Goal: Complete application form: Complete application form

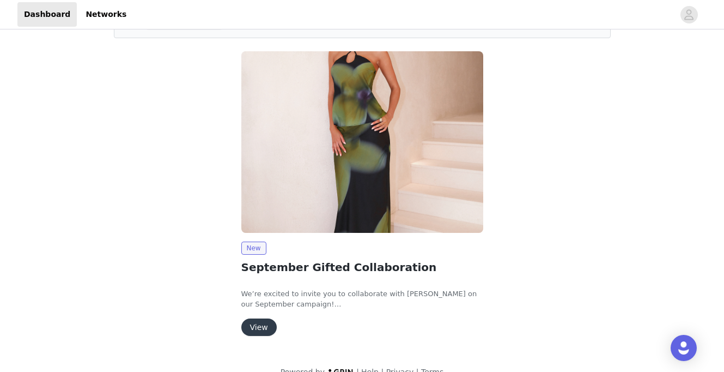
scroll to position [89, 0]
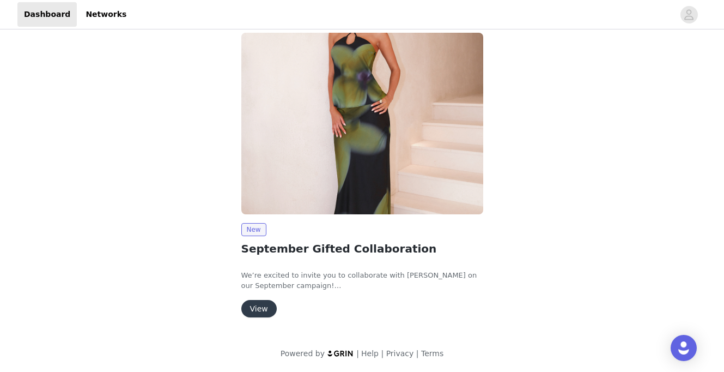
click at [261, 312] on button "View" at bounding box center [258, 308] width 35 height 17
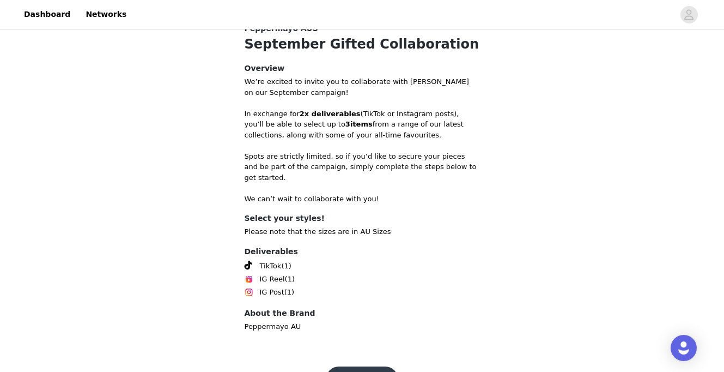
scroll to position [389, 0]
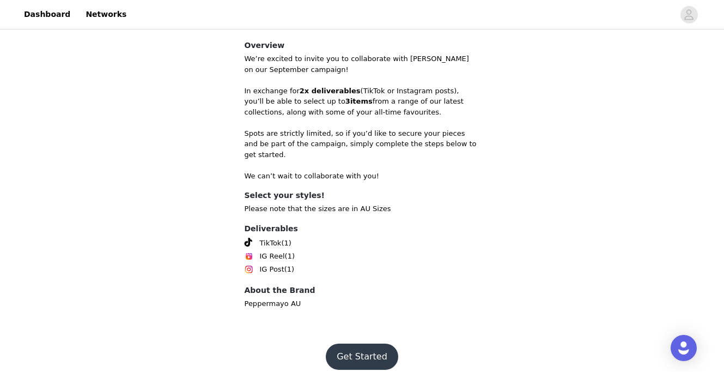
click at [350, 344] on button "Get Started" at bounding box center [362, 356] width 72 height 26
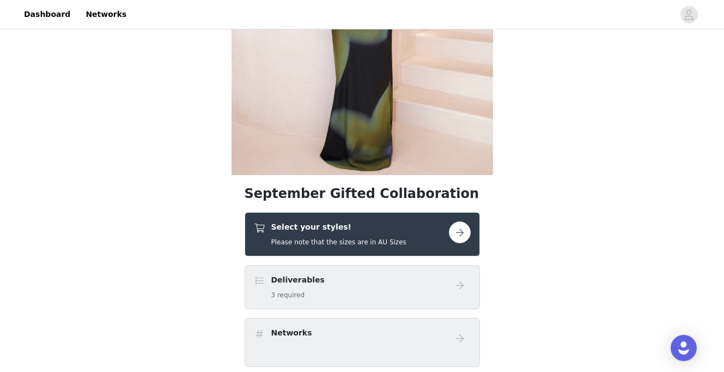
scroll to position [187, 0]
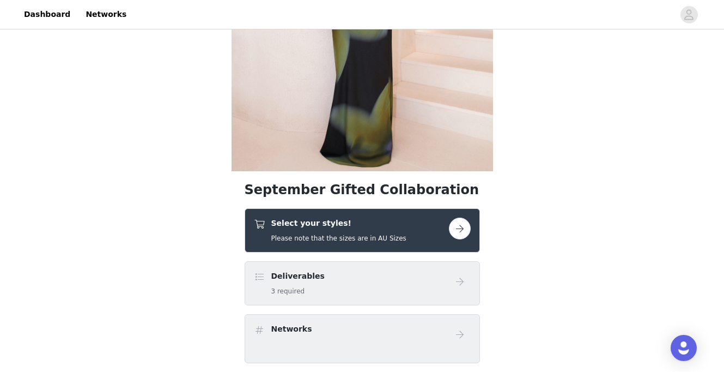
click at [458, 225] on button "button" at bounding box center [460, 228] width 22 height 22
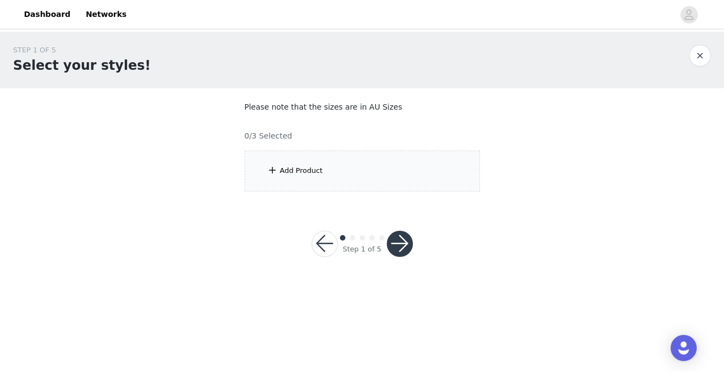
click at [358, 180] on div "Add Product" at bounding box center [362, 170] width 235 height 41
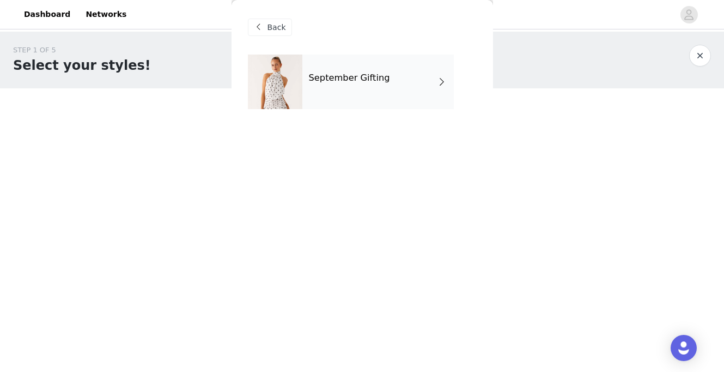
click at [437, 86] on span at bounding box center [441, 81] width 11 height 13
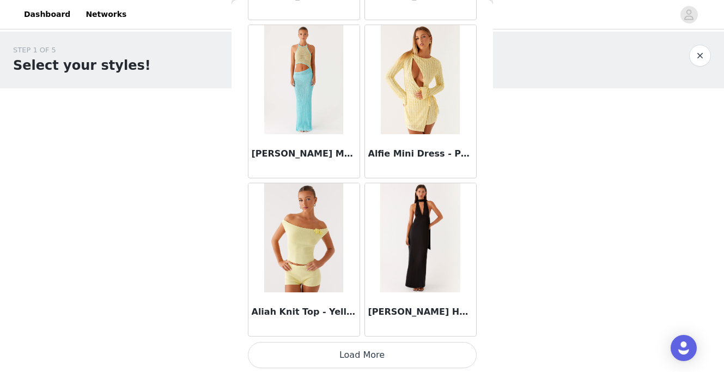
scroll to position [1295, 0]
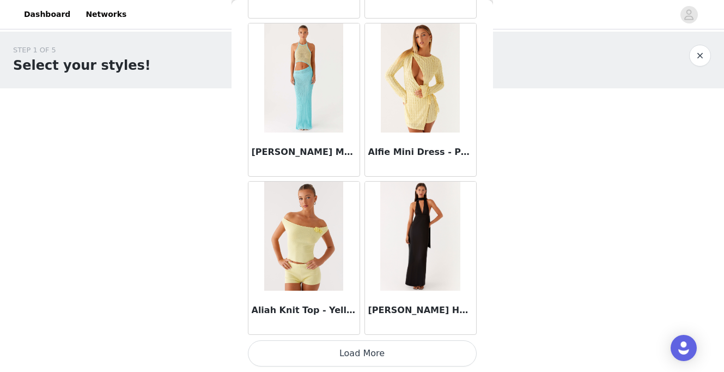
click at [336, 358] on button "Load More" at bounding box center [362, 353] width 229 height 26
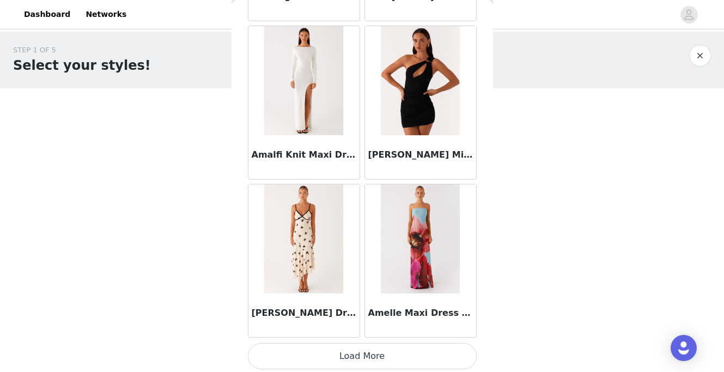
scroll to position [2875, 0]
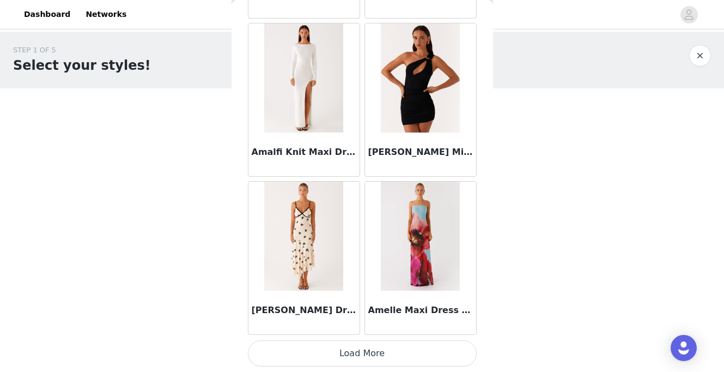
click at [336, 358] on button "Load More" at bounding box center [362, 353] width 229 height 26
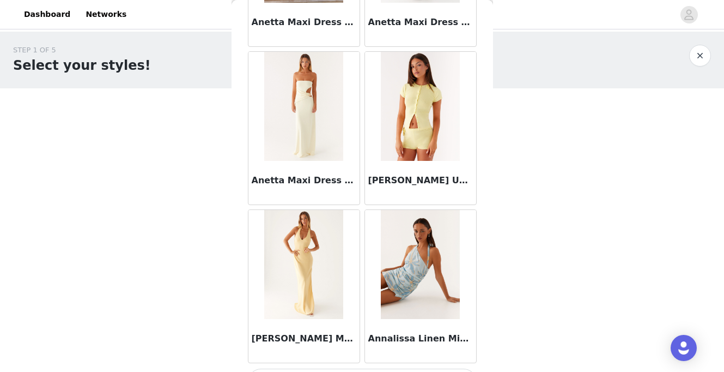
scroll to position [4455, 0]
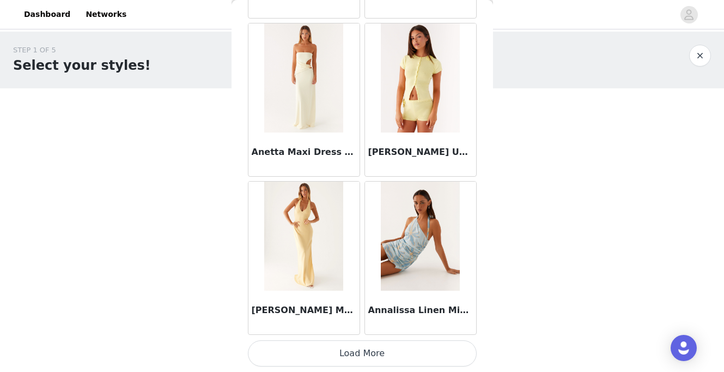
click at [343, 348] on button "Load More" at bounding box center [362, 353] width 229 height 26
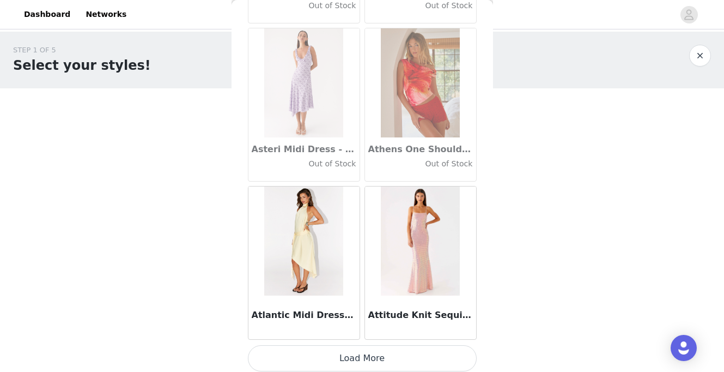
scroll to position [6035, 0]
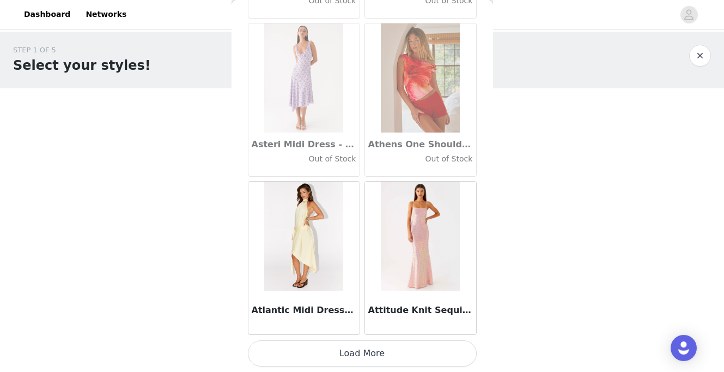
click at [360, 358] on button "Load More" at bounding box center [362, 353] width 229 height 26
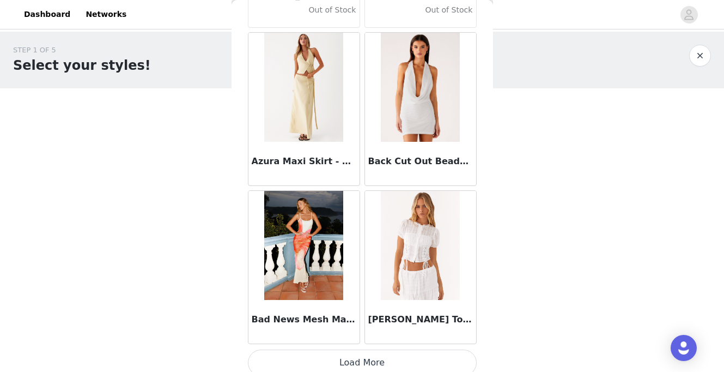
scroll to position [7614, 0]
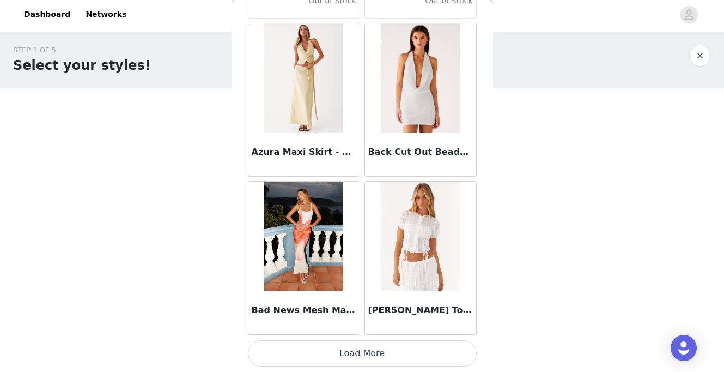
click at [361, 345] on button "Load More" at bounding box center [362, 353] width 229 height 26
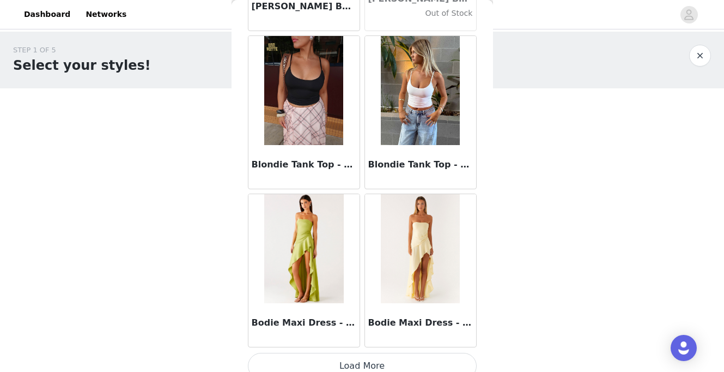
scroll to position [9194, 0]
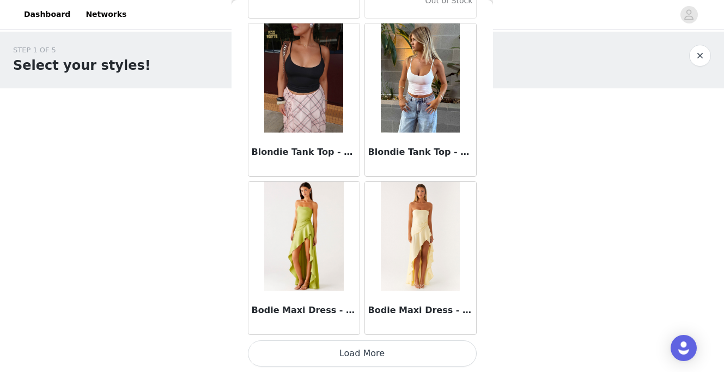
click at [355, 352] on button "Load More" at bounding box center [362, 353] width 229 height 26
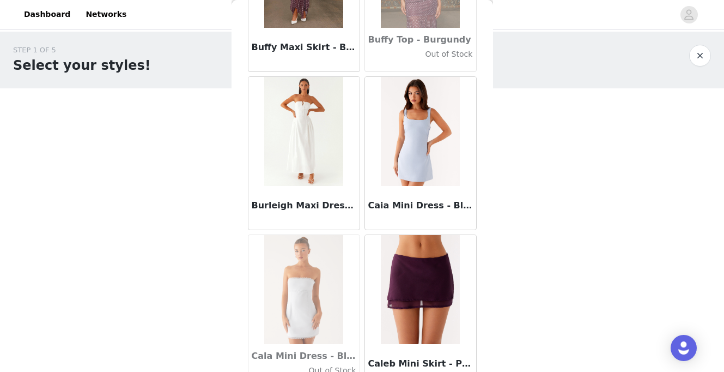
scroll to position [10774, 0]
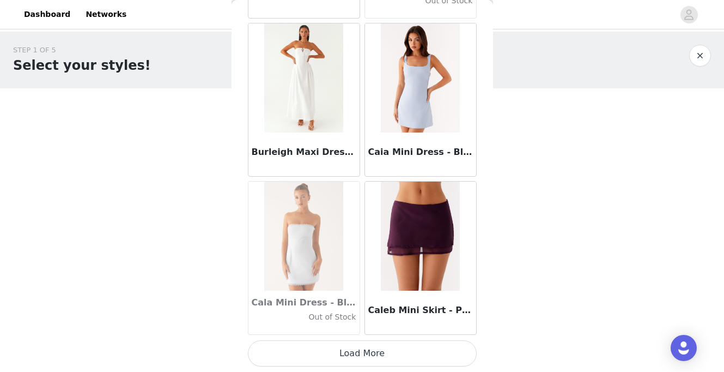
click at [357, 351] on button "Load More" at bounding box center [362, 353] width 229 height 26
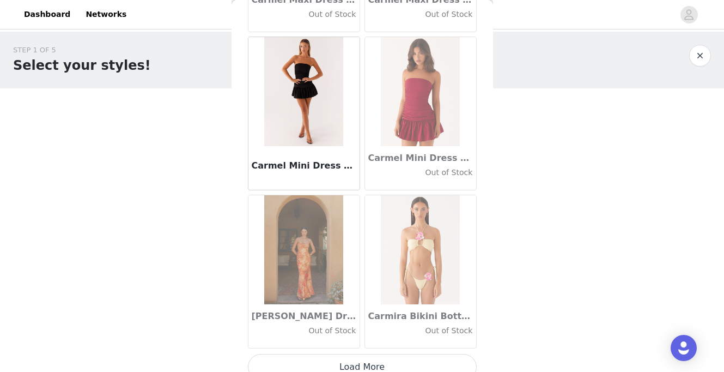
scroll to position [12354, 0]
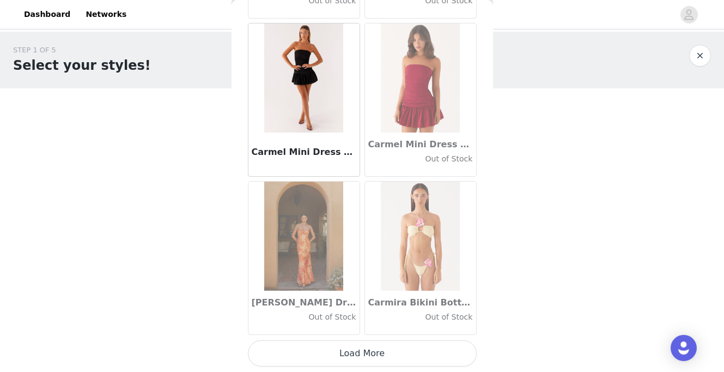
click at [356, 355] on button "Load More" at bounding box center [362, 353] width 229 height 26
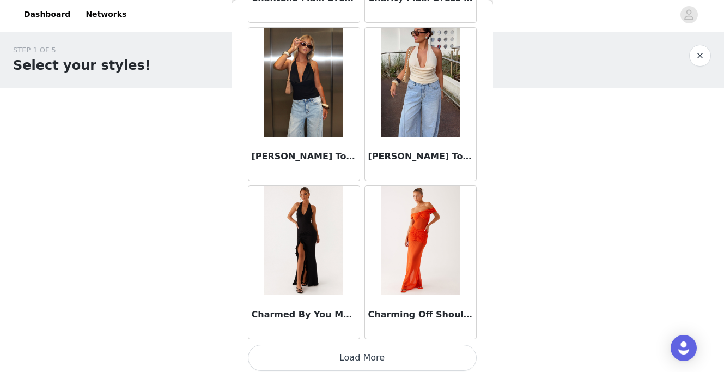
scroll to position [13933, 0]
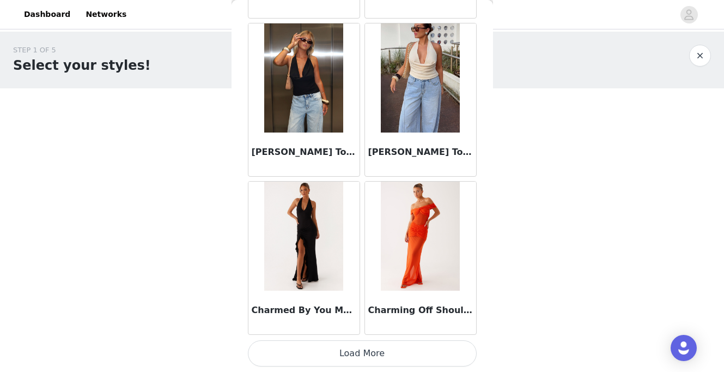
click at [345, 349] on button "Load More" at bounding box center [362, 353] width 229 height 26
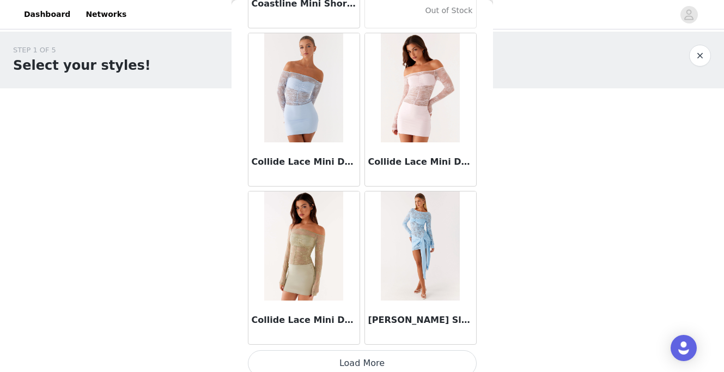
scroll to position [15513, 0]
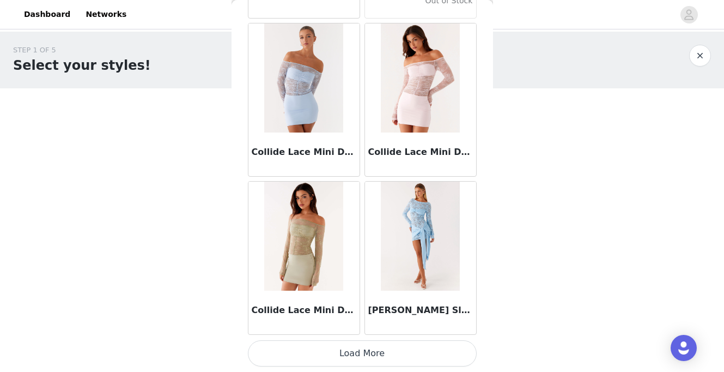
click at [345, 352] on button "Load More" at bounding box center [362, 353] width 229 height 26
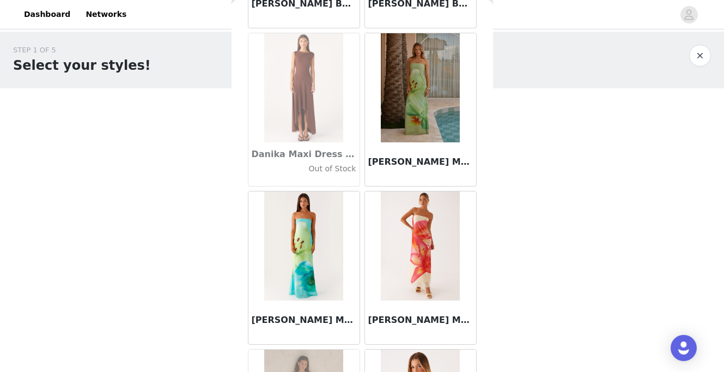
scroll to position [17093, 0]
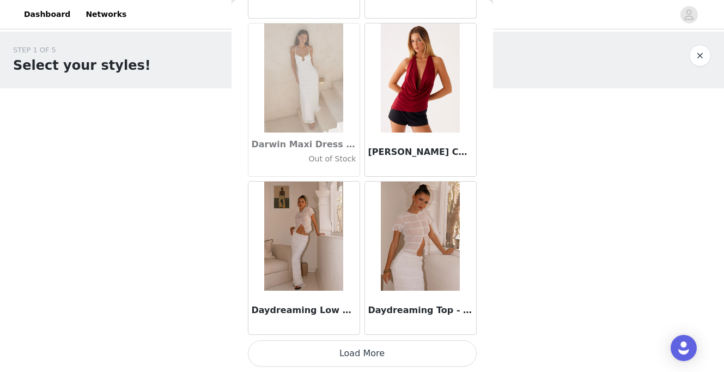
click at [344, 358] on button "Load More" at bounding box center [362, 353] width 229 height 26
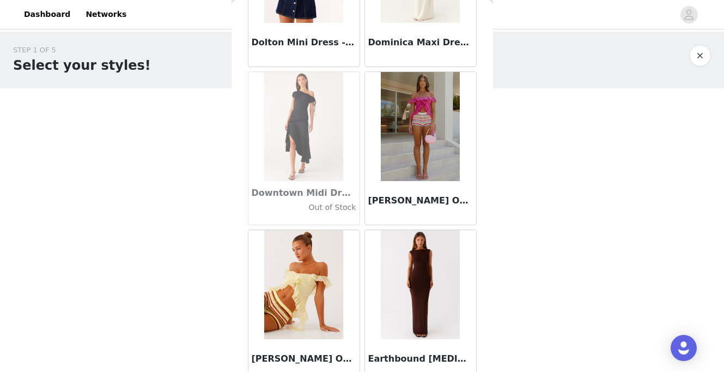
scroll to position [18673, 0]
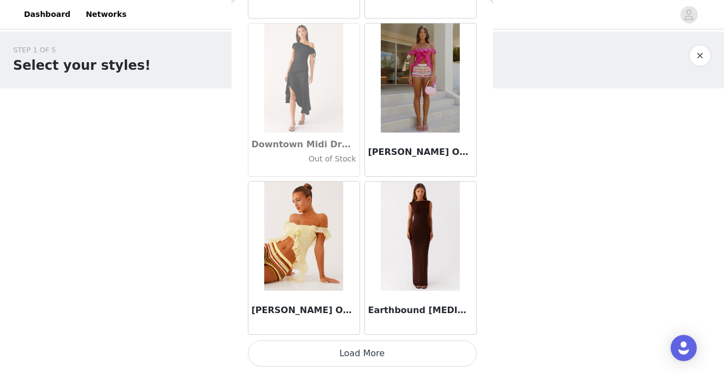
click at [344, 358] on button "Load More" at bounding box center [362, 353] width 229 height 26
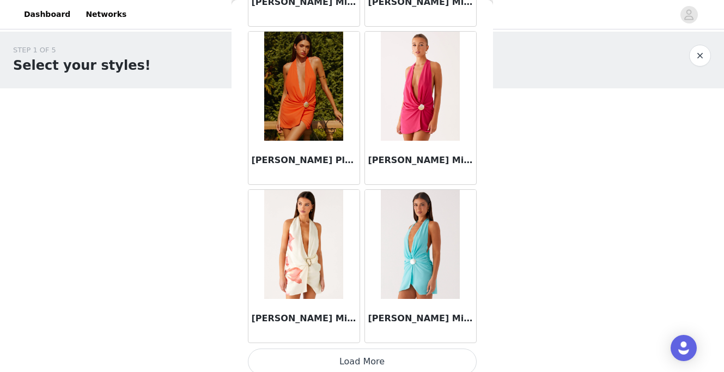
scroll to position [20252, 0]
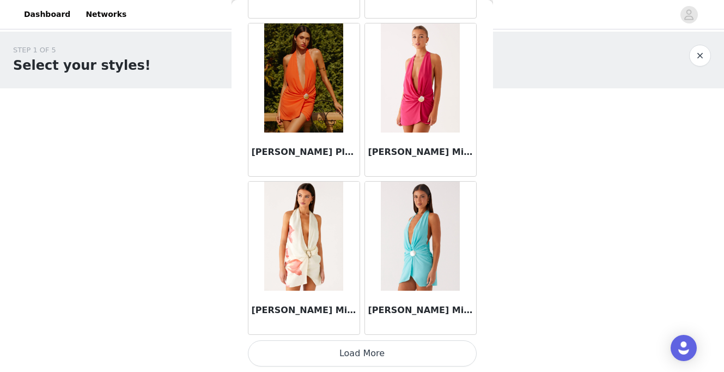
click at [344, 358] on button "Load More" at bounding box center [362, 353] width 229 height 26
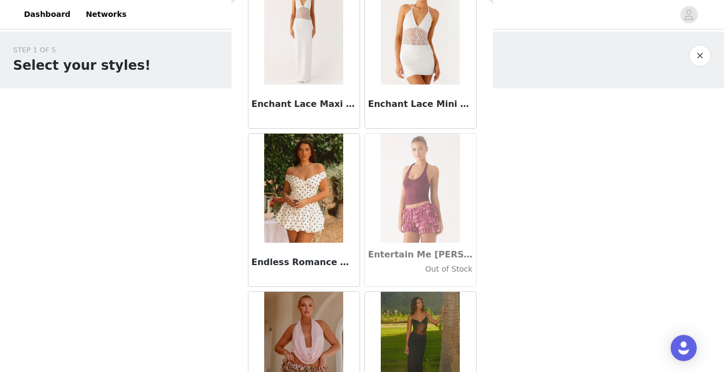
scroll to position [21832, 0]
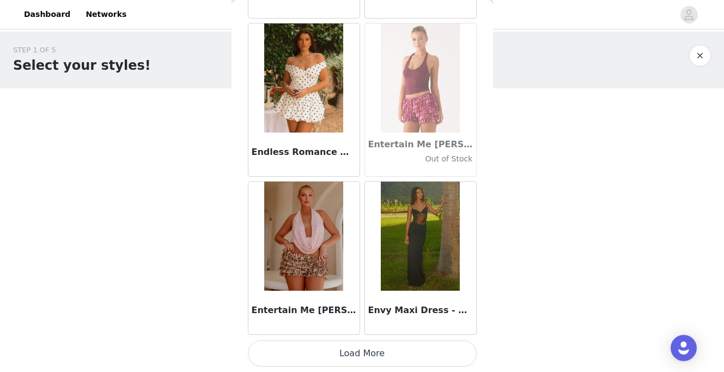
click at [344, 358] on button "Load More" at bounding box center [362, 353] width 229 height 26
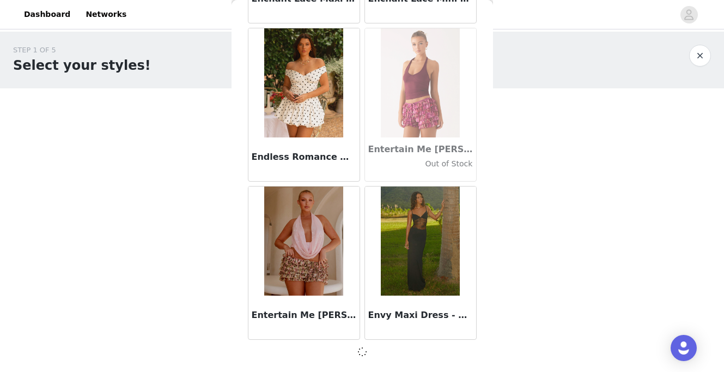
scroll to position [21827, 0]
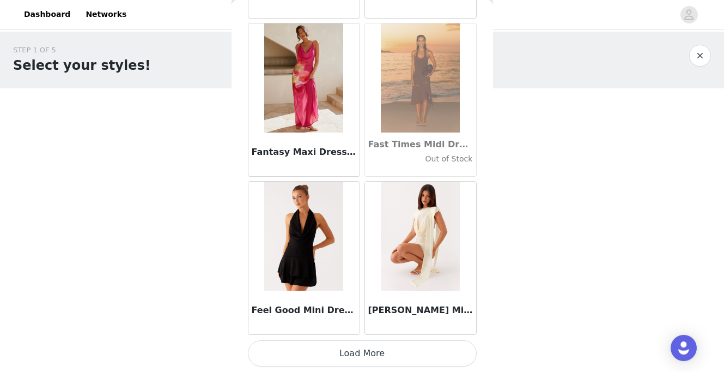
click at [344, 358] on button "Load More" at bounding box center [362, 353] width 229 height 26
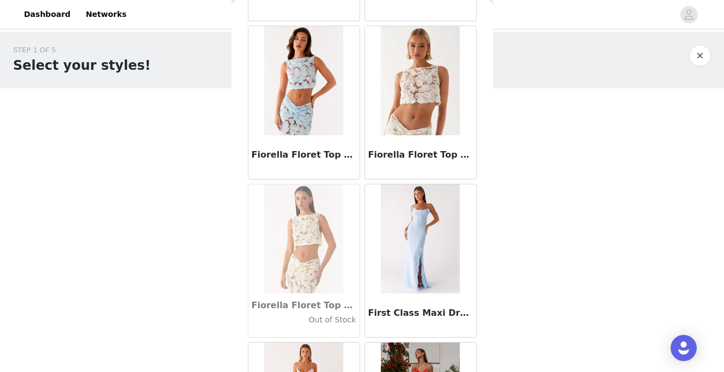
scroll to position [24992, 0]
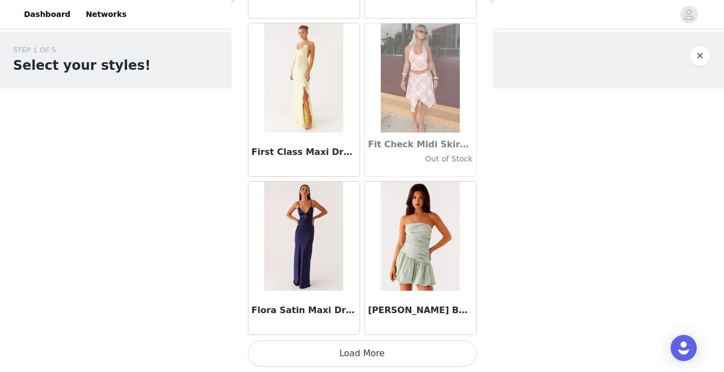
click at [344, 358] on button "Load More" at bounding box center [362, 353] width 229 height 26
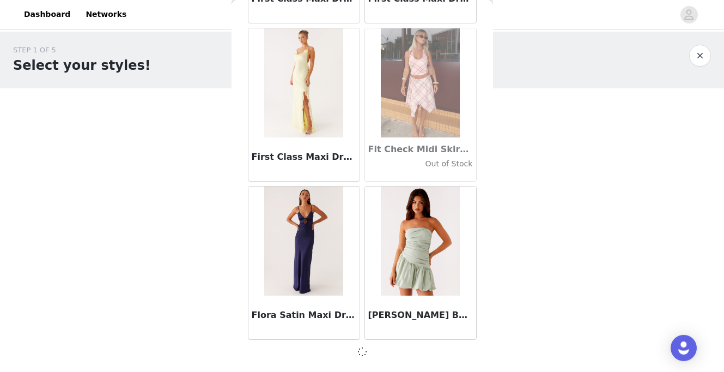
scroll to position [24987, 0]
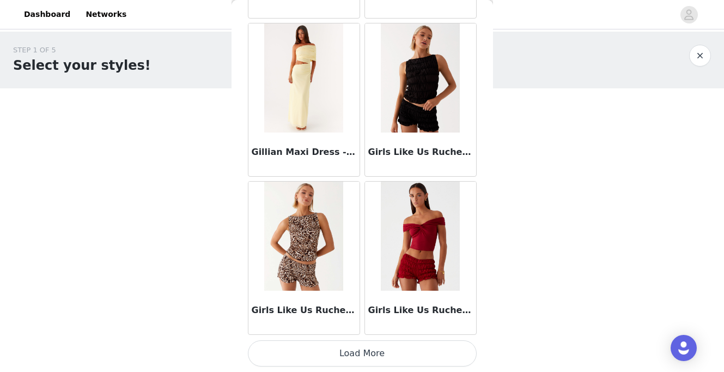
click at [344, 356] on button "Load More" at bounding box center [362, 353] width 229 height 26
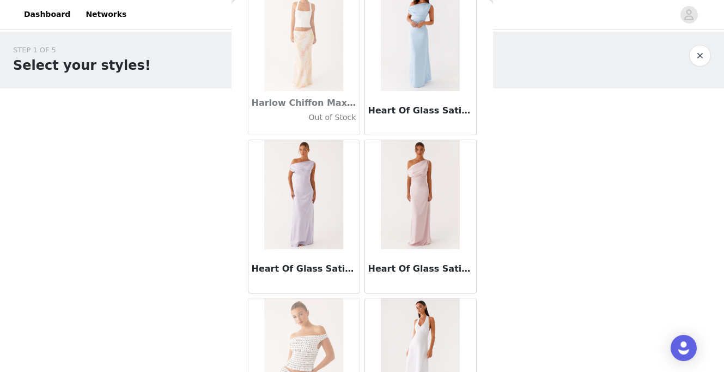
scroll to position [28151, 0]
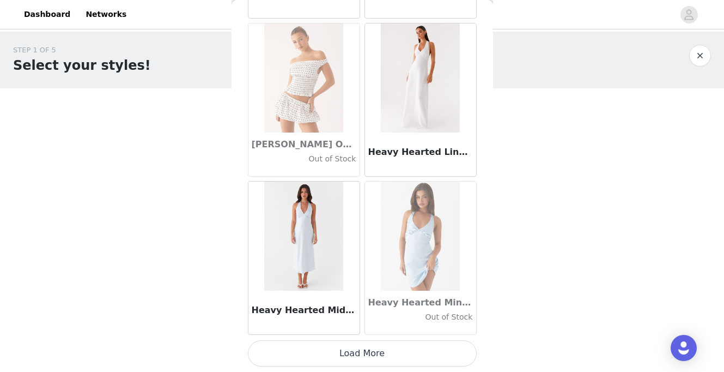
click at [344, 356] on button "Load More" at bounding box center [362, 353] width 229 height 26
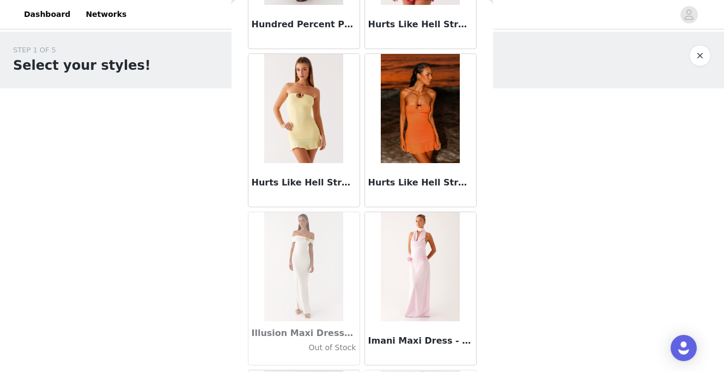
scroll to position [29731, 0]
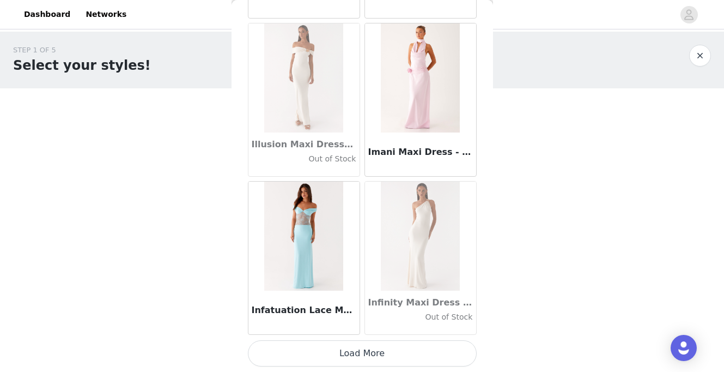
click at [344, 356] on button "Load More" at bounding box center [362, 353] width 229 height 26
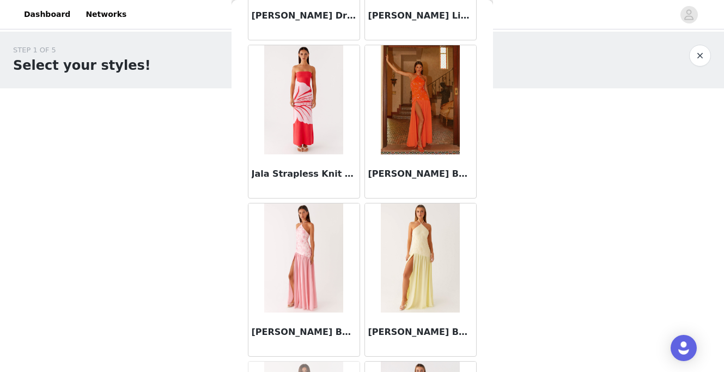
scroll to position [31310, 0]
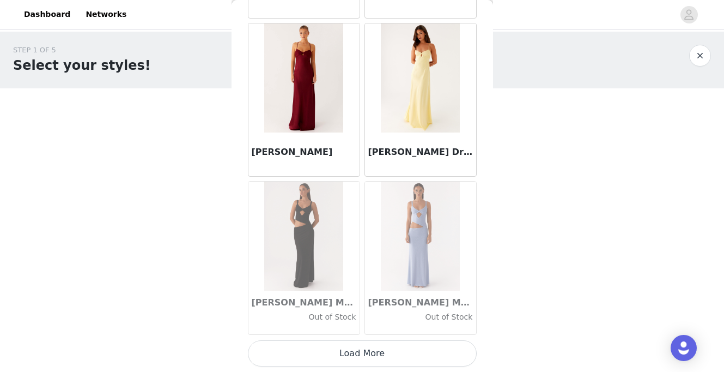
click at [344, 356] on button "Load More" at bounding box center [362, 353] width 229 height 26
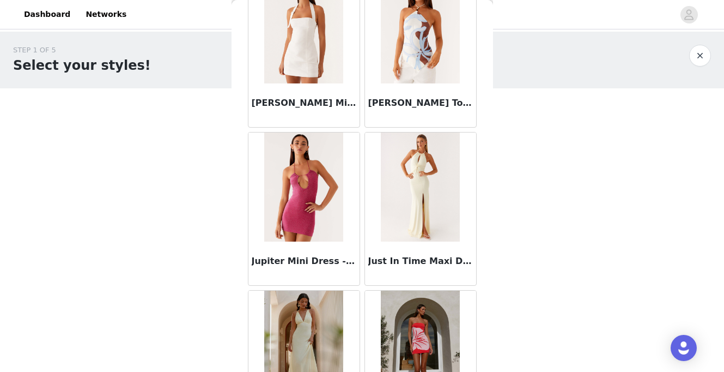
scroll to position [32890, 0]
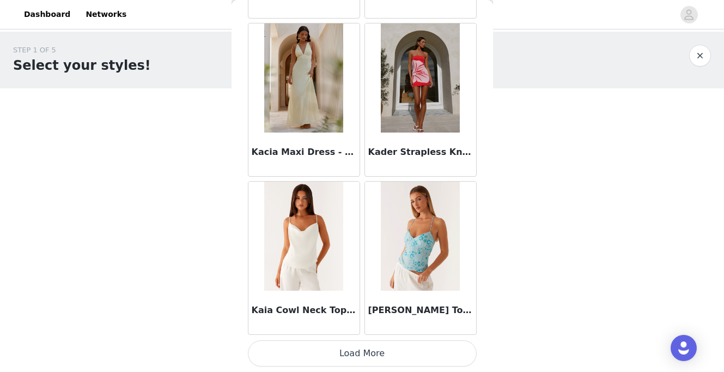
click at [344, 356] on button "Load More" at bounding box center [362, 353] width 229 height 26
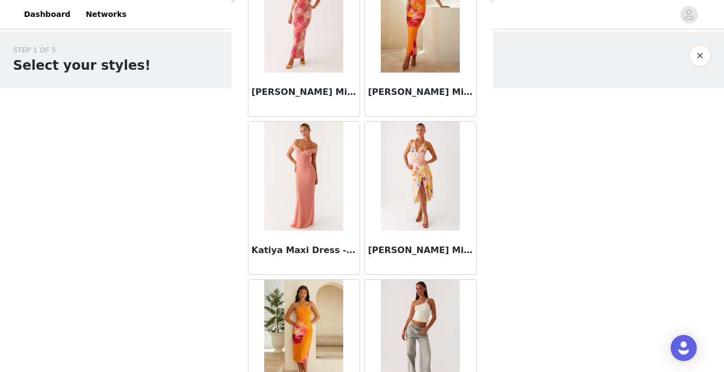
scroll to position [34470, 0]
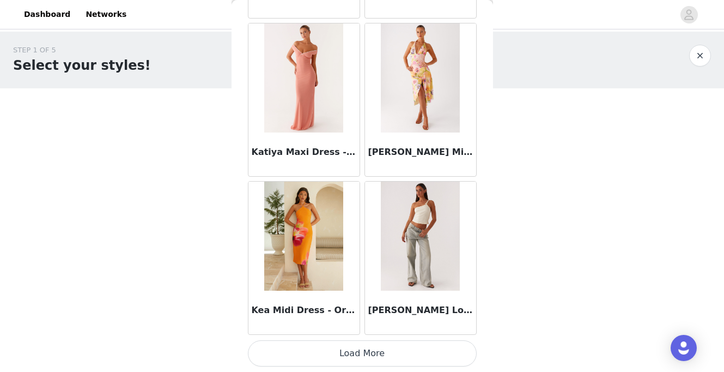
click at [344, 356] on button "Load More" at bounding box center [362, 353] width 229 height 26
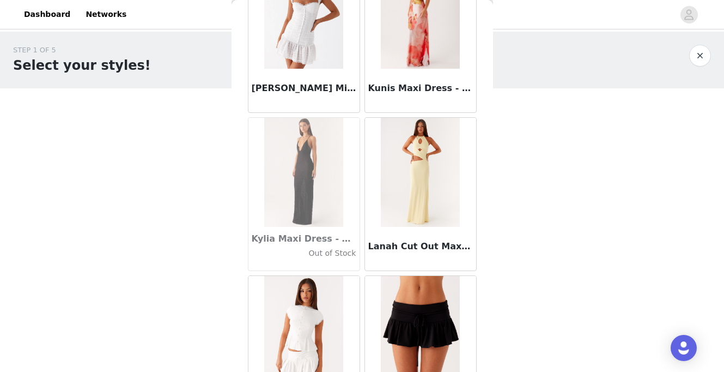
scroll to position [36050, 0]
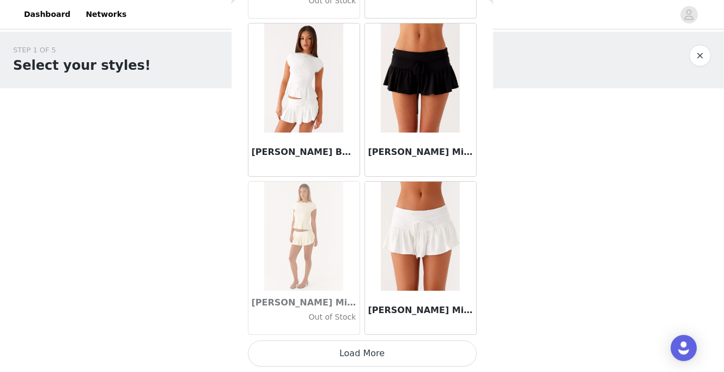
click at [344, 356] on button "Load More" at bounding box center [362, 353] width 229 height 26
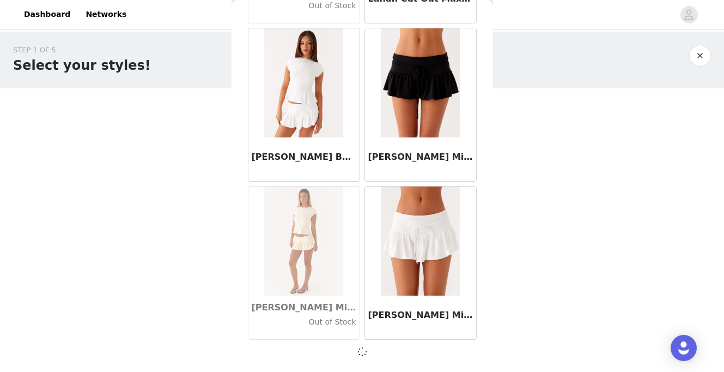
scroll to position [36045, 0]
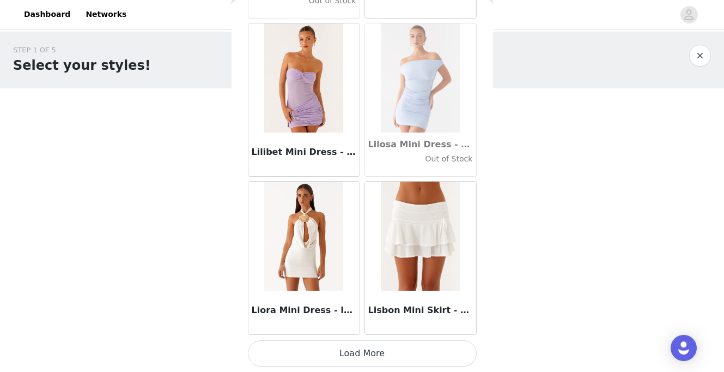
click at [344, 356] on button "Load More" at bounding box center [362, 353] width 229 height 26
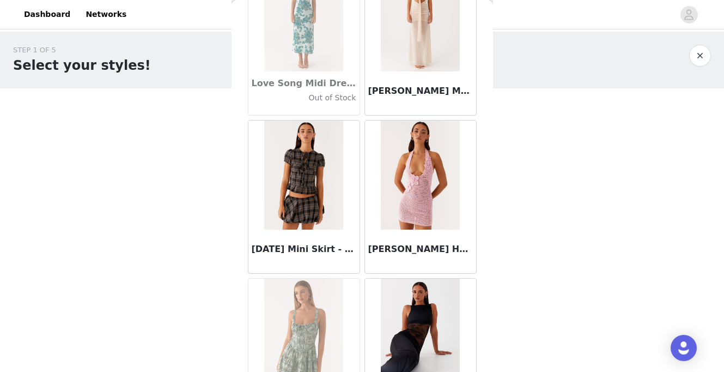
scroll to position [39209, 0]
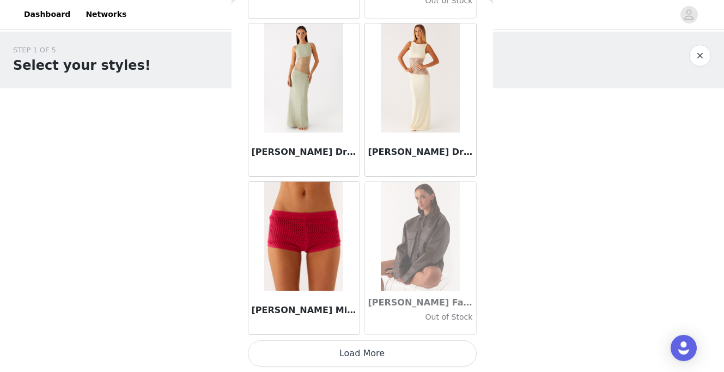
click at [344, 356] on button "Load More" at bounding box center [362, 353] width 229 height 26
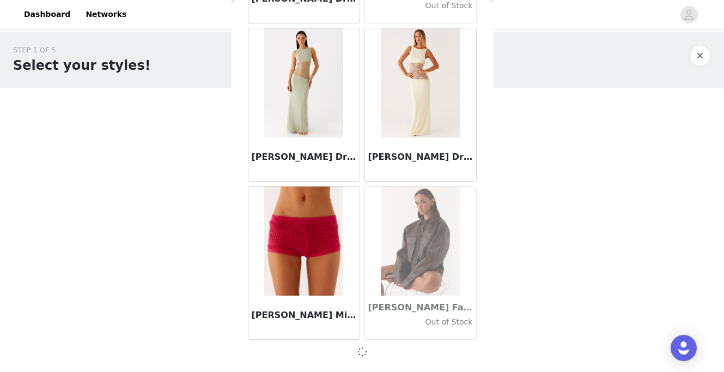
scroll to position [39204, 0]
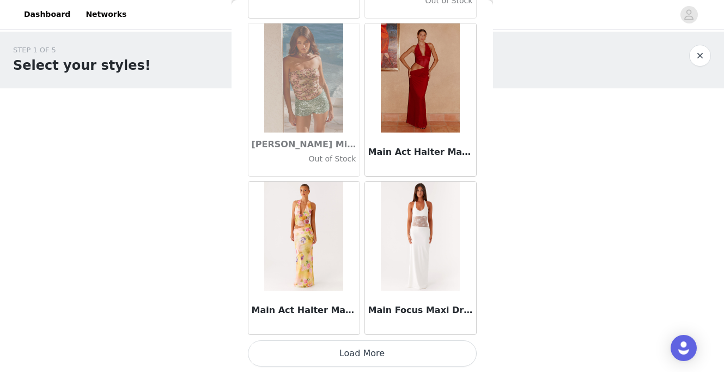
click at [344, 356] on button "Load More" at bounding box center [362, 353] width 229 height 26
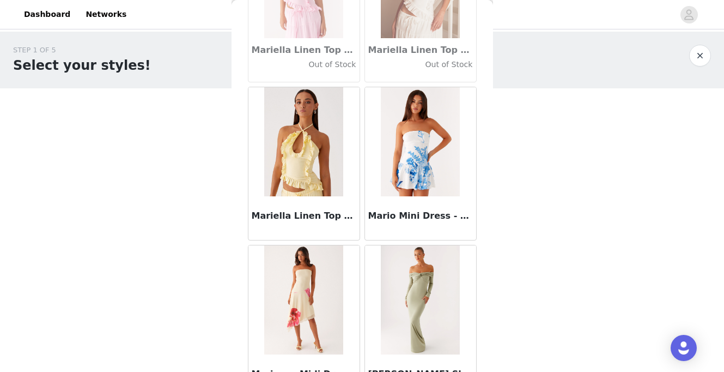
scroll to position [42369, 0]
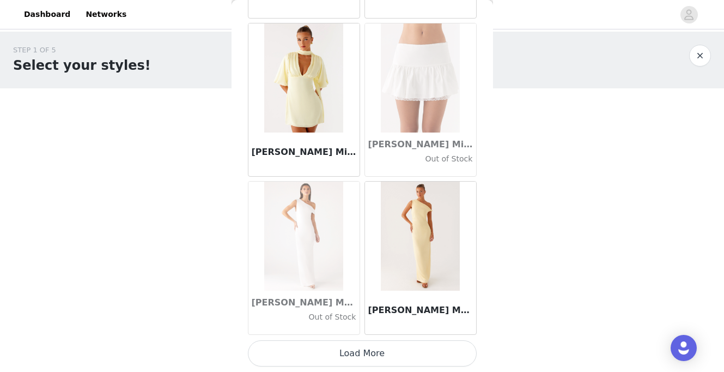
click at [344, 356] on button "Load More" at bounding box center [362, 353] width 229 height 26
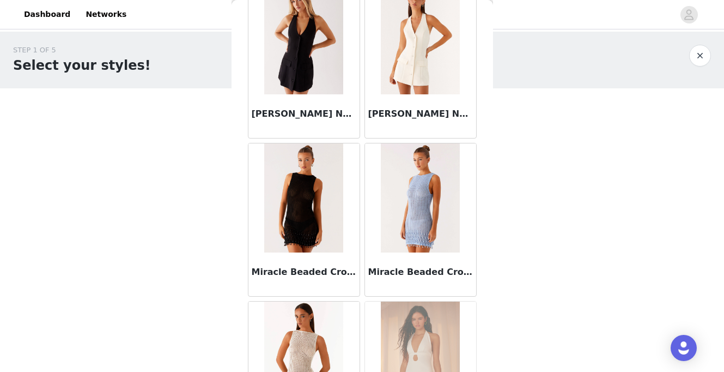
scroll to position [43948, 0]
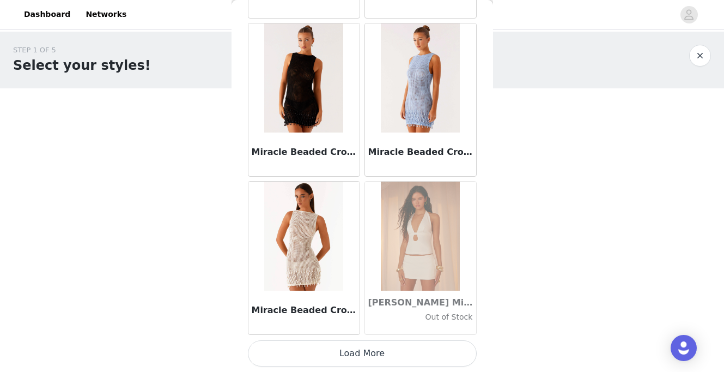
click at [344, 356] on button "Load More" at bounding box center [362, 353] width 229 height 26
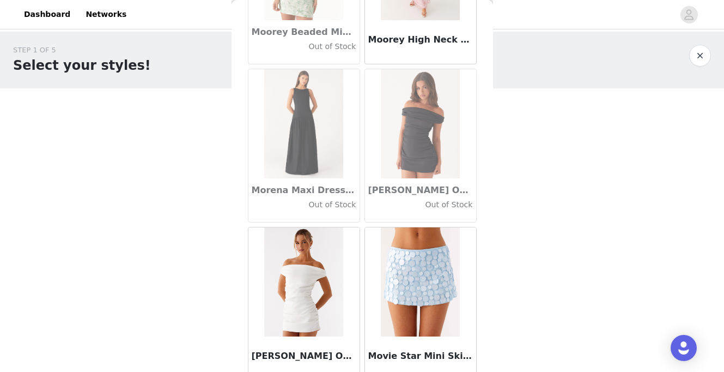
scroll to position [45528, 0]
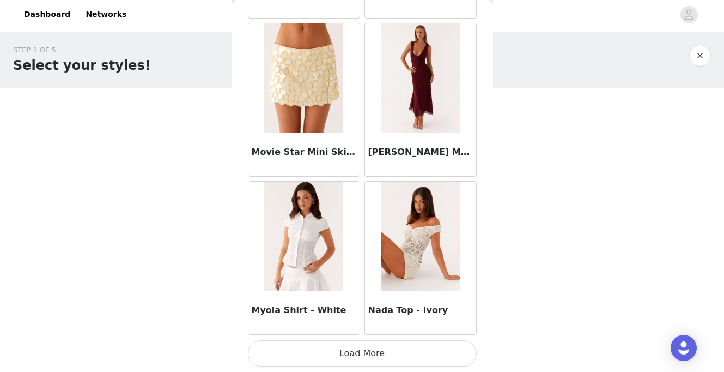
click at [344, 356] on button "Load More" at bounding box center [362, 353] width 229 height 26
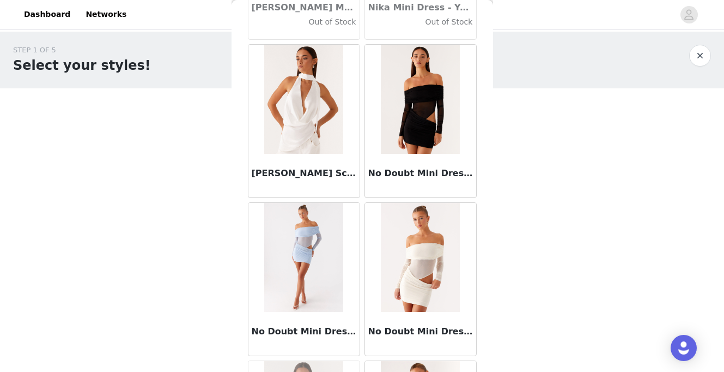
scroll to position [47108, 0]
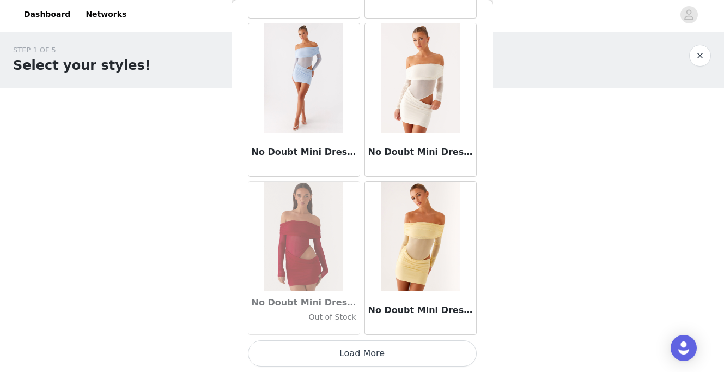
click at [339, 349] on button "Load More" at bounding box center [362, 353] width 229 height 26
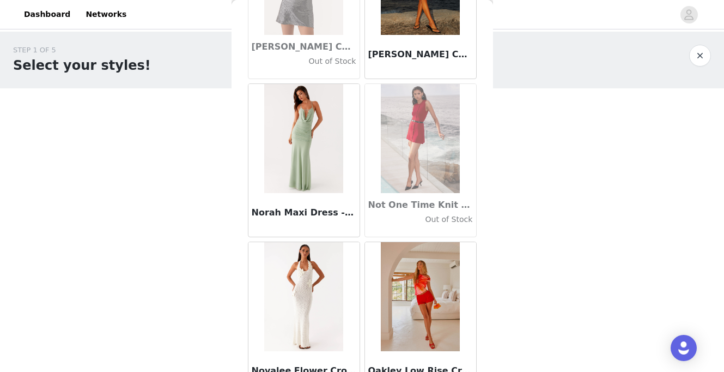
scroll to position [48688, 0]
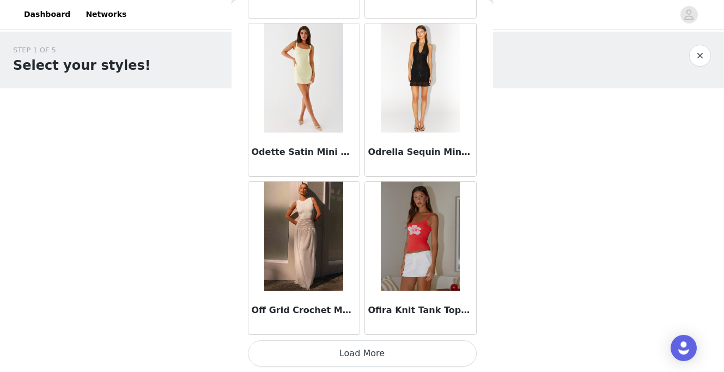
click at [338, 346] on button "Load More" at bounding box center [362, 353] width 229 height 26
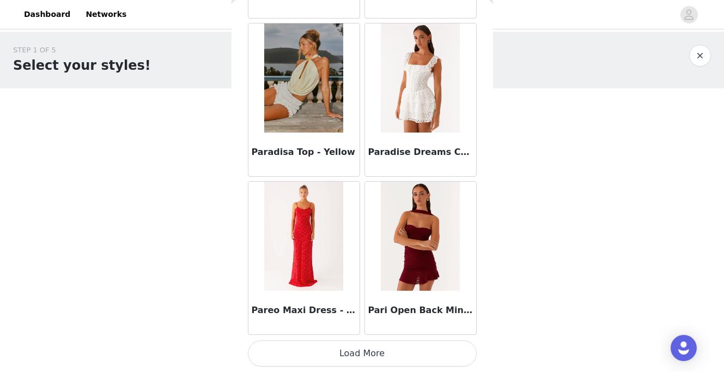
click at [338, 346] on button "Load More" at bounding box center [362, 353] width 229 height 26
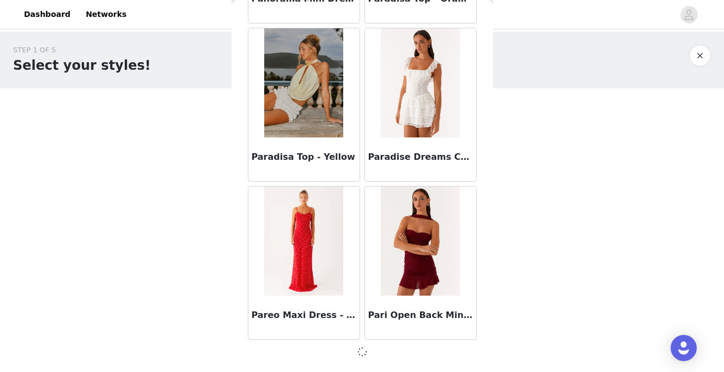
scroll to position [50262, 0]
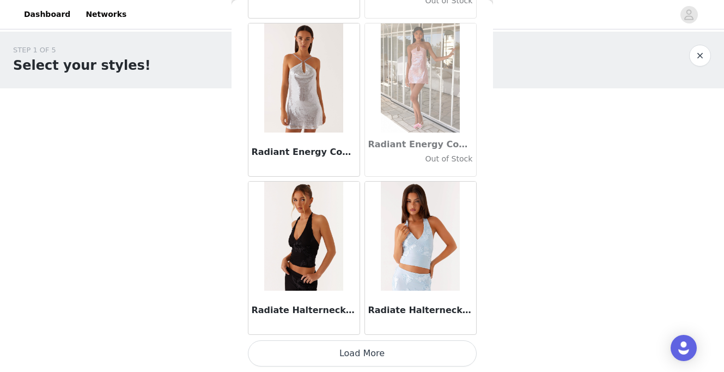
click at [338, 345] on button "Load More" at bounding box center [362, 353] width 229 height 26
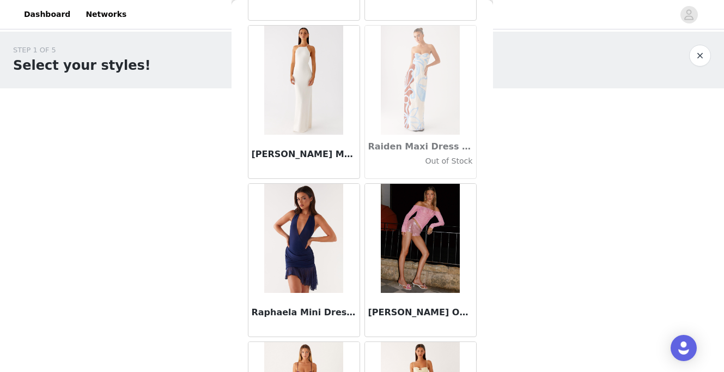
scroll to position [53427, 0]
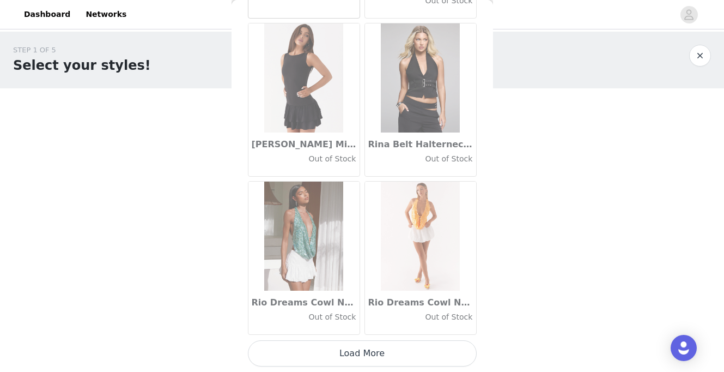
click at [338, 345] on button "Load More" at bounding box center [362, 353] width 229 height 26
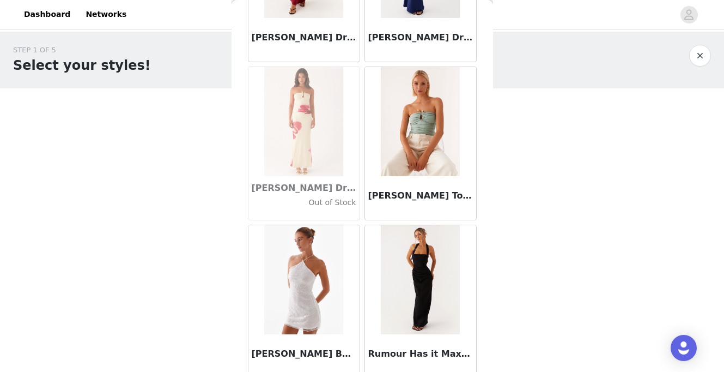
scroll to position [55007, 0]
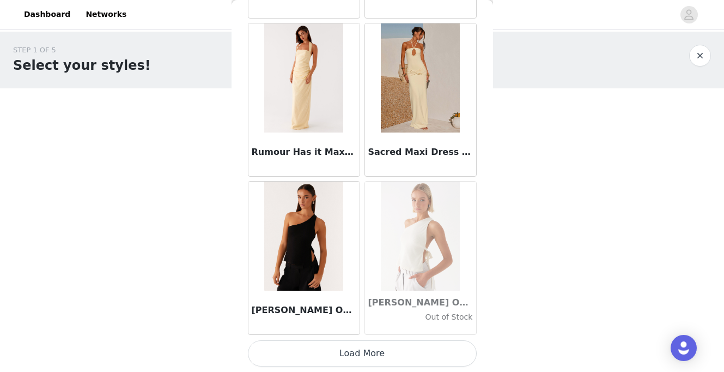
click at [338, 345] on button "Load More" at bounding box center [362, 353] width 229 height 26
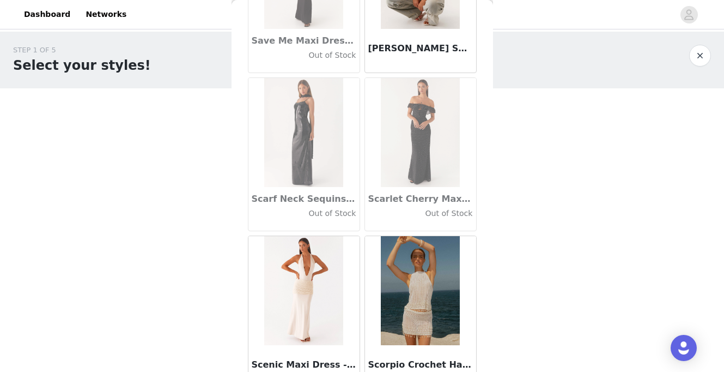
scroll to position [56586, 0]
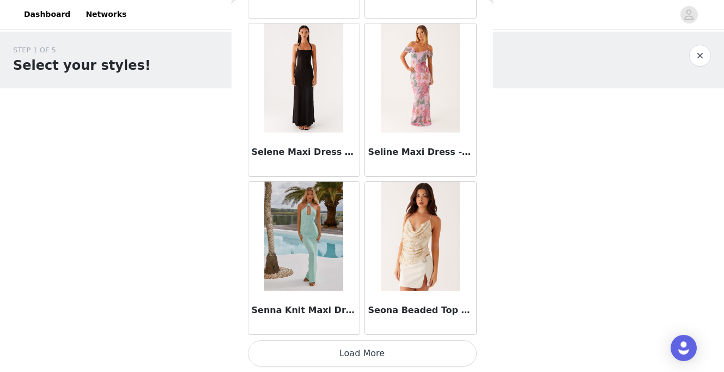
click at [338, 347] on button "Load More" at bounding box center [362, 353] width 229 height 26
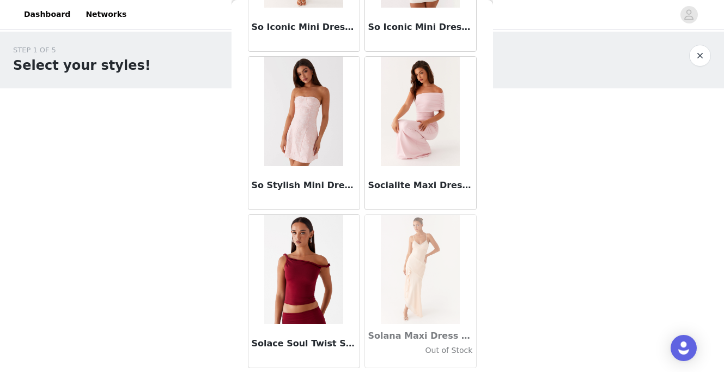
scroll to position [58166, 0]
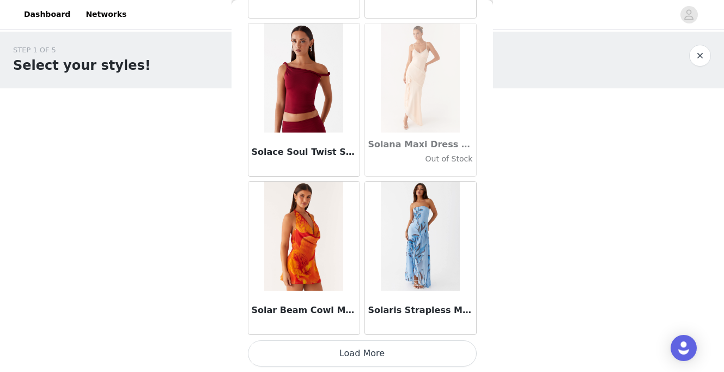
click at [331, 354] on button "Load More" at bounding box center [362, 353] width 229 height 26
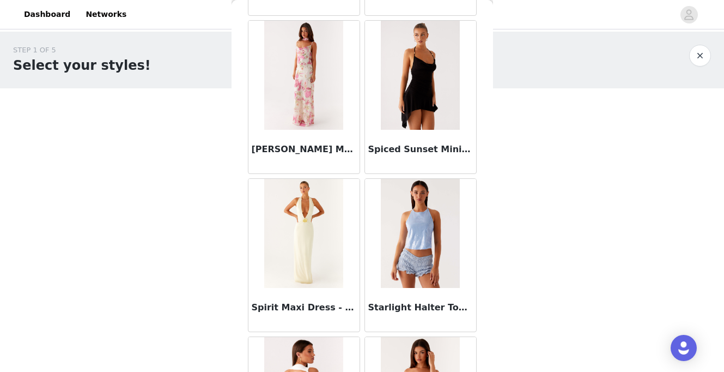
scroll to position [59746, 0]
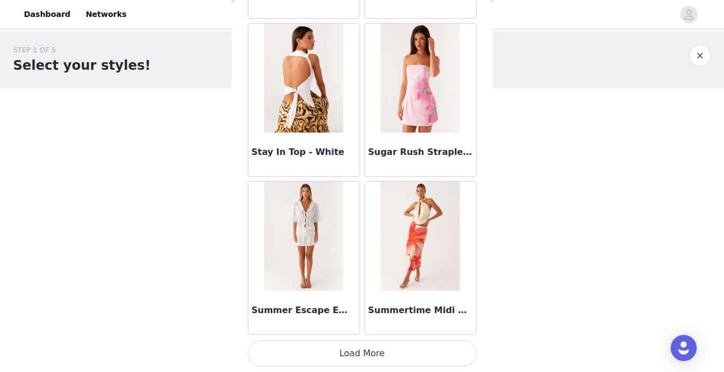
click at [331, 354] on button "Load More" at bounding box center [362, 353] width 229 height 26
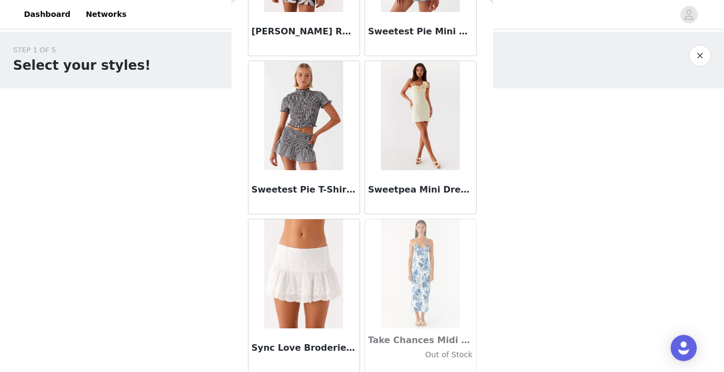
scroll to position [0, 0]
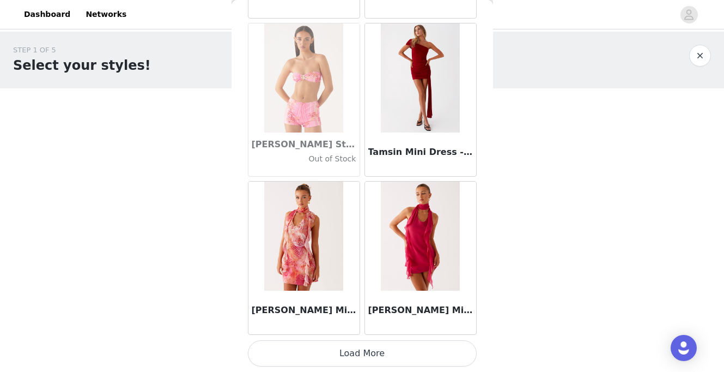
click at [331, 354] on button "Load More" at bounding box center [362, 353] width 229 height 26
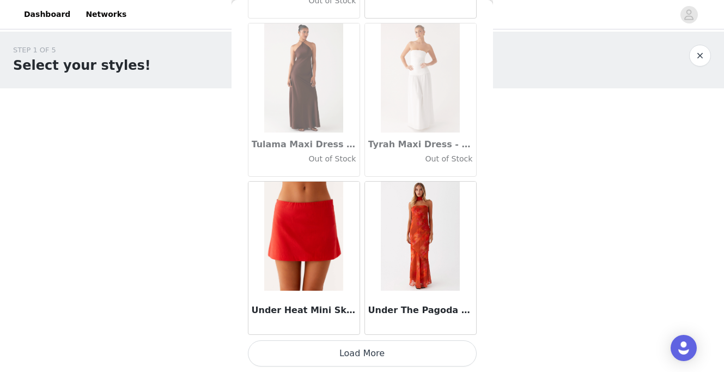
click at [331, 354] on button "Load More" at bounding box center [362, 353] width 229 height 26
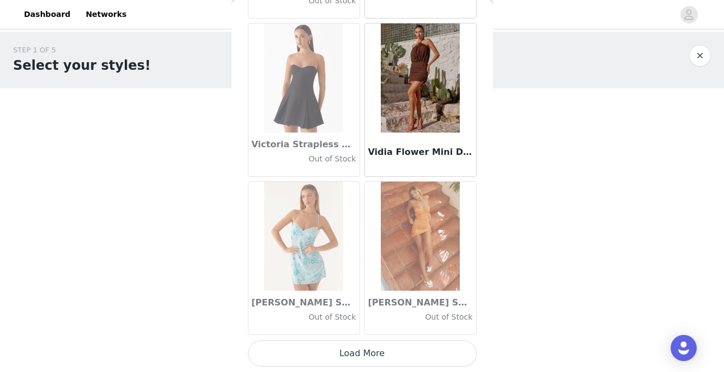
click at [331, 354] on button "Load More" at bounding box center [362, 353] width 229 height 26
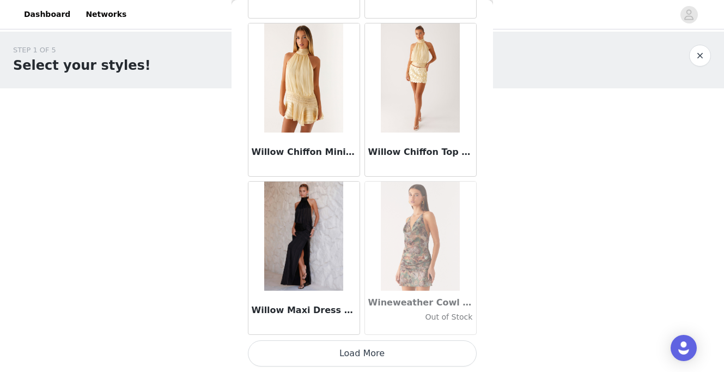
click at [331, 354] on button "Load More" at bounding box center [362, 353] width 229 height 26
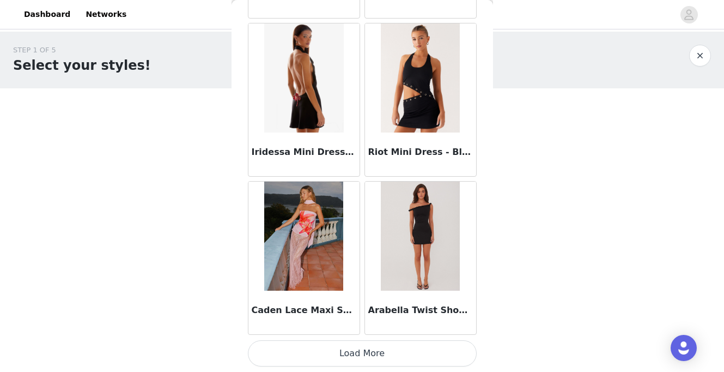
click at [331, 354] on button "Load More" at bounding box center [362, 353] width 229 height 26
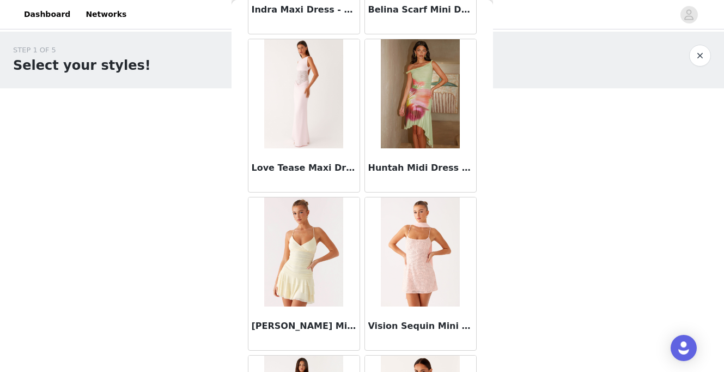
scroll to position [69224, 0]
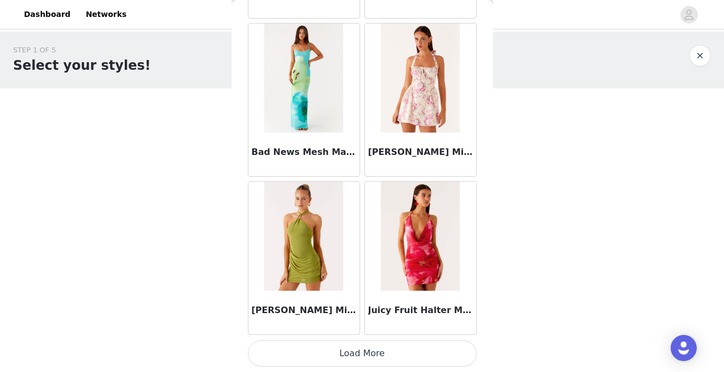
click at [331, 354] on button "Load More" at bounding box center [362, 353] width 229 height 26
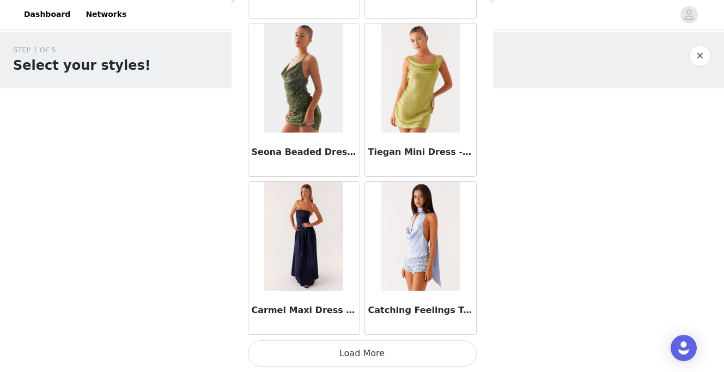
click at [331, 354] on button "Load More" at bounding box center [362, 353] width 229 height 26
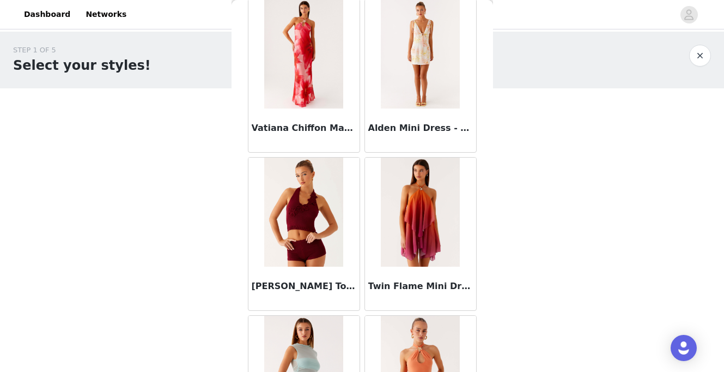
scroll to position [72384, 0]
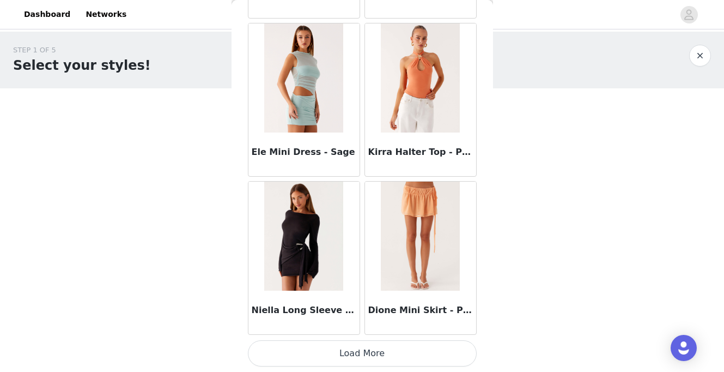
click at [331, 351] on button "Load More" at bounding box center [362, 353] width 229 height 26
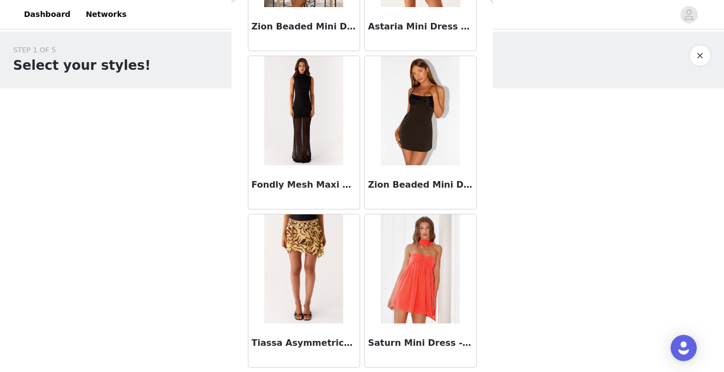
scroll to position [73964, 0]
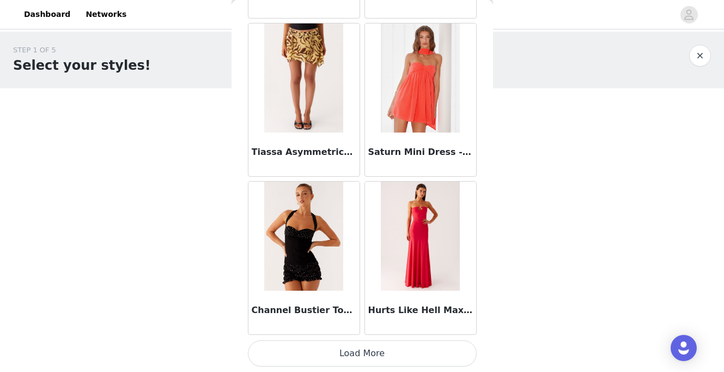
click at [331, 351] on button "Load More" at bounding box center [362, 353] width 229 height 26
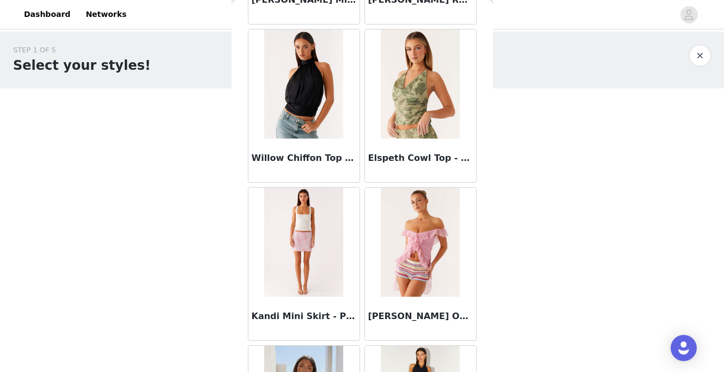
scroll to position [74435, 0]
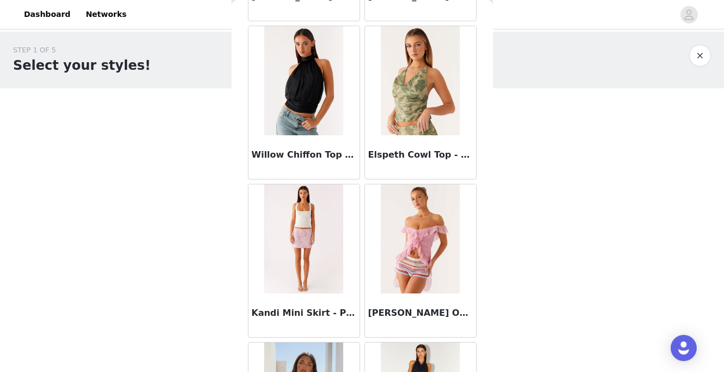
click at [428, 271] on img at bounding box center [420, 238] width 79 height 109
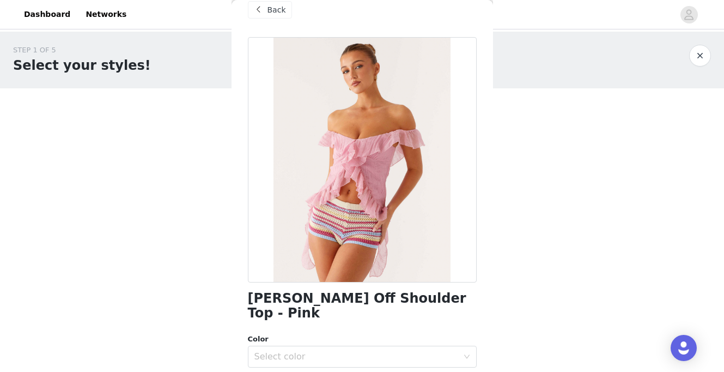
scroll to position [14, 0]
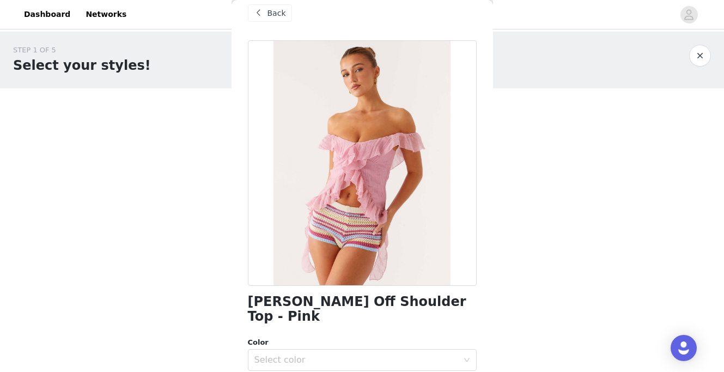
click at [270, 19] on div "Back" at bounding box center [270, 12] width 44 height 17
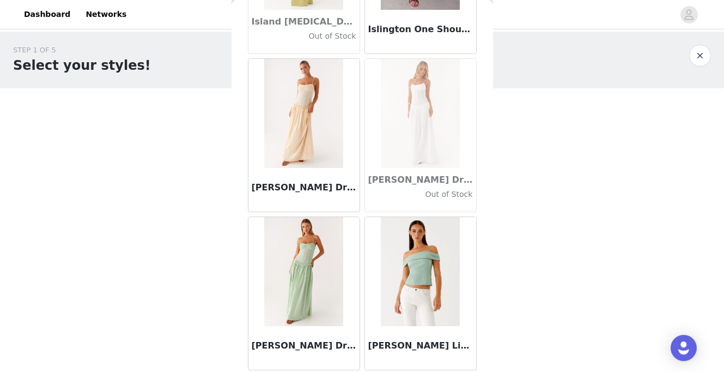
scroll to position [71876, 0]
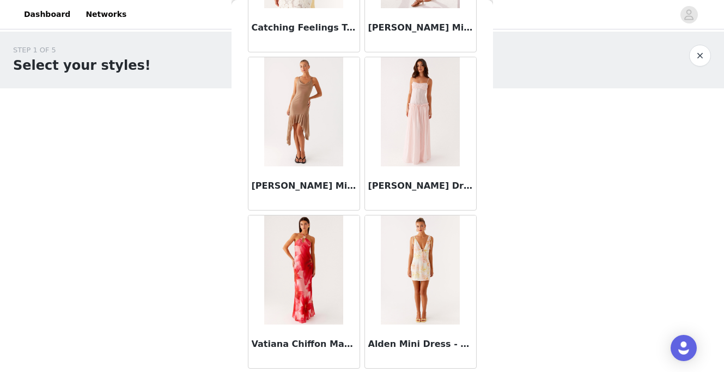
click at [392, 130] on img at bounding box center [420, 111] width 79 height 109
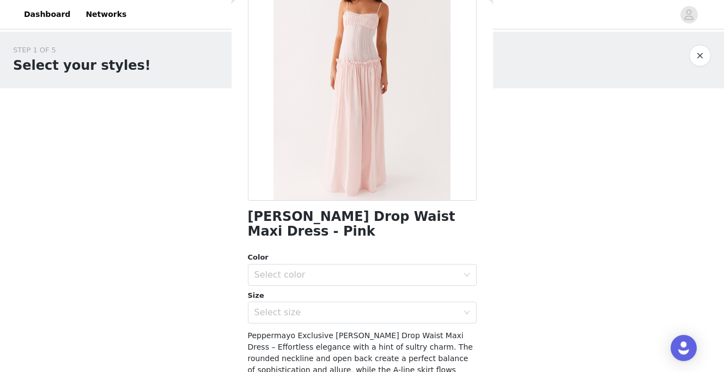
scroll to position [100, 0]
click at [336, 269] on div "Select color" at bounding box center [356, 274] width 204 height 11
click at [307, 287] on li "Pink" at bounding box center [362, 283] width 229 height 17
click at [306, 306] on div "Select size" at bounding box center [356, 311] width 204 height 11
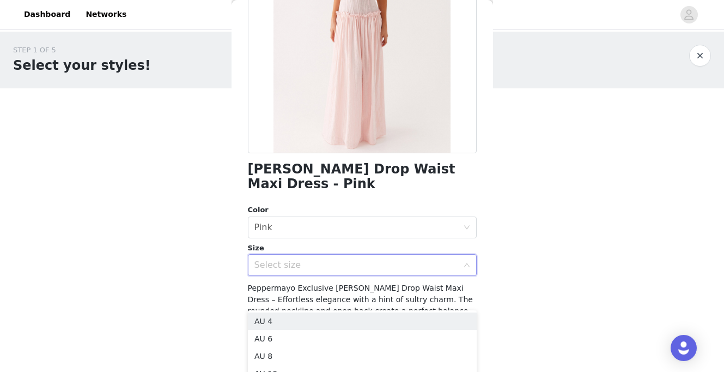
scroll to position [145, 0]
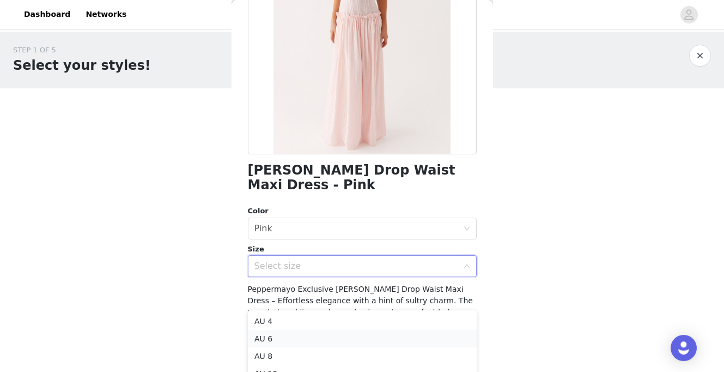
click at [272, 343] on li "AU 6" at bounding box center [362, 338] width 229 height 17
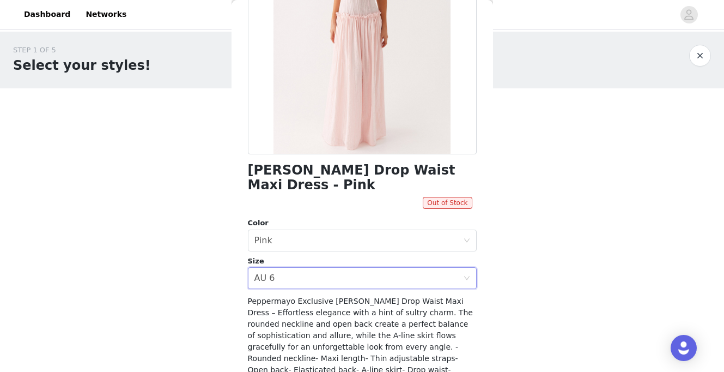
click at [298, 255] on div "Size" at bounding box center [362, 260] width 229 height 11
click at [297, 267] on div "Select size AU 6" at bounding box center [358, 277] width 209 height 21
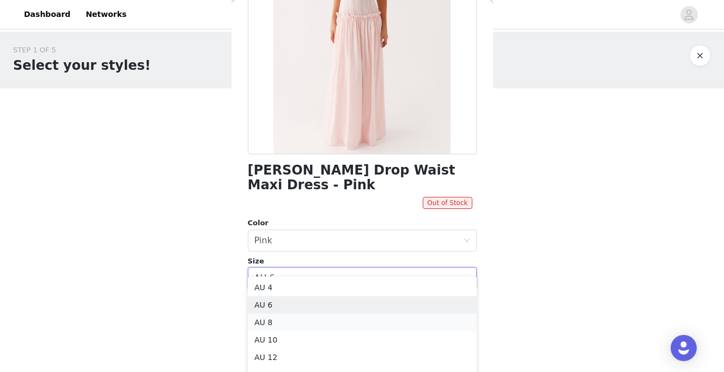
click at [278, 322] on li "AU 8" at bounding box center [362, 321] width 229 height 17
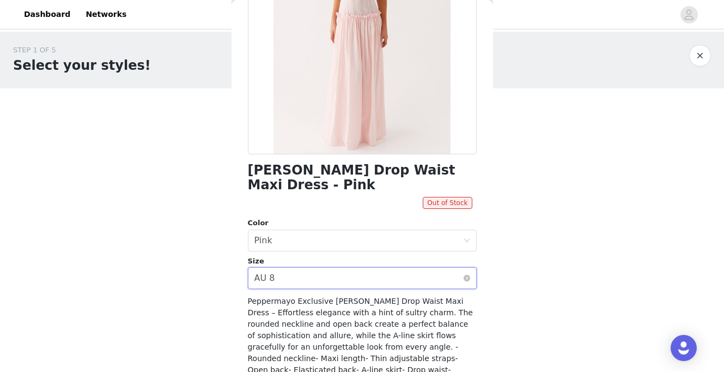
click at [290, 267] on div "Select size AU 8" at bounding box center [358, 277] width 209 height 21
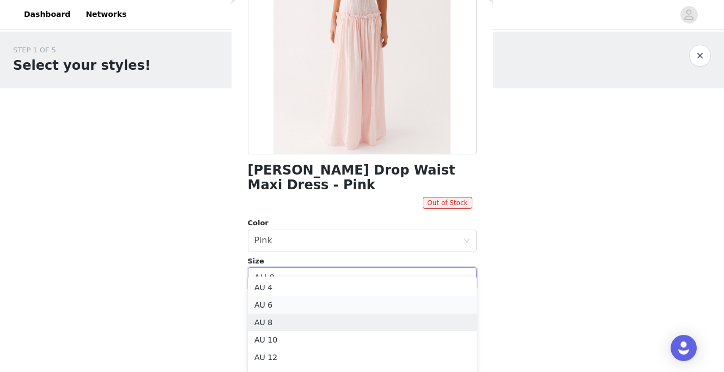
click at [282, 299] on li "AU 6" at bounding box center [362, 304] width 229 height 17
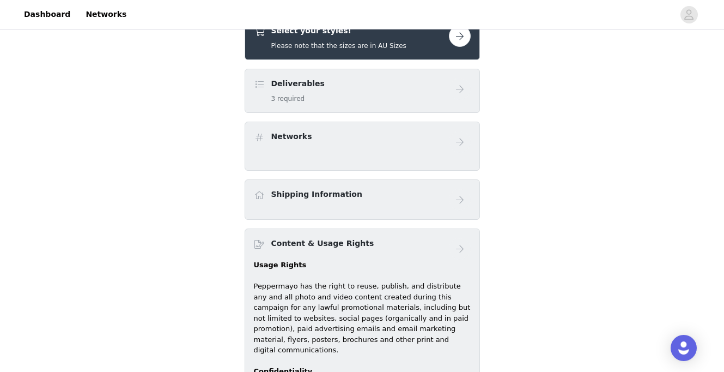
scroll to position [333, 0]
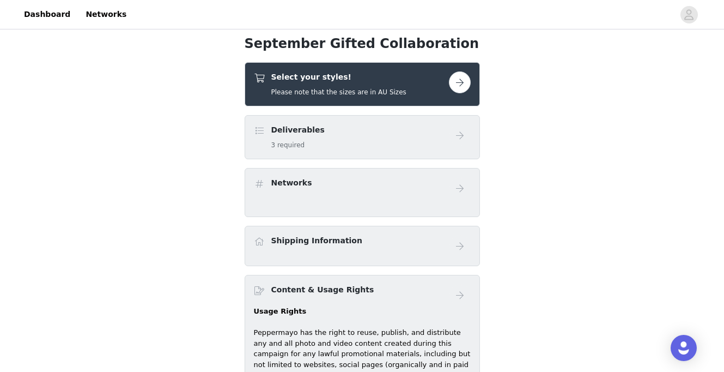
click at [294, 135] on h4 "Deliverables" at bounding box center [297, 129] width 53 height 11
click at [459, 91] on button "button" at bounding box center [460, 82] width 22 height 22
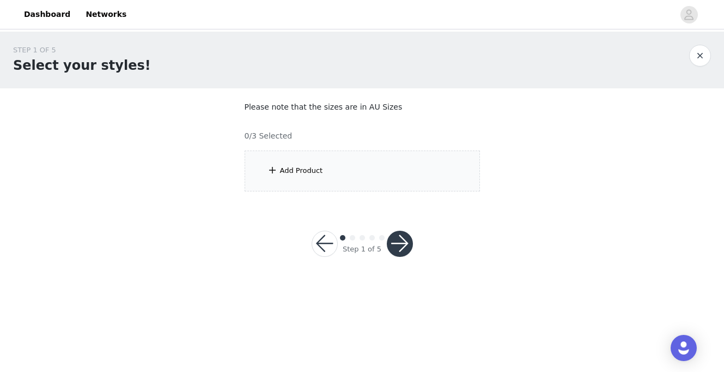
click at [292, 173] on div "Add Product" at bounding box center [301, 170] width 43 height 11
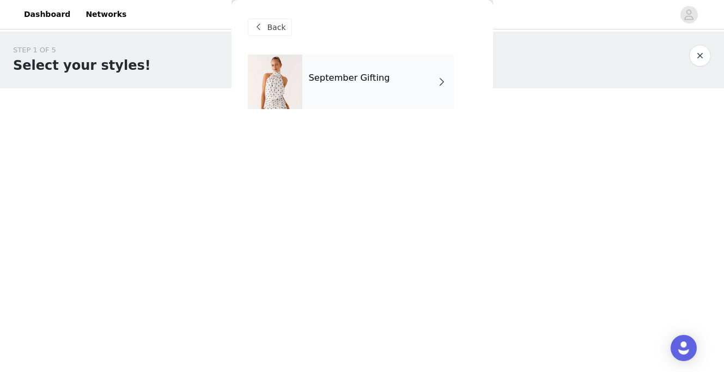
click at [384, 57] on div "September Gifting" at bounding box center [377, 81] width 151 height 54
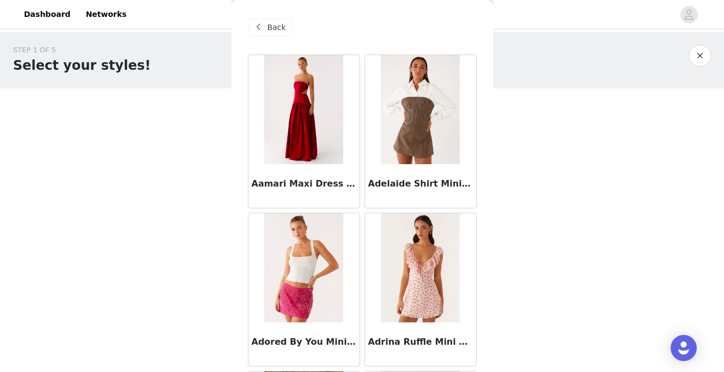
scroll to position [1295, 0]
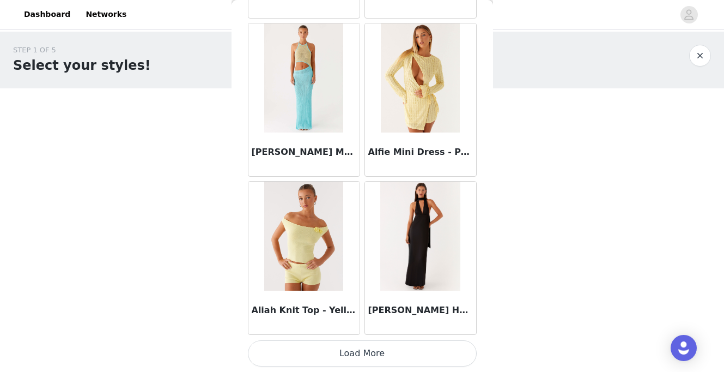
click at [308, 349] on button "Load More" at bounding box center [362, 353] width 229 height 26
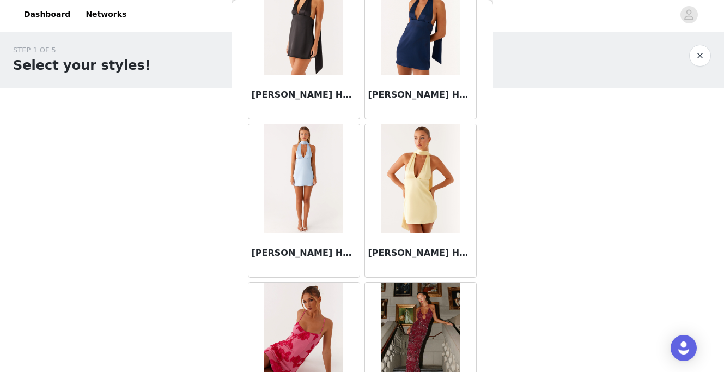
scroll to position [1883, 0]
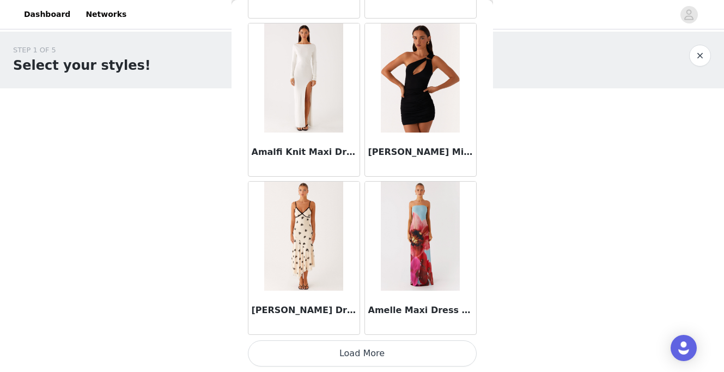
click at [307, 349] on button "Load More" at bounding box center [362, 353] width 229 height 26
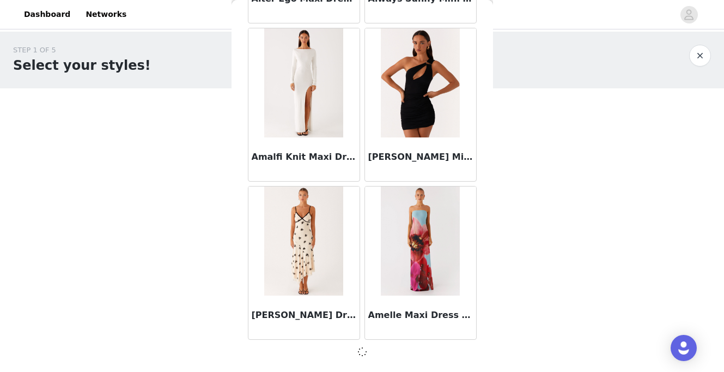
scroll to position [2870, 0]
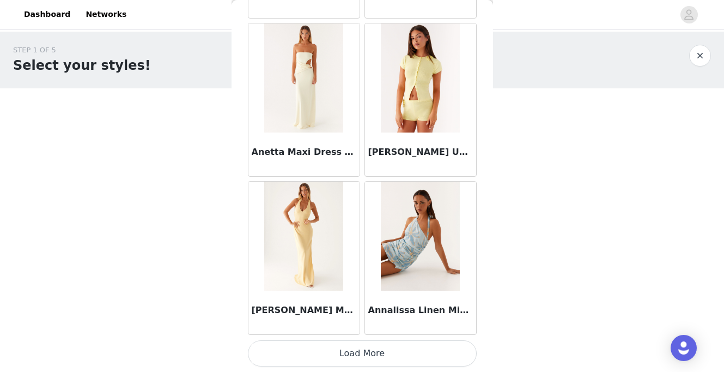
click at [307, 344] on button "Load More" at bounding box center [362, 353] width 229 height 26
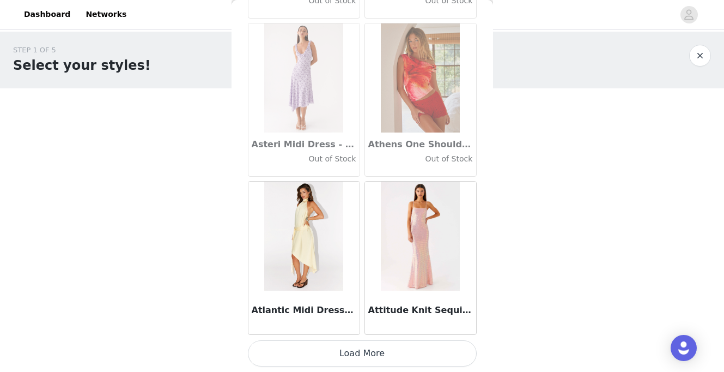
click at [307, 344] on button "Load More" at bounding box center [362, 353] width 229 height 26
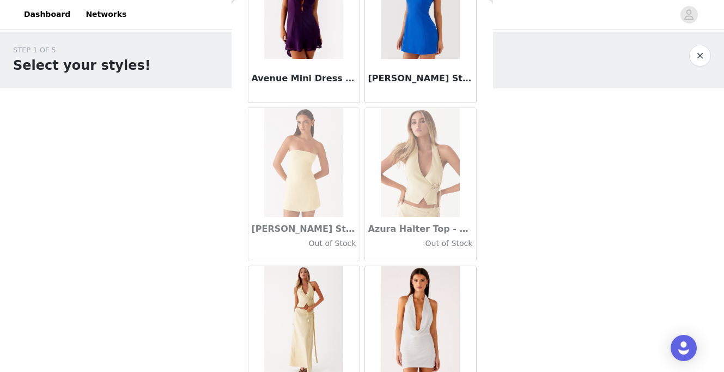
scroll to position [7614, 0]
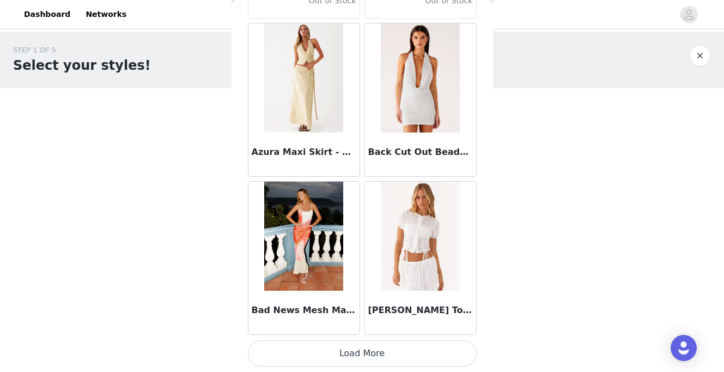
click at [309, 357] on button "Load More" at bounding box center [362, 353] width 229 height 26
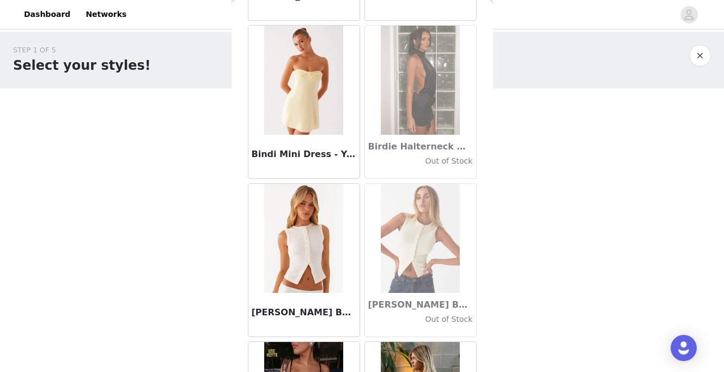
scroll to position [9194, 0]
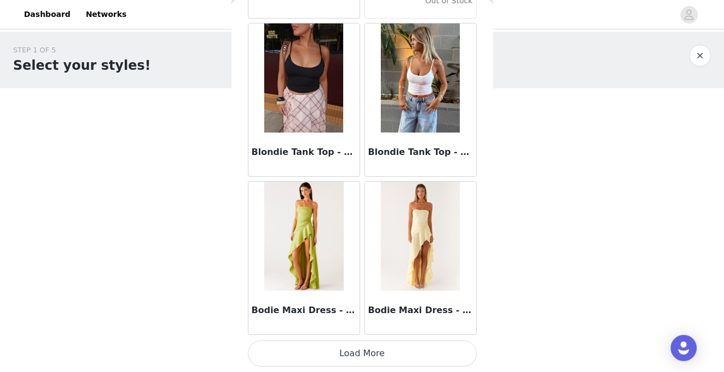
click at [350, 351] on button "Load More" at bounding box center [362, 353] width 229 height 26
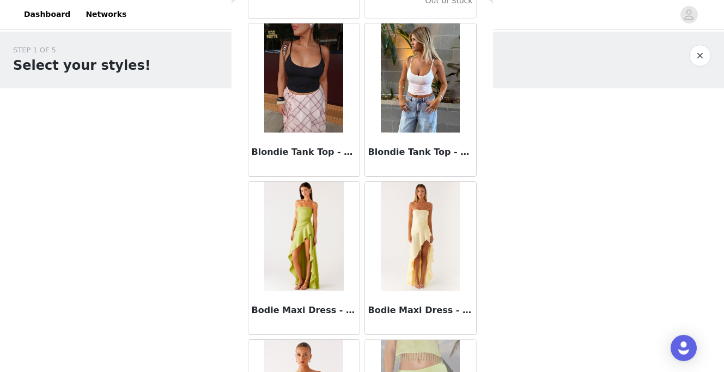
scroll to position [10774, 0]
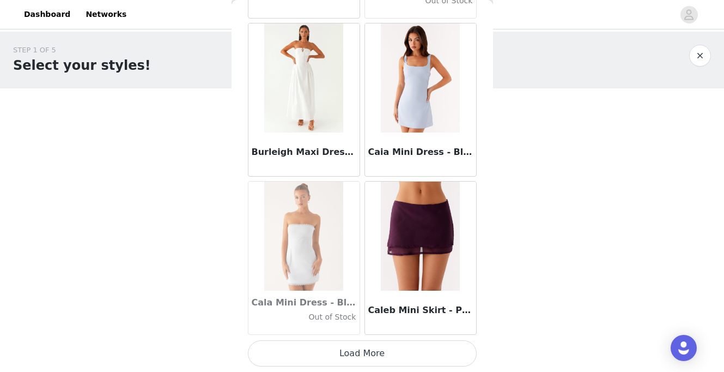
click at [342, 362] on button "Load More" at bounding box center [362, 353] width 229 height 26
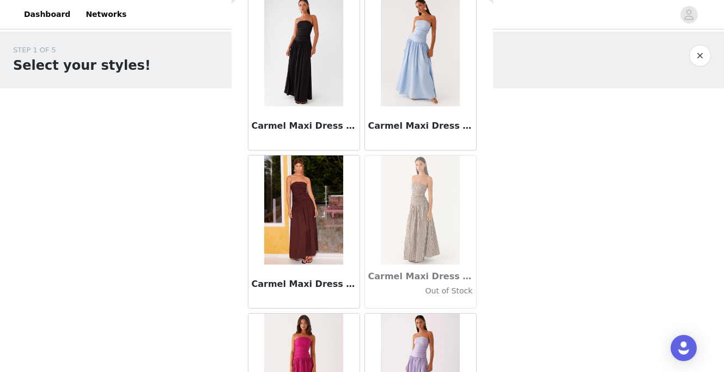
scroll to position [12354, 0]
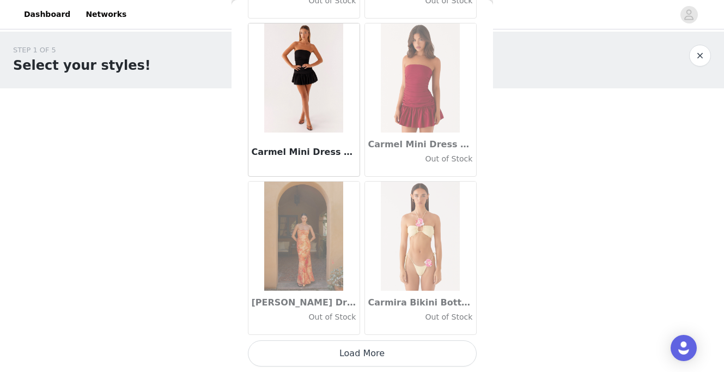
click at [345, 345] on button "Load More" at bounding box center [362, 353] width 229 height 26
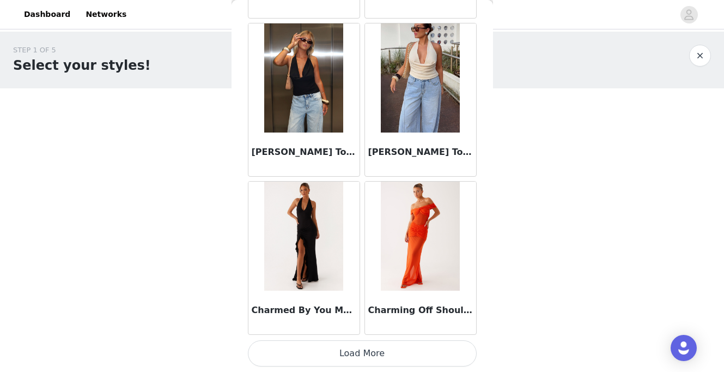
click at [338, 358] on button "Load More" at bounding box center [362, 353] width 229 height 26
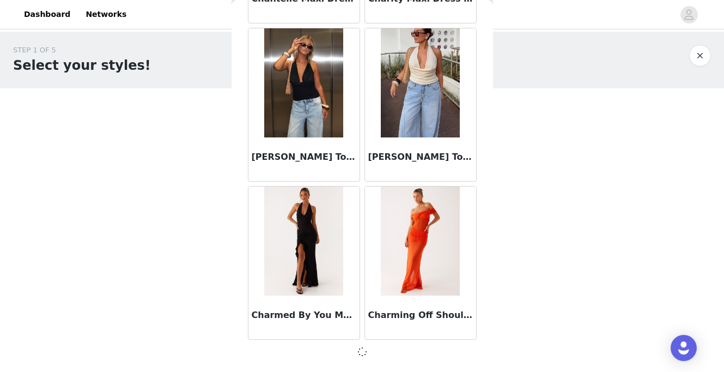
scroll to position [13928, 0]
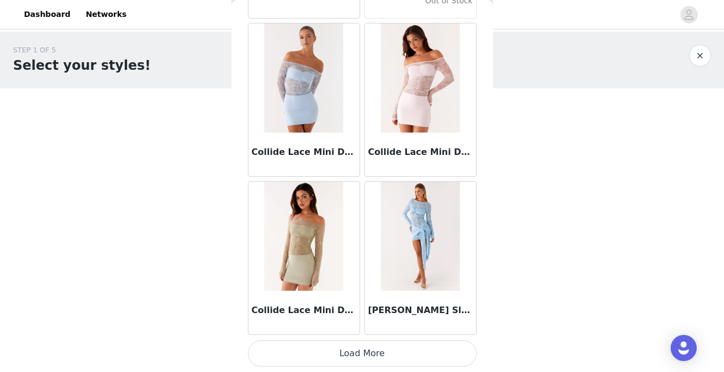
click at [338, 358] on button "Load More" at bounding box center [362, 353] width 229 height 26
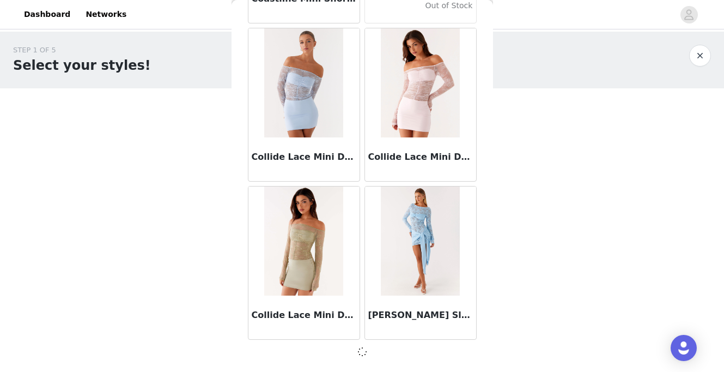
scroll to position [15508, 0]
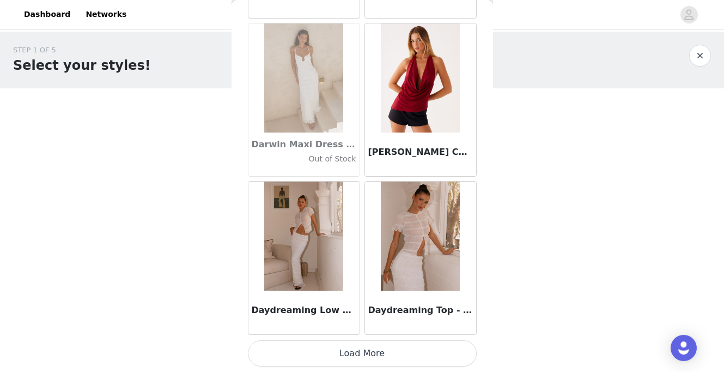
click at [338, 358] on button "Load More" at bounding box center [362, 353] width 229 height 26
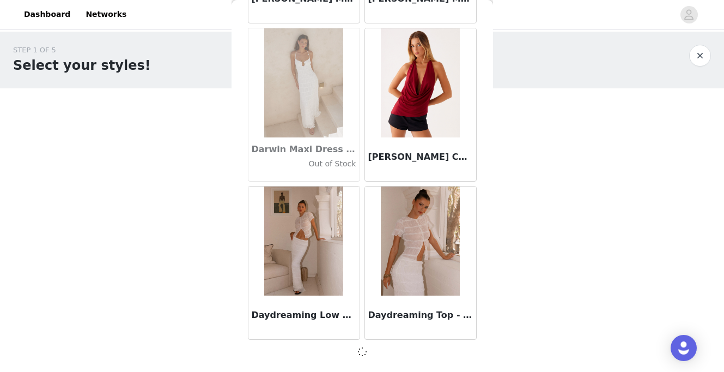
scroll to position [17088, 0]
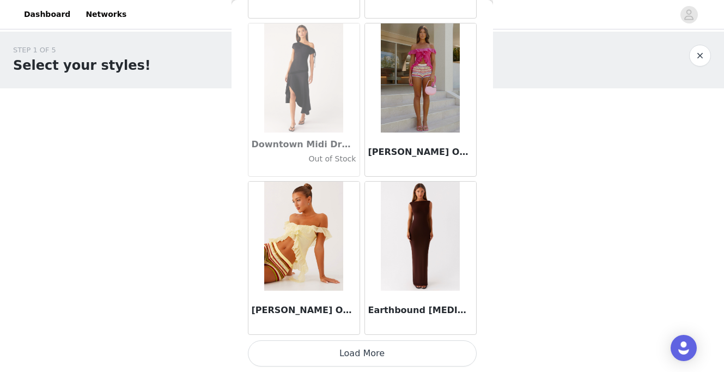
click at [338, 358] on button "Load More" at bounding box center [362, 353] width 229 height 26
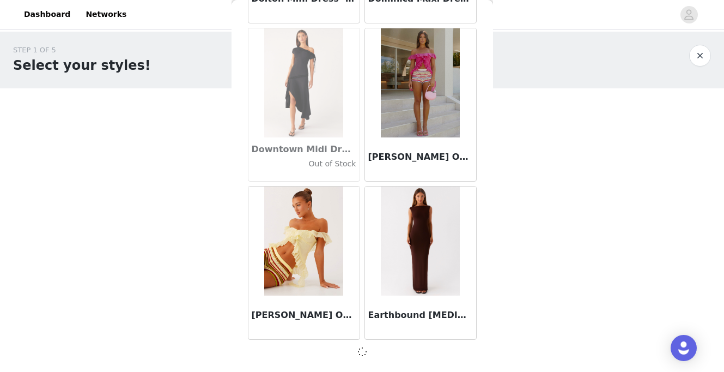
scroll to position [18668, 0]
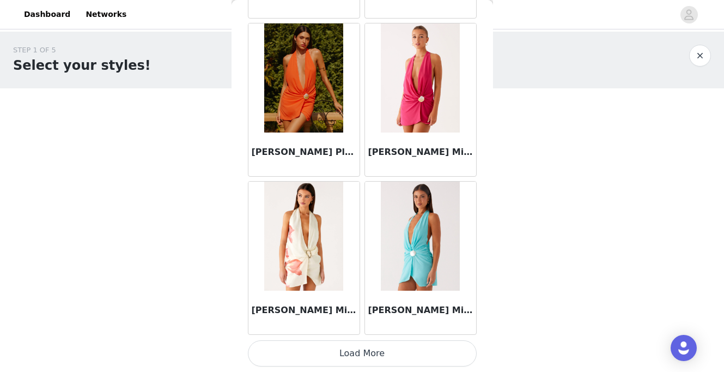
click at [338, 349] on button "Load More" at bounding box center [362, 353] width 229 height 26
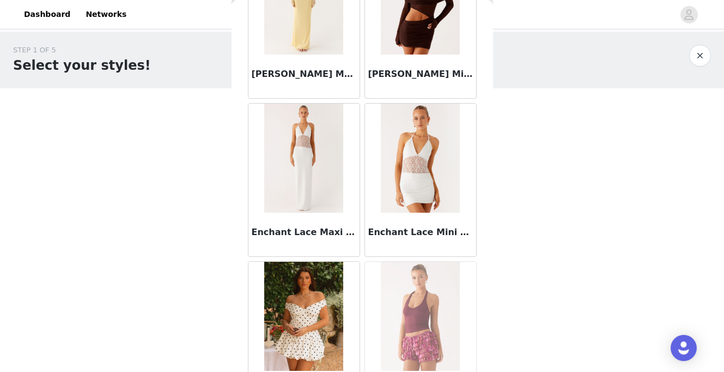
scroll to position [21832, 0]
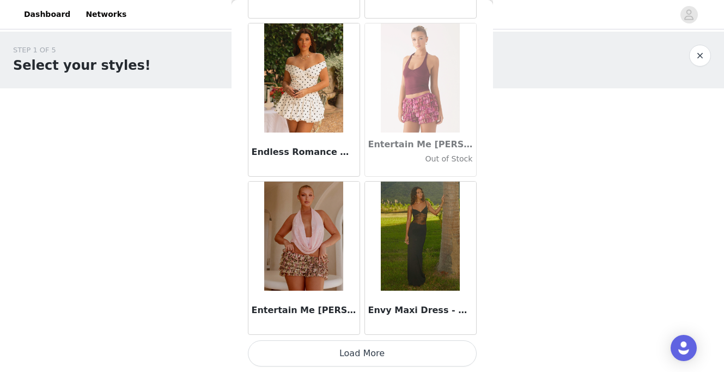
click at [338, 360] on button "Load More" at bounding box center [362, 353] width 229 height 26
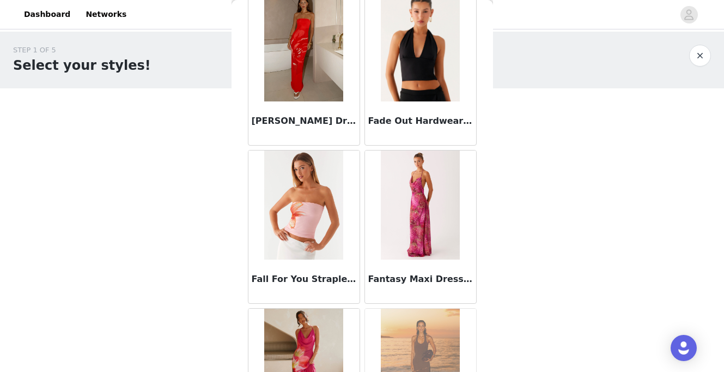
scroll to position [23412, 0]
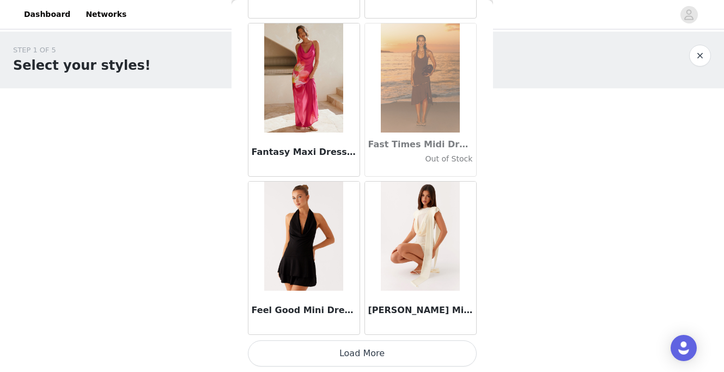
click at [348, 350] on button "Load More" at bounding box center [362, 353] width 229 height 26
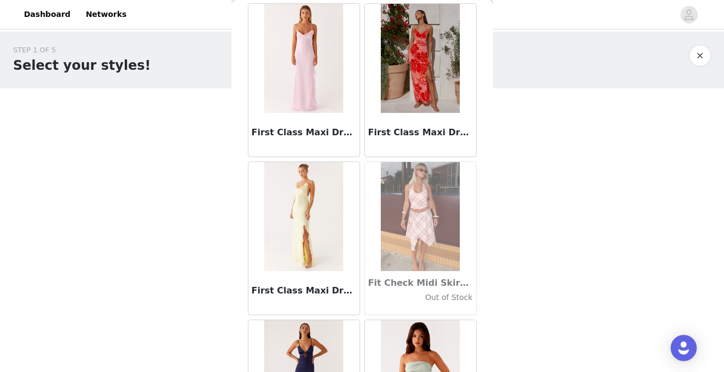
scroll to position [24992, 0]
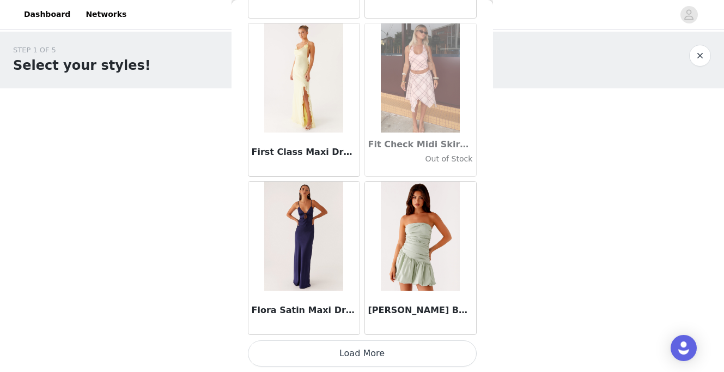
click at [347, 349] on button "Load More" at bounding box center [362, 353] width 229 height 26
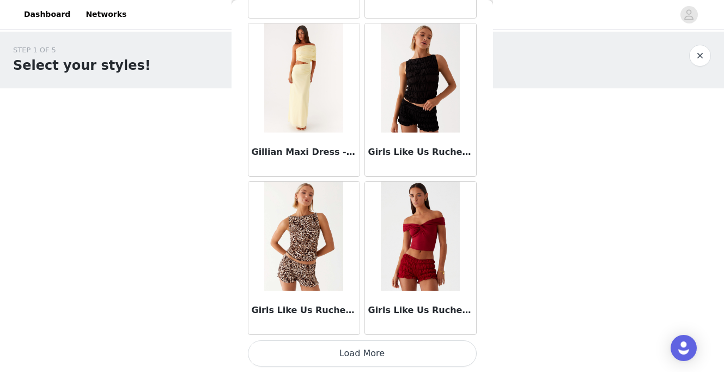
click at [347, 349] on button "Load More" at bounding box center [362, 353] width 229 height 26
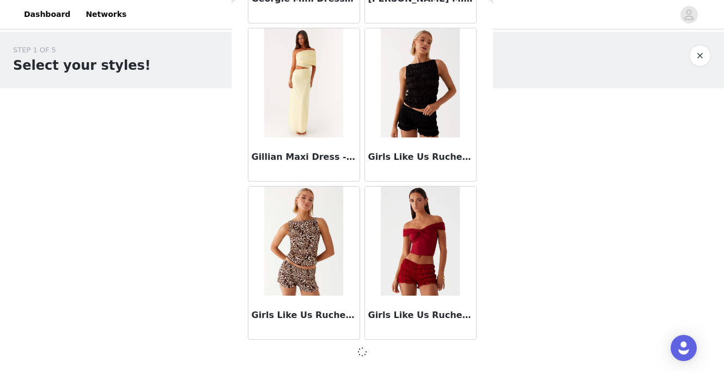
scroll to position [26566, 0]
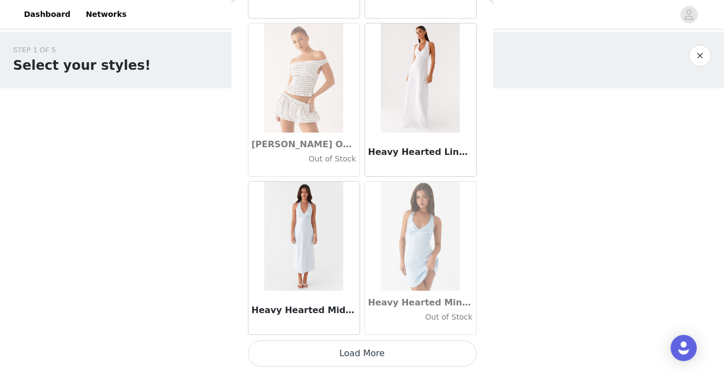
click at [347, 349] on button "Load More" at bounding box center [362, 353] width 229 height 26
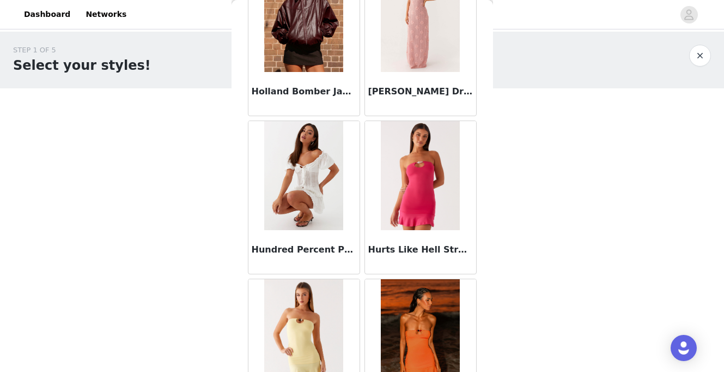
scroll to position [29731, 0]
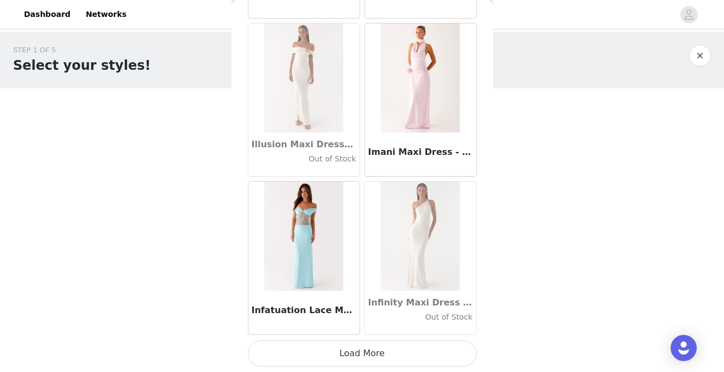
click at [343, 359] on button "Load More" at bounding box center [362, 353] width 229 height 26
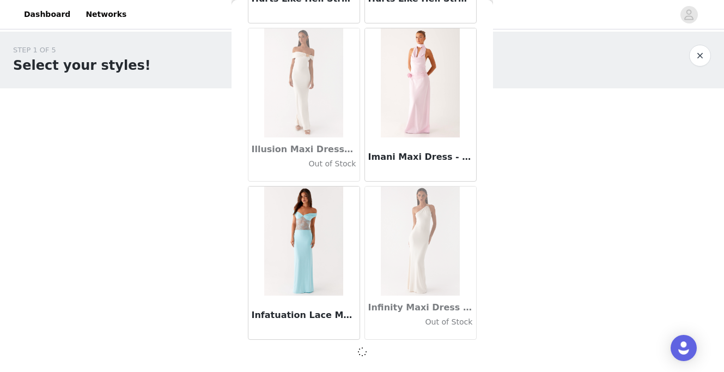
scroll to position [29726, 0]
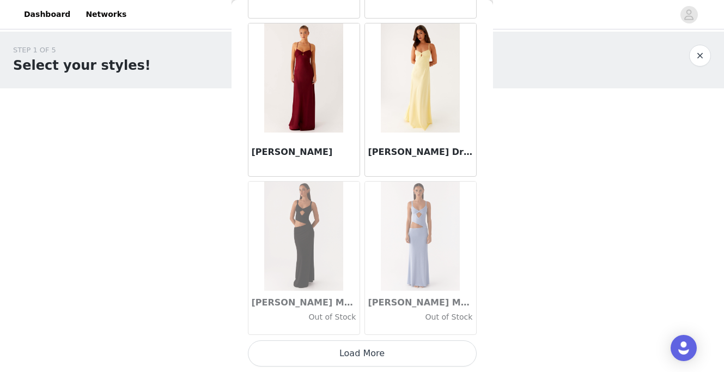
click at [342, 355] on button "Load More" at bounding box center [362, 353] width 229 height 26
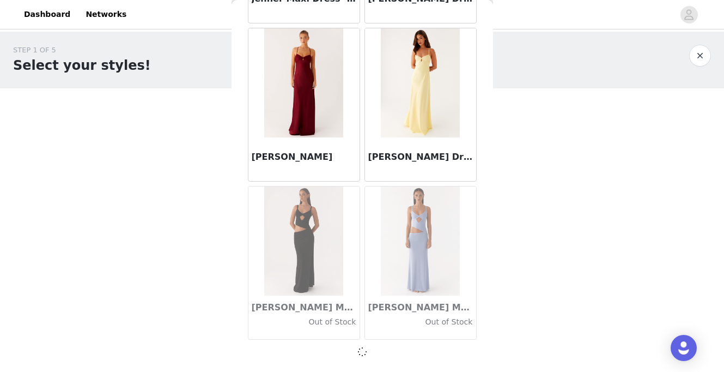
scroll to position [31306, 0]
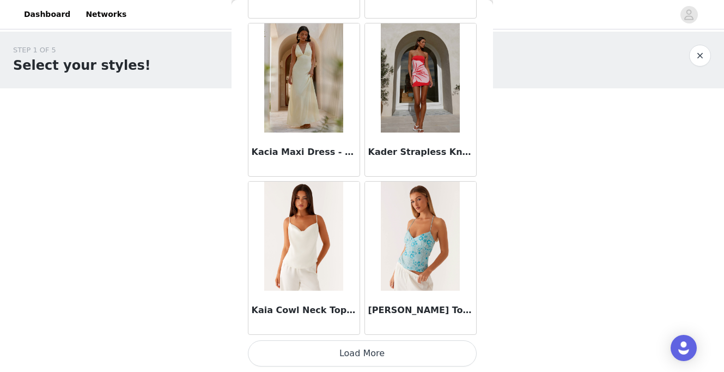
click at [342, 353] on button "Load More" at bounding box center [362, 353] width 229 height 26
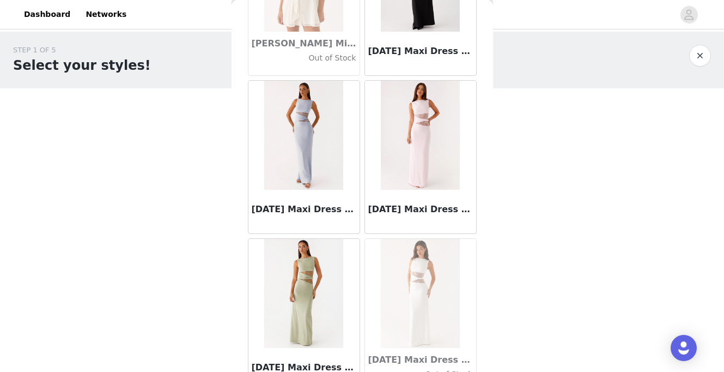
scroll to position [34470, 0]
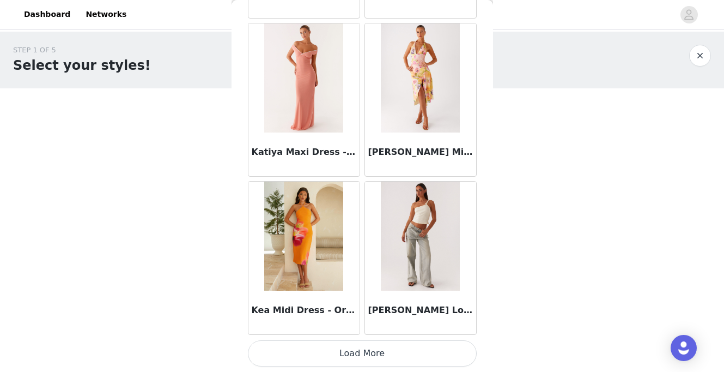
click at [344, 345] on button "Load More" at bounding box center [362, 353] width 229 height 26
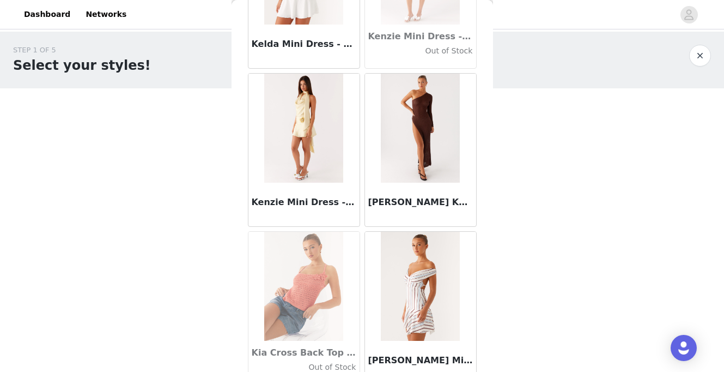
scroll to position [36050, 0]
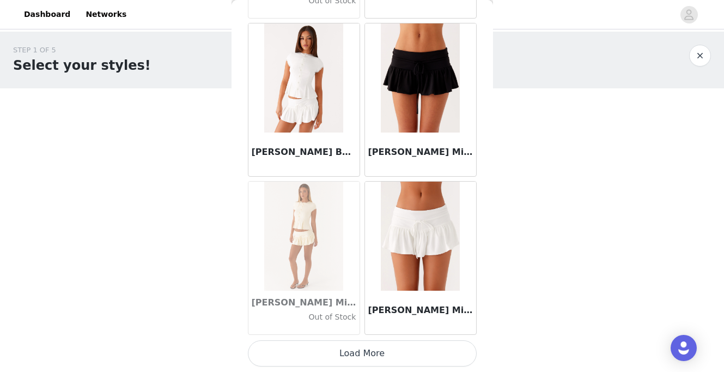
click at [344, 351] on button "Load More" at bounding box center [362, 353] width 229 height 26
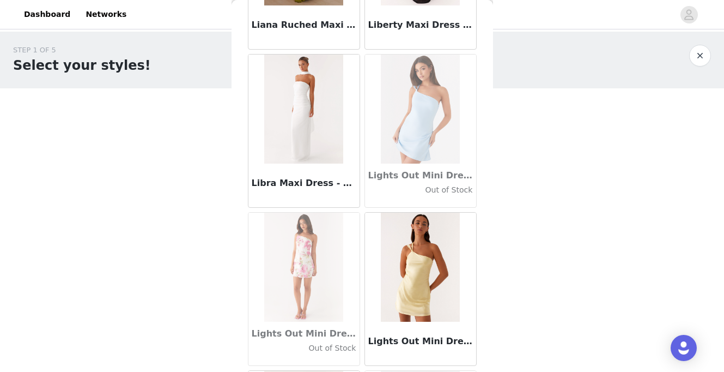
scroll to position [37629, 0]
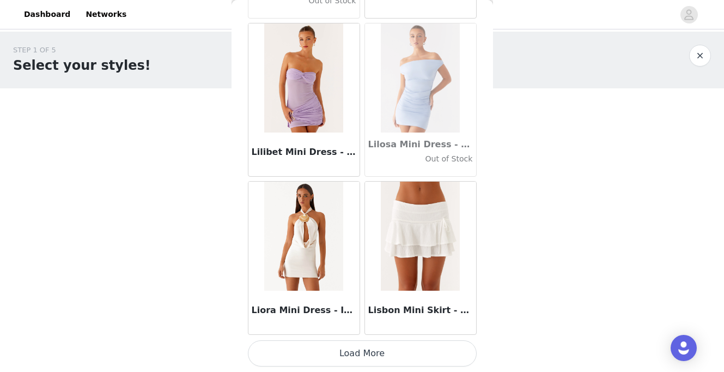
click at [351, 349] on button "Load More" at bounding box center [362, 353] width 229 height 26
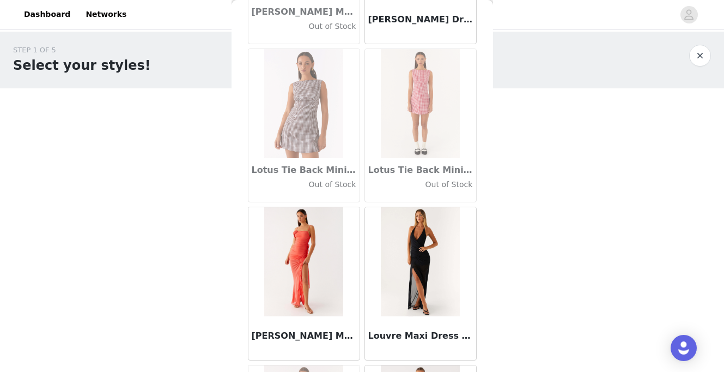
scroll to position [39209, 0]
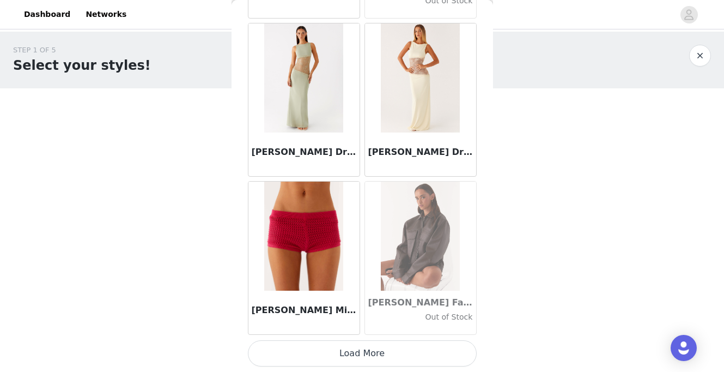
click at [350, 353] on button "Load More" at bounding box center [362, 353] width 229 height 26
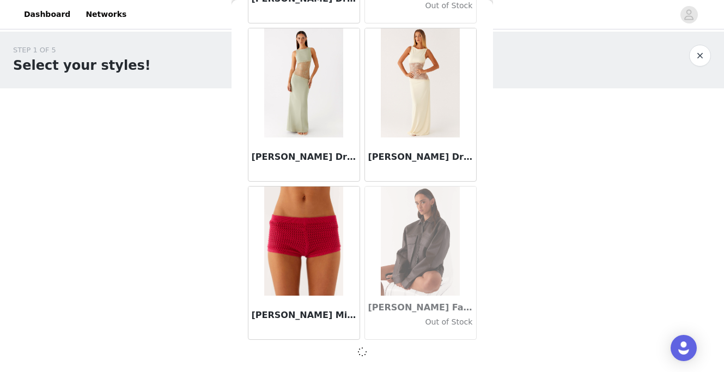
scroll to position [39204, 0]
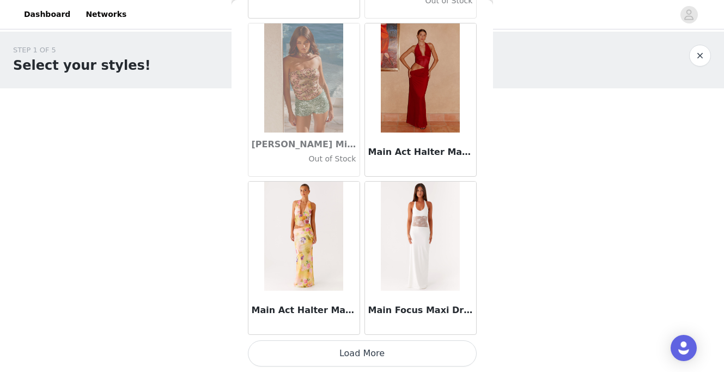
click at [350, 353] on button "Load More" at bounding box center [362, 353] width 229 height 26
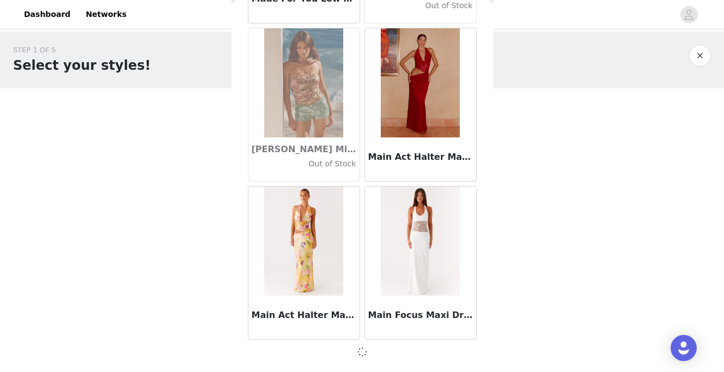
scroll to position [40784, 0]
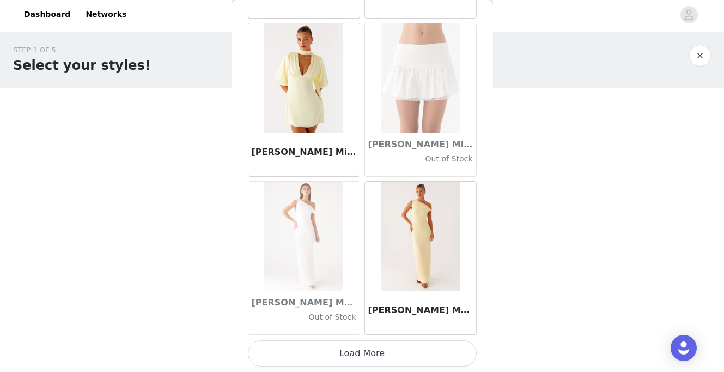
click at [349, 348] on button "Load More" at bounding box center [362, 353] width 229 height 26
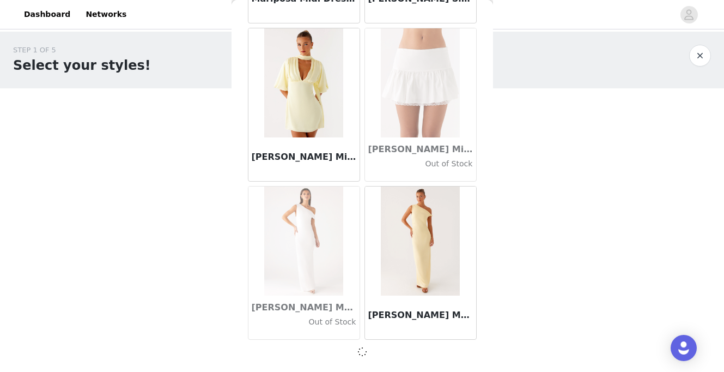
scroll to position [42364, 0]
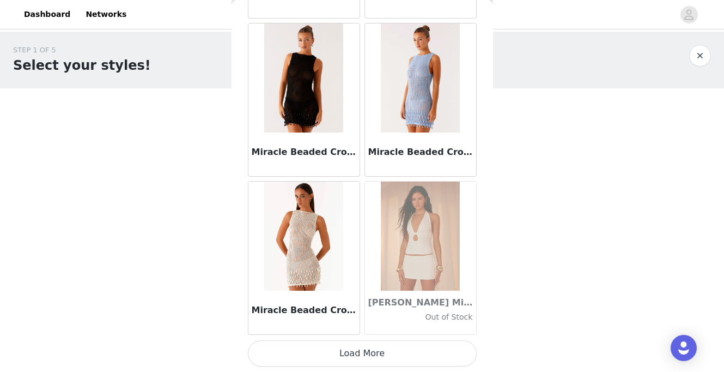
click at [342, 350] on button "Load More" at bounding box center [362, 353] width 229 height 26
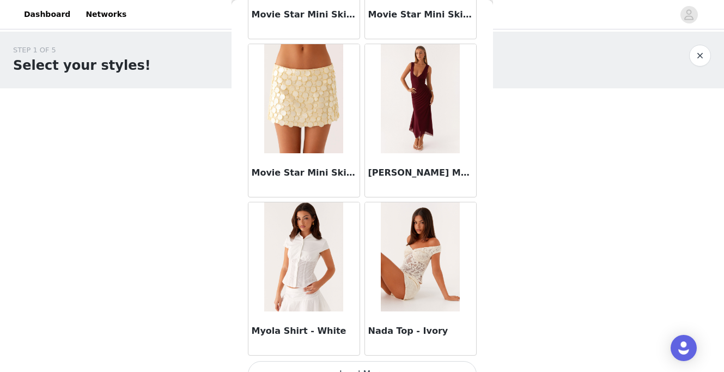
scroll to position [45528, 0]
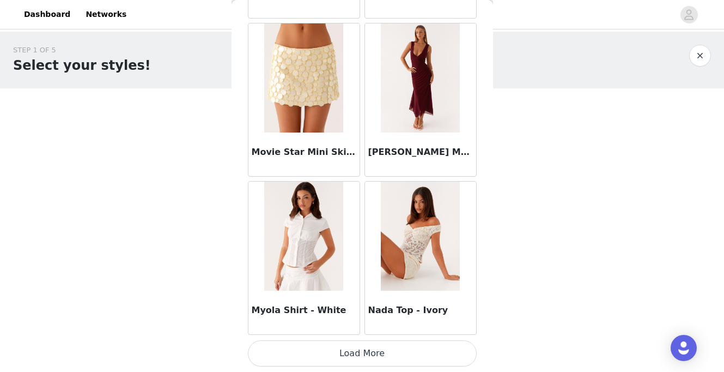
click at [342, 349] on button "Load More" at bounding box center [362, 353] width 229 height 26
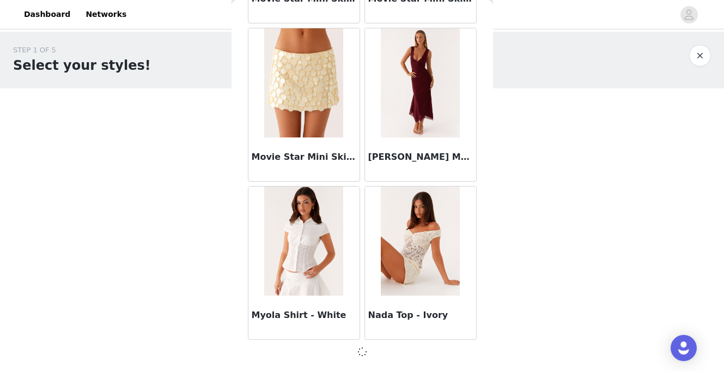
scroll to position [45523, 0]
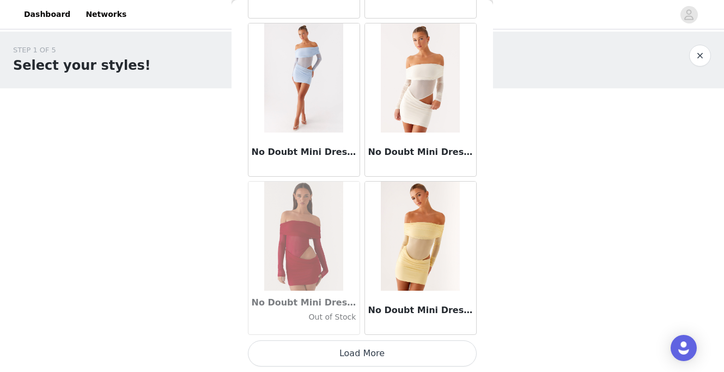
click at [342, 349] on button "Load More" at bounding box center [362, 353] width 229 height 26
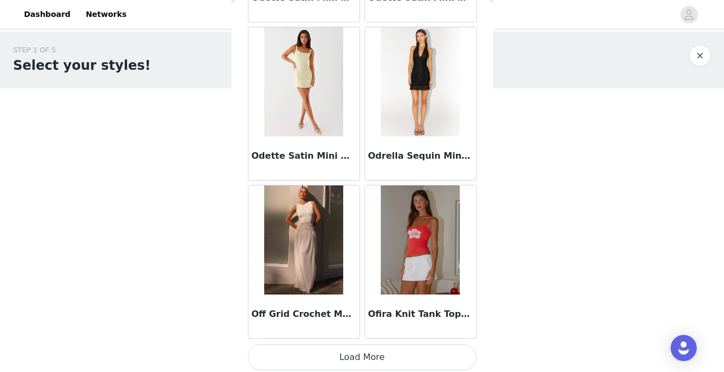
scroll to position [48688, 0]
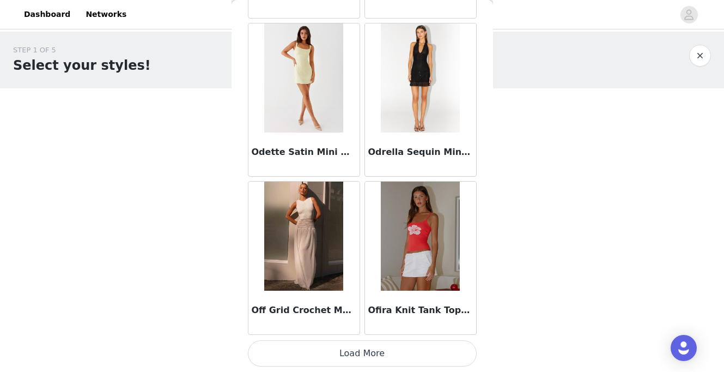
click at [325, 353] on button "Load More" at bounding box center [362, 353] width 229 height 26
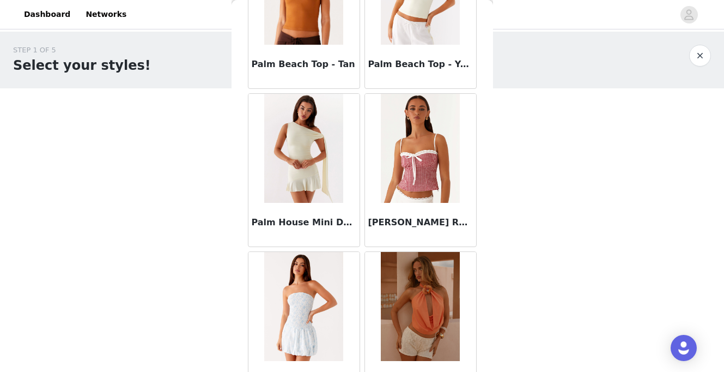
scroll to position [50267, 0]
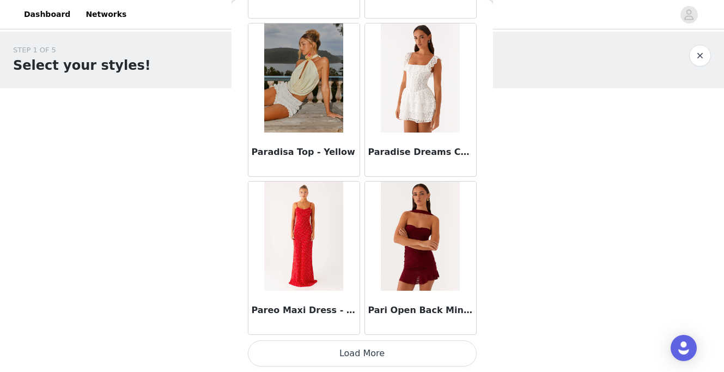
click at [307, 352] on button "Load More" at bounding box center [362, 353] width 229 height 26
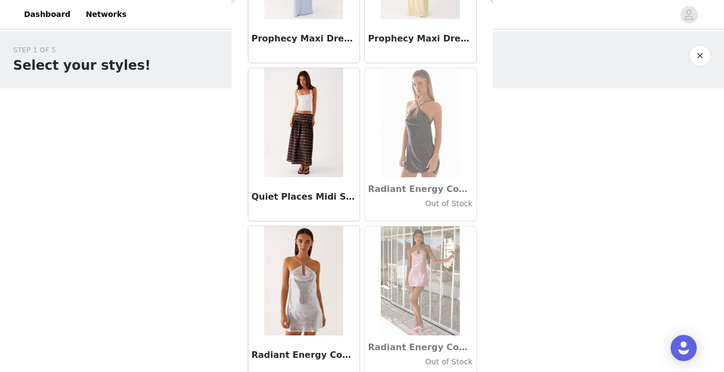
scroll to position [51847, 0]
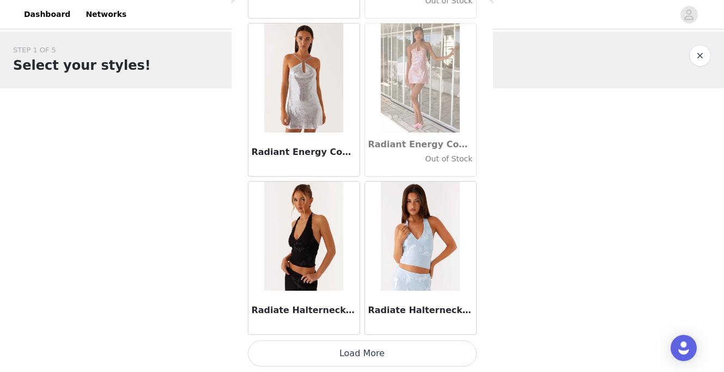
click at [308, 357] on button "Load More" at bounding box center [362, 353] width 229 height 26
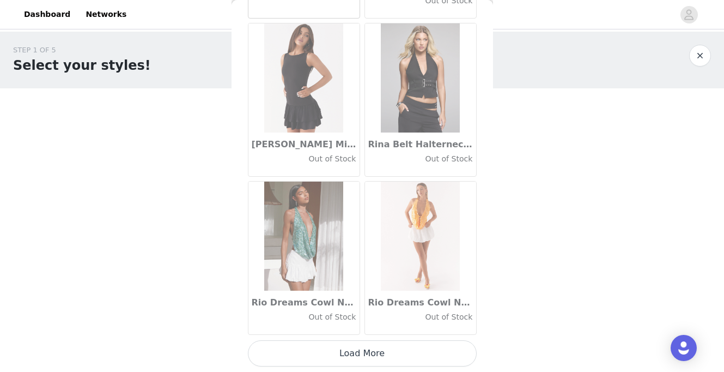
click at [335, 355] on button "Load More" at bounding box center [362, 353] width 229 height 26
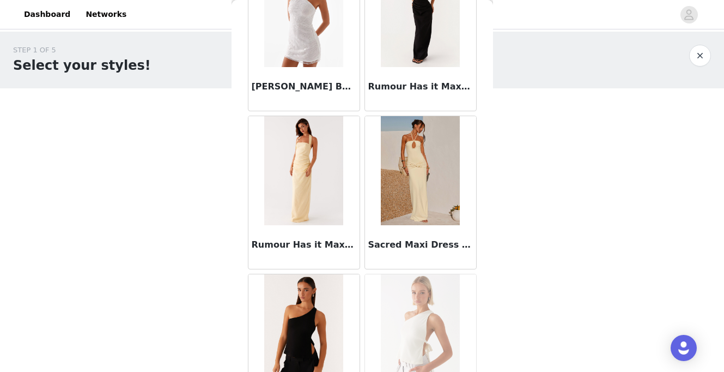
scroll to position [55007, 0]
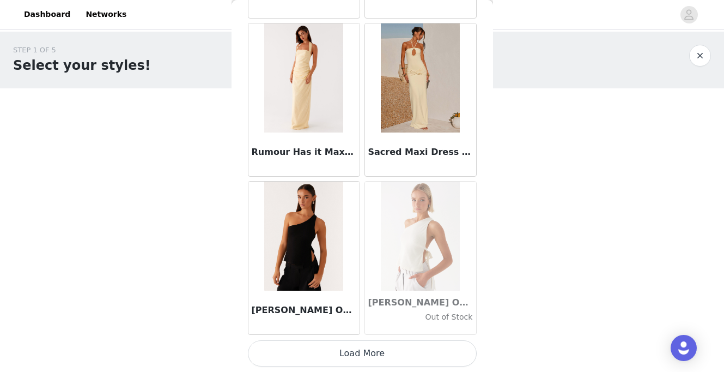
click at [335, 355] on button "Load More" at bounding box center [362, 353] width 229 height 26
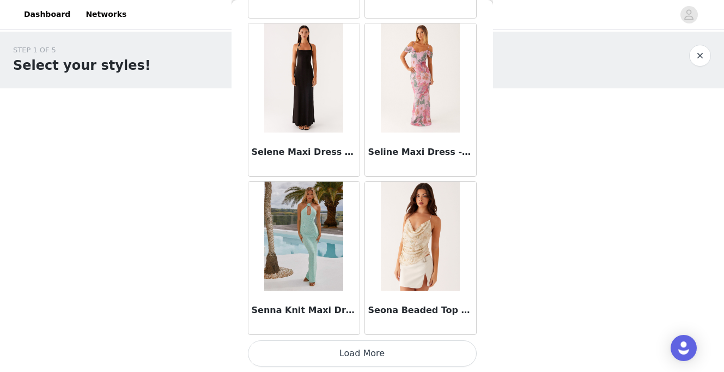
click at [328, 362] on button "Load More" at bounding box center [362, 353] width 229 height 26
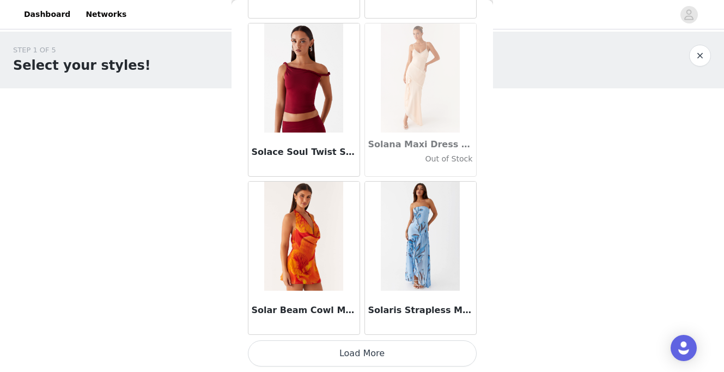
click at [311, 352] on button "Load More" at bounding box center [362, 353] width 229 height 26
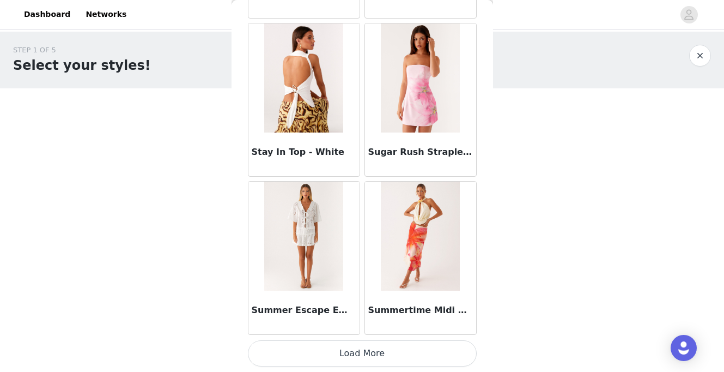
click at [335, 360] on button "Load More" at bounding box center [362, 353] width 229 height 26
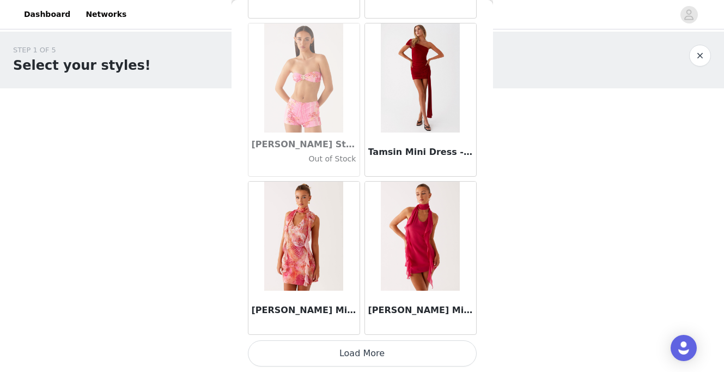
click at [297, 350] on button "Load More" at bounding box center [362, 353] width 229 height 26
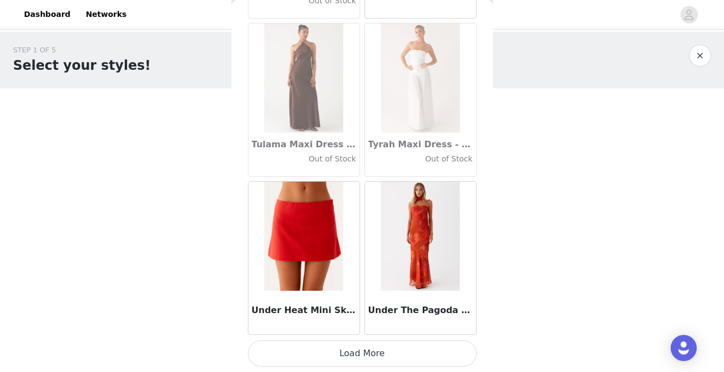
click at [313, 352] on button "Load More" at bounding box center [362, 353] width 229 height 26
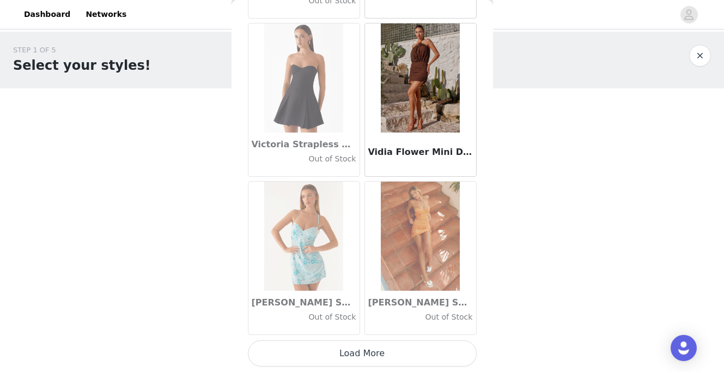
click at [314, 357] on button "Load More" at bounding box center [362, 353] width 229 height 26
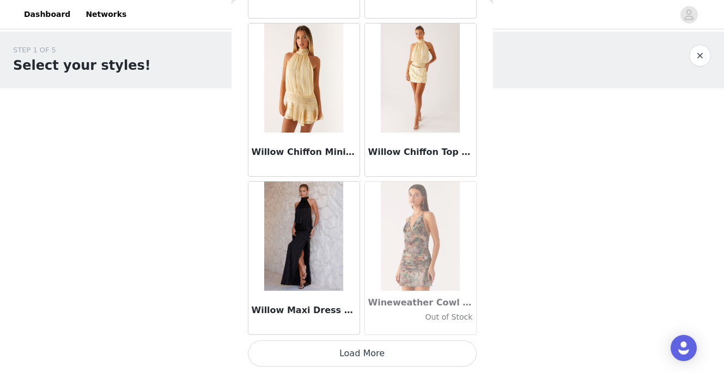
click at [332, 358] on button "Load More" at bounding box center [362, 353] width 229 height 26
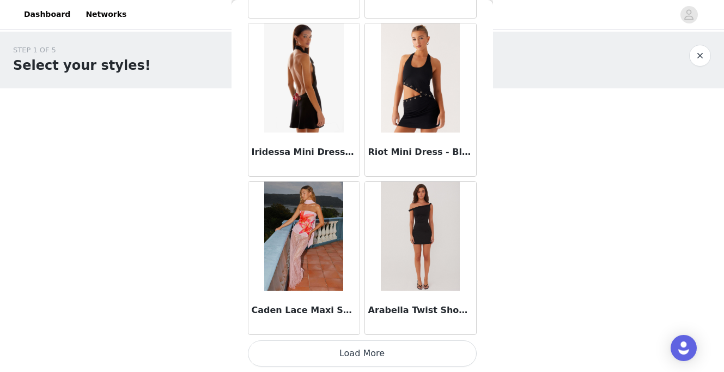
click at [338, 354] on button "Load More" at bounding box center [362, 353] width 229 height 26
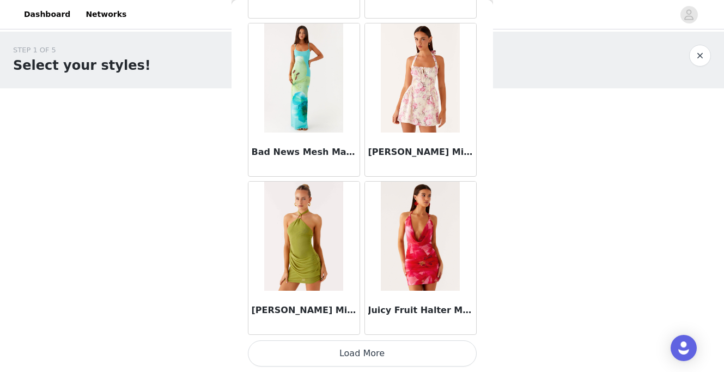
click at [342, 360] on button "Load More" at bounding box center [362, 353] width 229 height 26
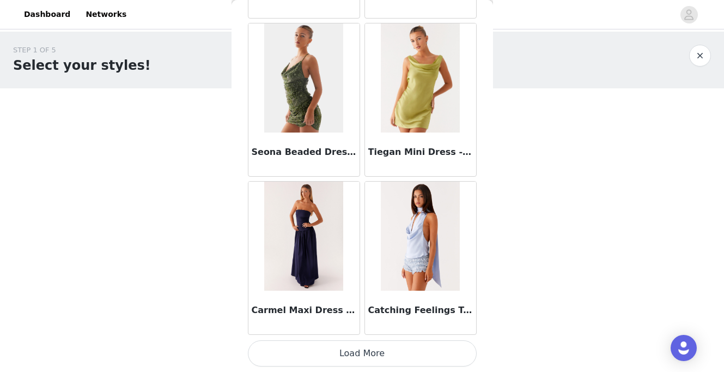
click at [340, 354] on button "Load More" at bounding box center [362, 353] width 229 height 26
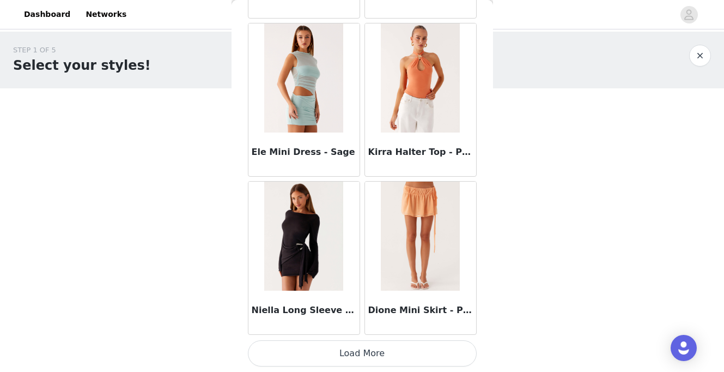
click at [323, 350] on button "Load More" at bounding box center [362, 353] width 229 height 26
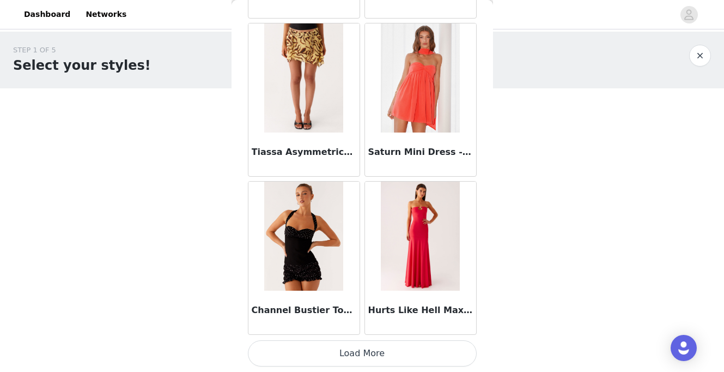
click at [339, 356] on button "Load More" at bounding box center [362, 353] width 229 height 26
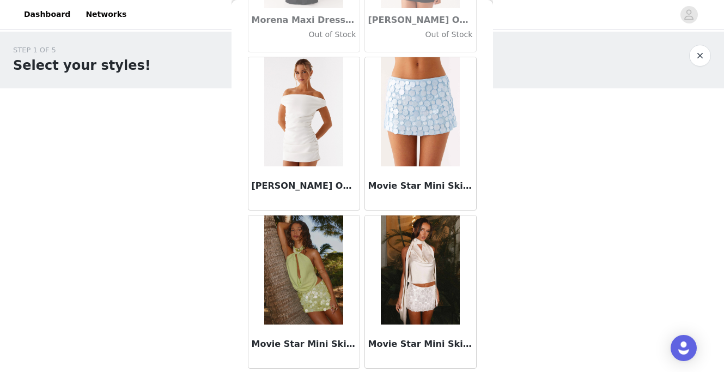
scroll to position [45494, 0]
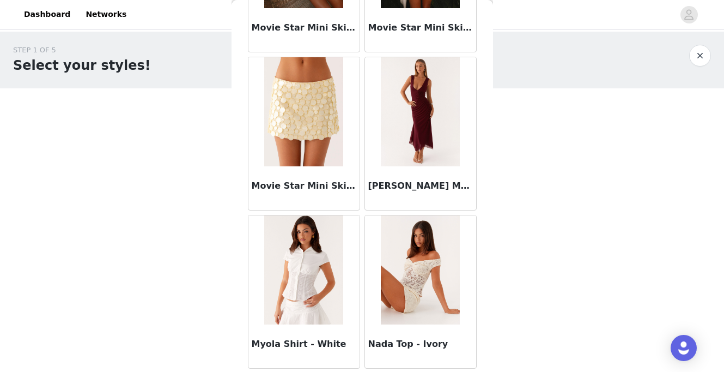
click at [286, 186] on h3 "Movie Star Mini Skirt - Yellow" at bounding box center [304, 185] width 105 height 13
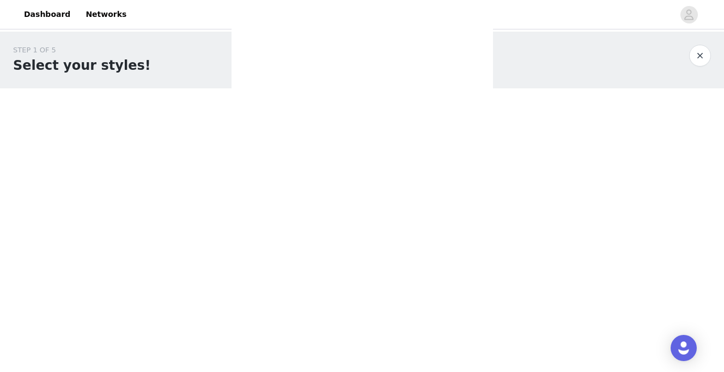
click at [287, 104] on div "Back Aamari Maxi Dress - Red Adelaide Shirt Mini Dress - Brown Adored By You Mi…" at bounding box center [362, 186] width 261 height 372
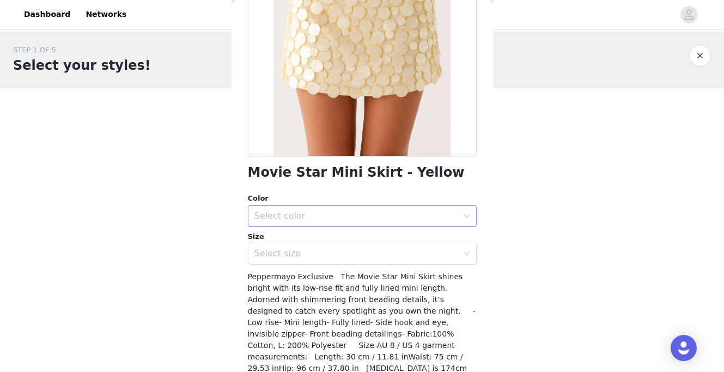
scroll to position [143, 0]
click at [275, 219] on div "Select color" at bounding box center [356, 216] width 204 height 11
click at [281, 241] on li "Yellow" at bounding box center [362, 240] width 229 height 17
click at [281, 252] on div "Select size" at bounding box center [356, 253] width 204 height 11
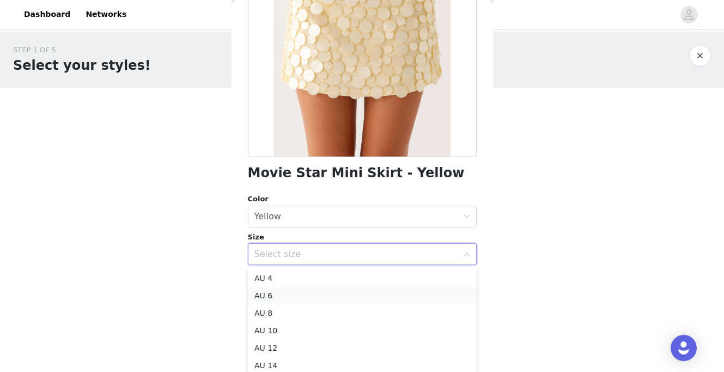
click at [275, 301] on li "AU 6" at bounding box center [362, 295] width 229 height 17
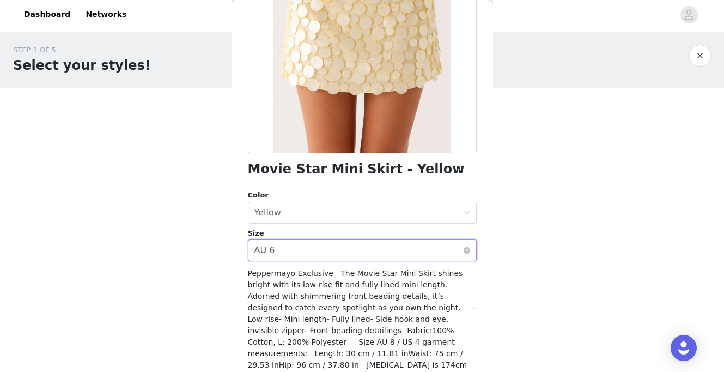
scroll to position [160, 0]
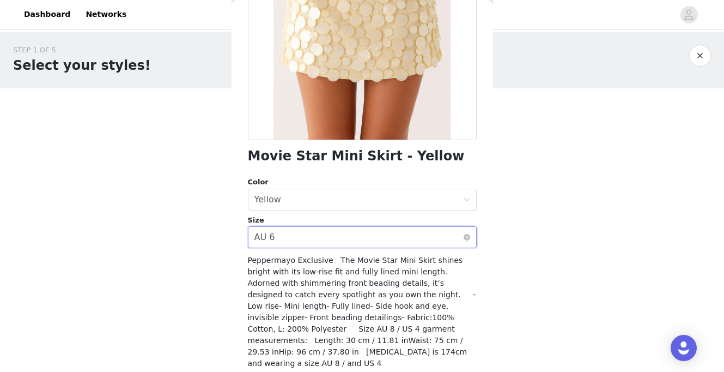
click at [280, 242] on div "Select size AU 6" at bounding box center [358, 237] width 209 height 21
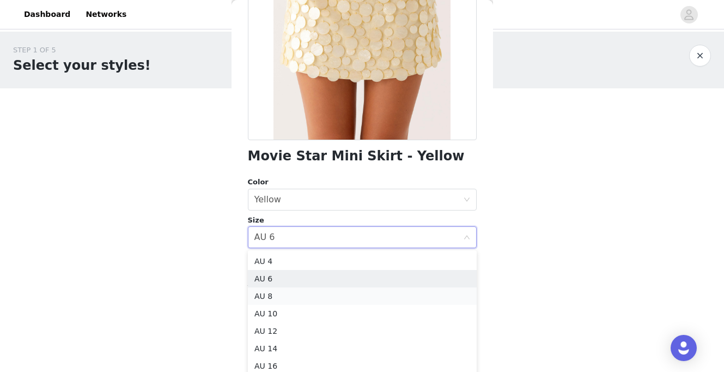
click at [277, 291] on li "AU 8" at bounding box center [362, 295] width 229 height 17
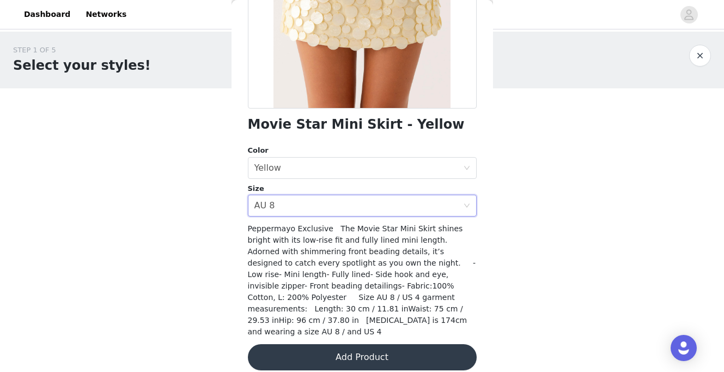
scroll to position [191, 0]
click at [301, 348] on button "Add Product" at bounding box center [362, 357] width 229 height 26
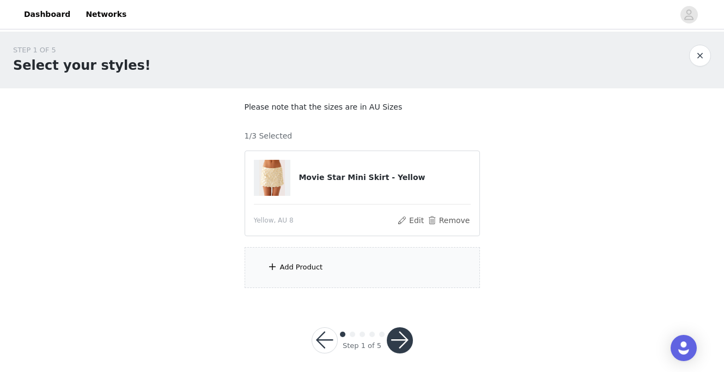
click at [290, 277] on div "Add Product" at bounding box center [362, 267] width 235 height 41
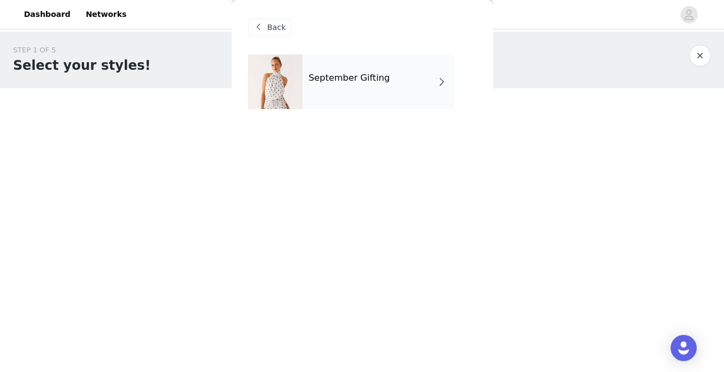
click at [318, 96] on div "September Gifting" at bounding box center [377, 81] width 151 height 54
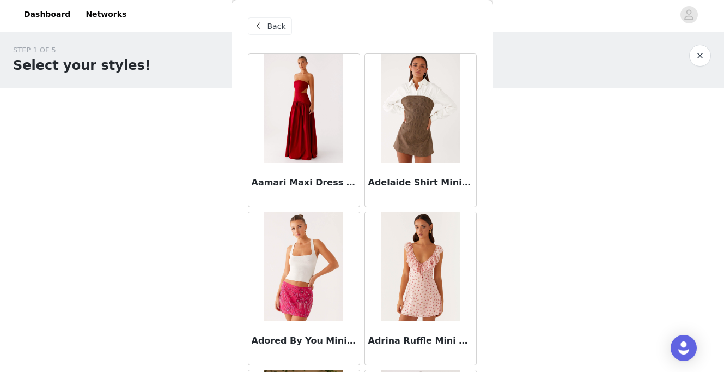
scroll to position [0, 0]
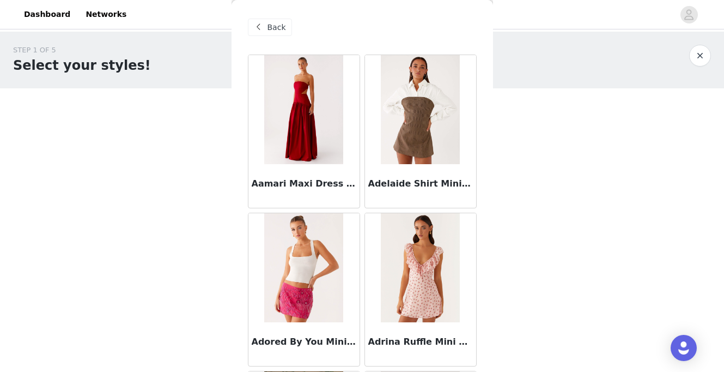
click at [276, 20] on div "Back" at bounding box center [270, 27] width 44 height 17
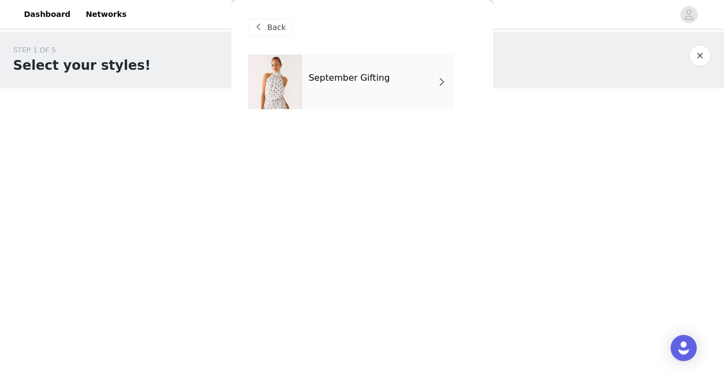
click at [266, 29] on div "Back" at bounding box center [270, 27] width 44 height 17
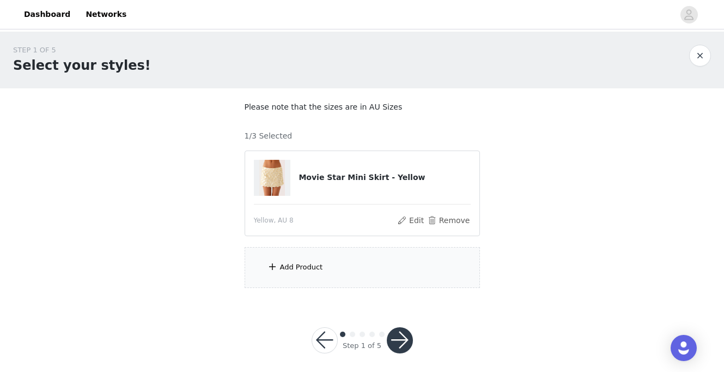
click at [296, 272] on div "Add Product" at bounding box center [362, 267] width 235 height 41
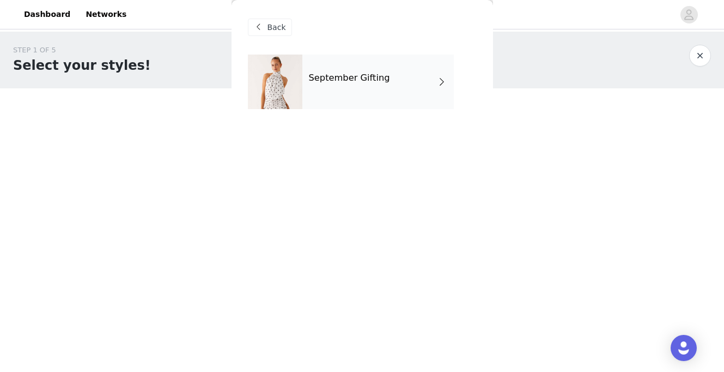
click at [319, 115] on div "September Gifting" at bounding box center [362, 89] width 229 height 71
click at [314, 82] on h4 "September Gifting" at bounding box center [349, 78] width 81 height 10
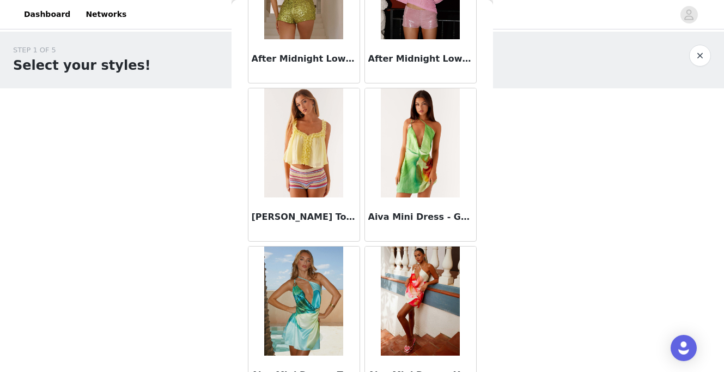
scroll to position [1295, 0]
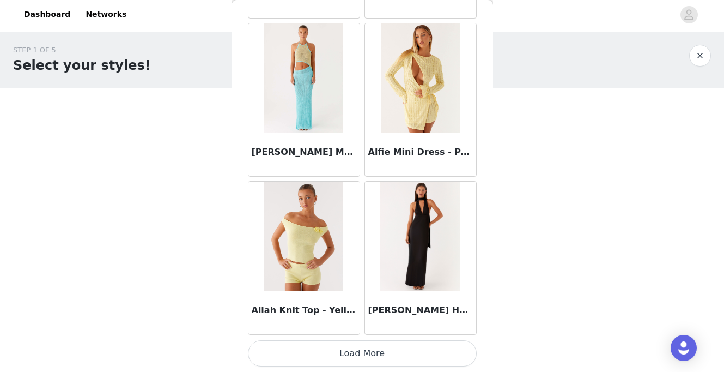
click at [337, 354] on button "Load More" at bounding box center [362, 353] width 229 height 26
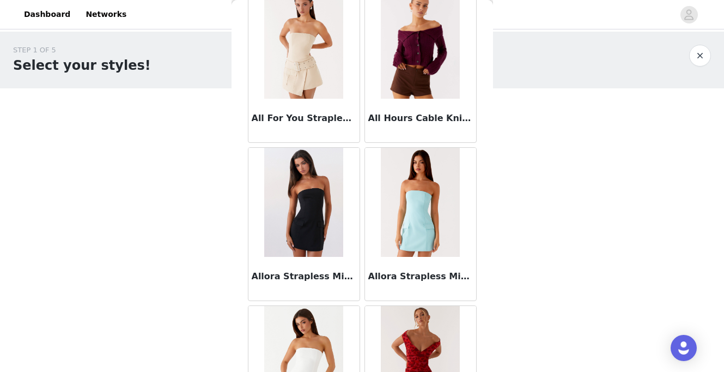
scroll to position [2875, 0]
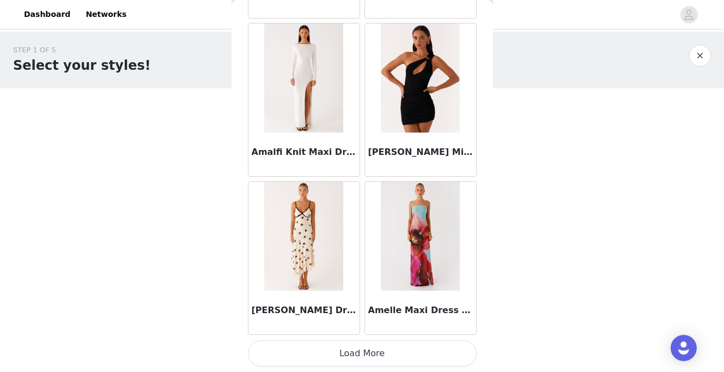
click at [365, 355] on button "Load More" at bounding box center [362, 353] width 229 height 26
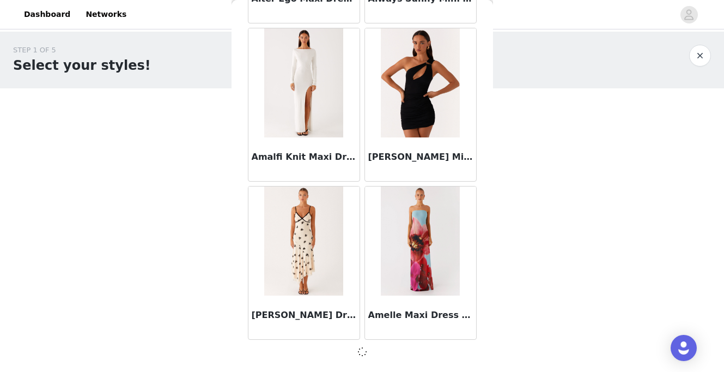
scroll to position [2870, 0]
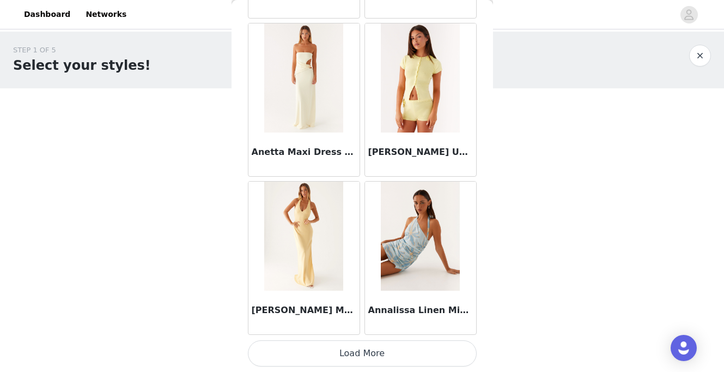
click at [365, 354] on button "Load More" at bounding box center [362, 353] width 229 height 26
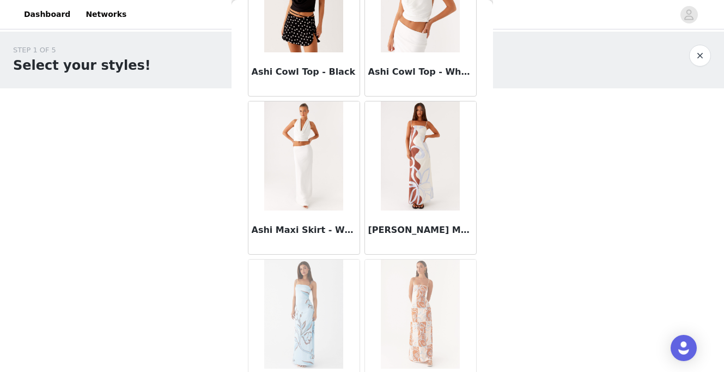
scroll to position [6035, 0]
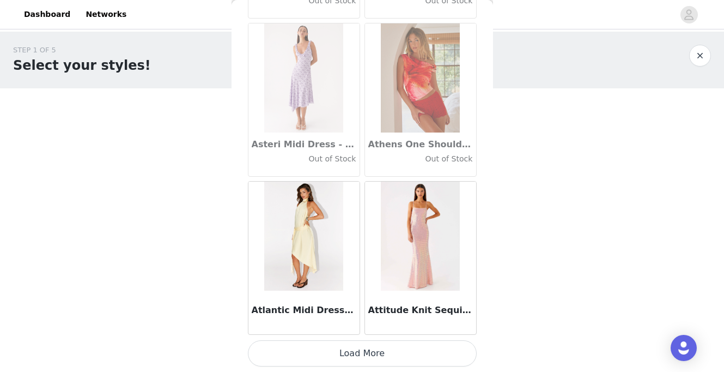
click at [319, 354] on button "Load More" at bounding box center [362, 353] width 229 height 26
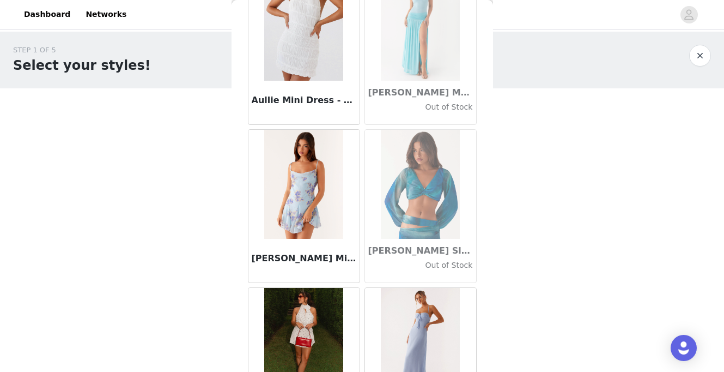
scroll to position [7614, 0]
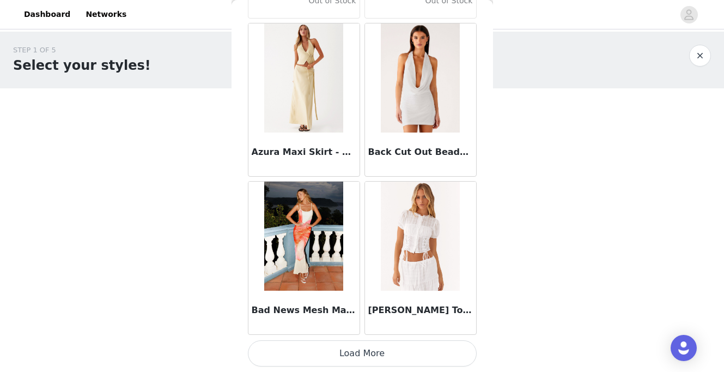
click at [319, 336] on div "Bad News Mesh Maxi Dress - Yellow Floral" at bounding box center [304, 258] width 117 height 158
click at [322, 356] on button "Load More" at bounding box center [362, 353] width 229 height 26
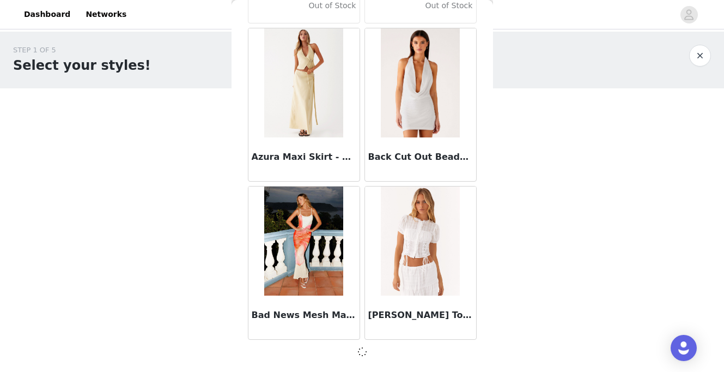
scroll to position [7609, 0]
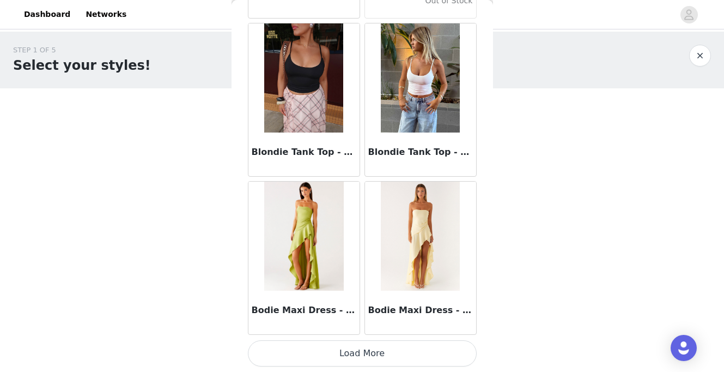
click at [322, 356] on button "Load More" at bounding box center [362, 353] width 229 height 26
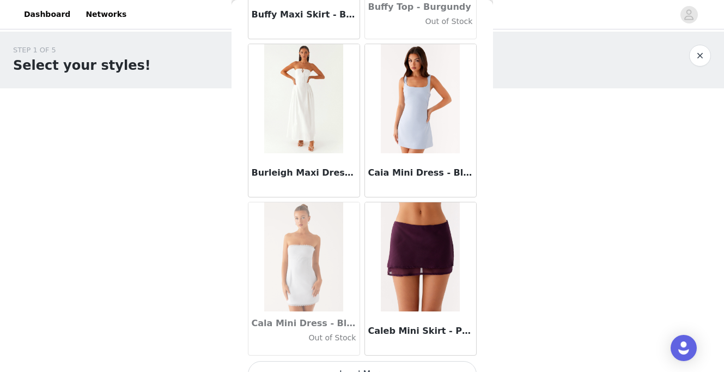
scroll to position [10774, 0]
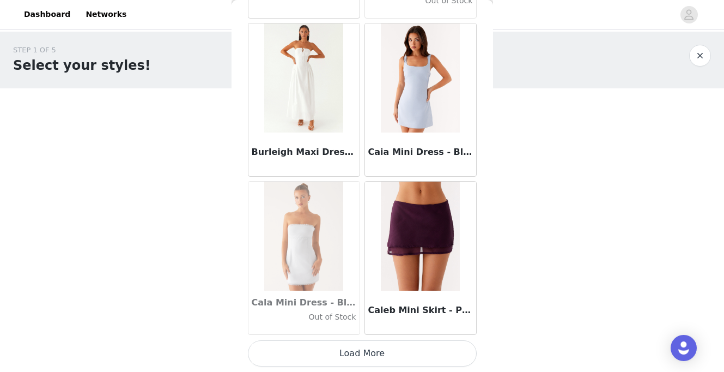
click at [325, 350] on button "Load More" at bounding box center [362, 353] width 229 height 26
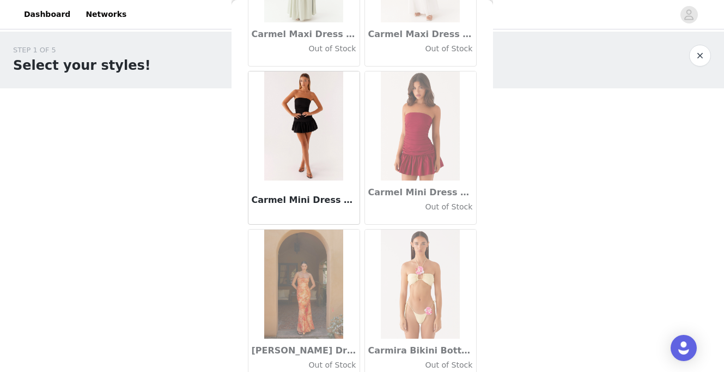
scroll to position [12354, 0]
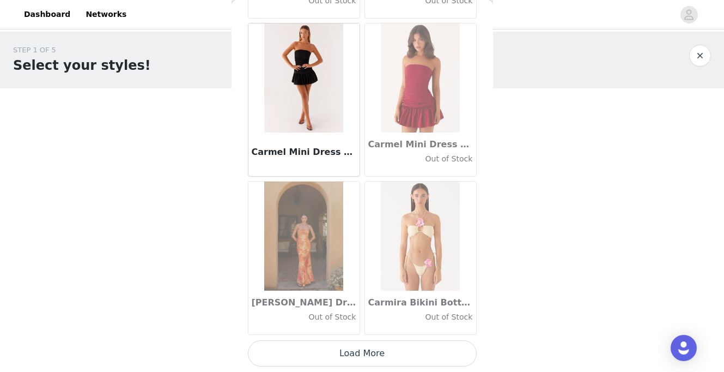
click at [388, 354] on button "Load More" at bounding box center [362, 353] width 229 height 26
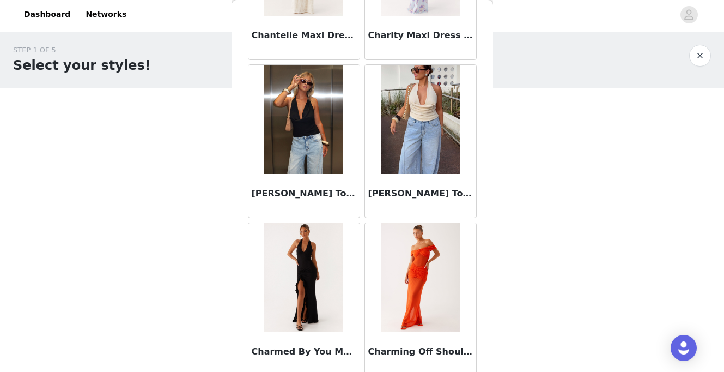
scroll to position [13933, 0]
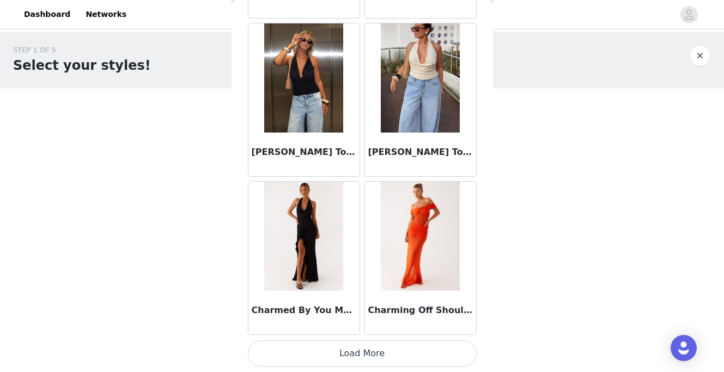
click at [375, 358] on button "Load More" at bounding box center [362, 353] width 229 height 26
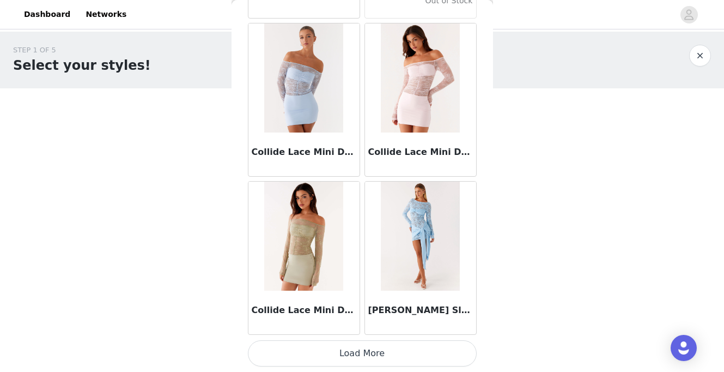
click at [375, 348] on button "Load More" at bounding box center [362, 353] width 229 height 26
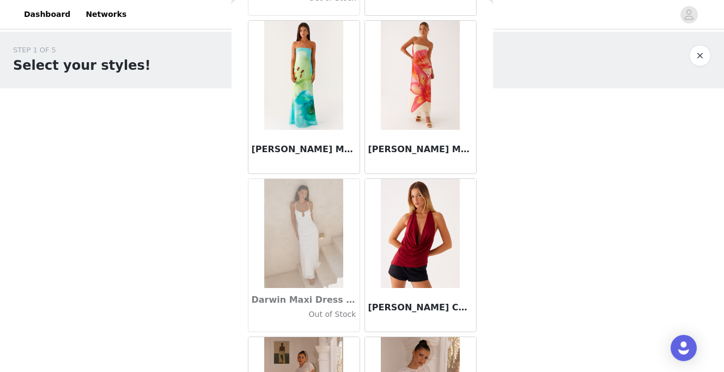
scroll to position [17093, 0]
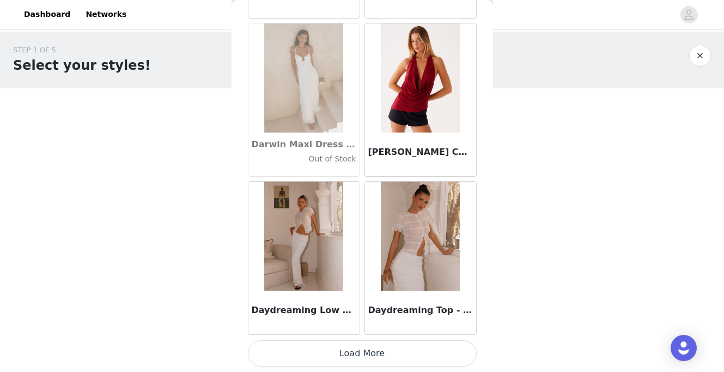
click at [375, 348] on button "Load More" at bounding box center [362, 353] width 229 height 26
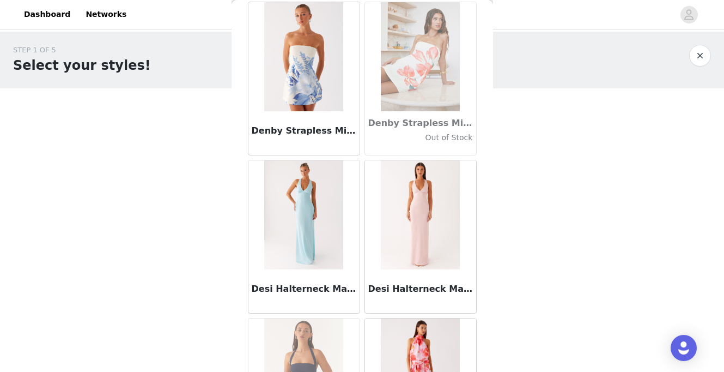
scroll to position [18673, 0]
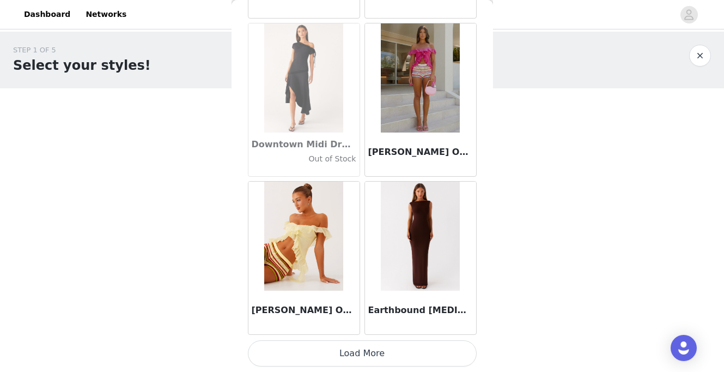
click at [362, 352] on button "Load More" at bounding box center [362, 353] width 229 height 26
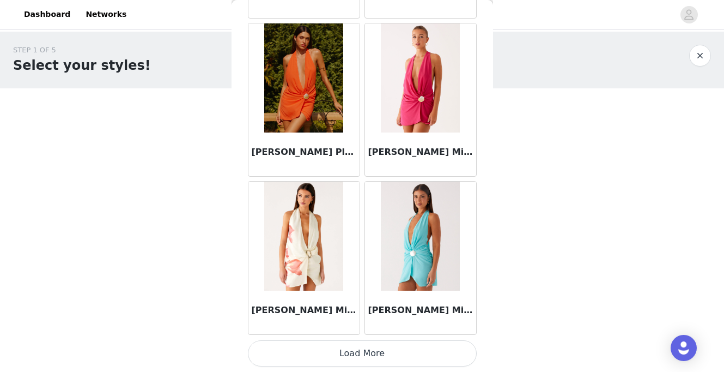
scroll to position [7, 0]
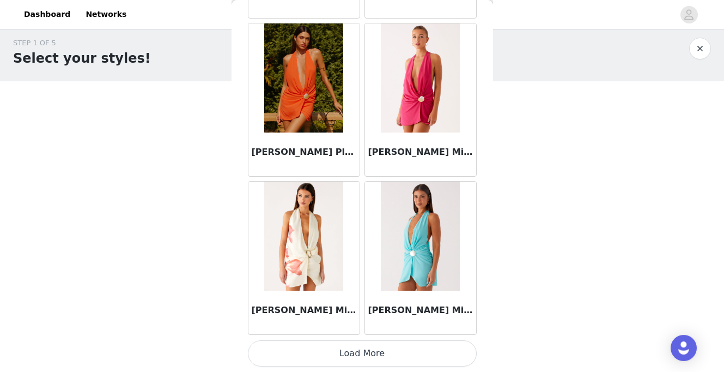
click at [358, 357] on button "Load More" at bounding box center [362, 353] width 229 height 26
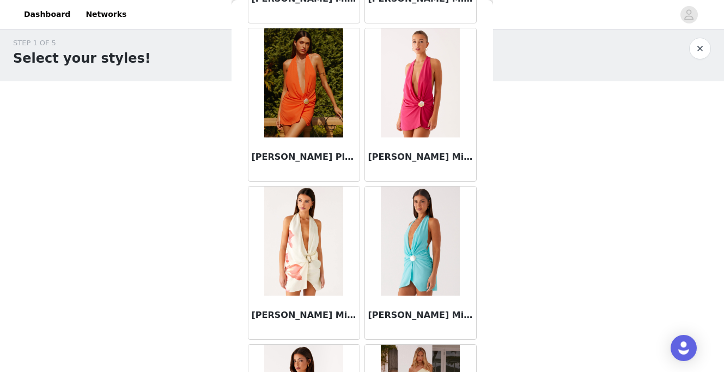
scroll to position [20252, 0]
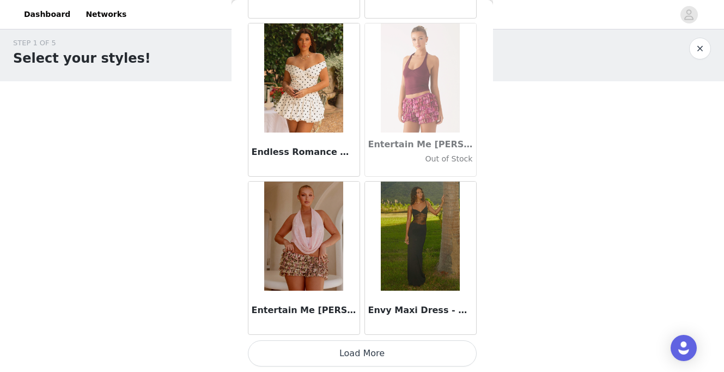
click at [358, 357] on button "Load More" at bounding box center [362, 353] width 229 height 26
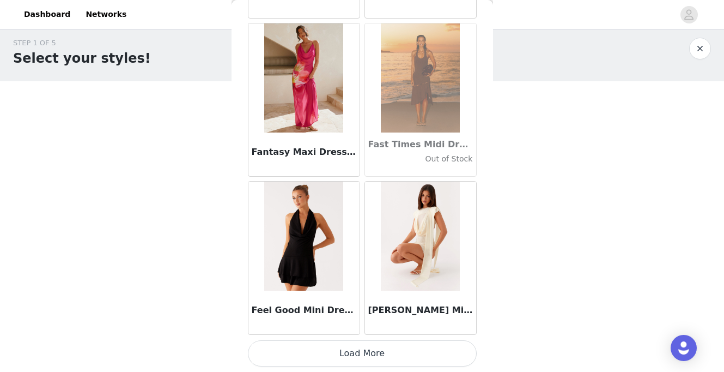
click at [358, 357] on button "Load More" at bounding box center [362, 353] width 229 height 26
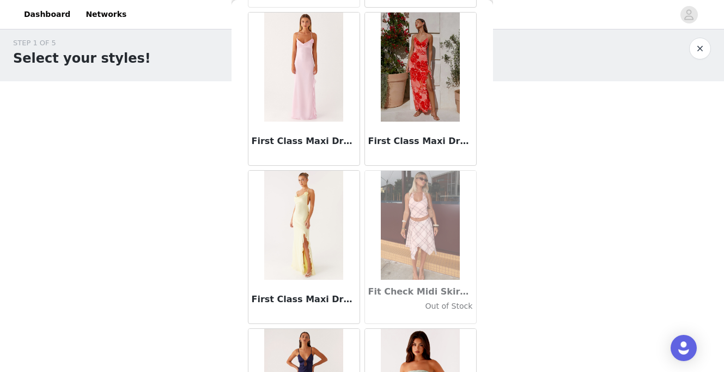
scroll to position [24992, 0]
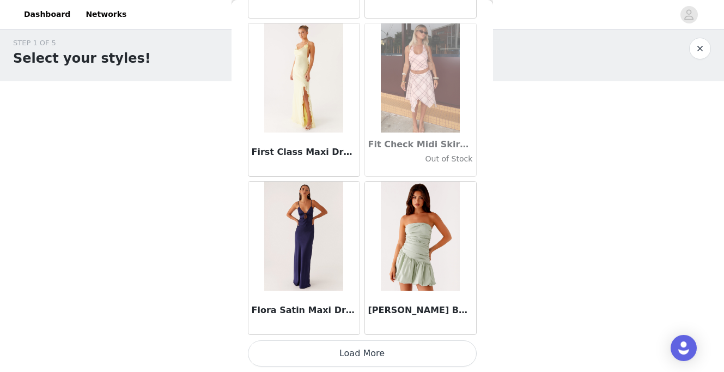
click at [356, 357] on button "Load More" at bounding box center [362, 353] width 229 height 26
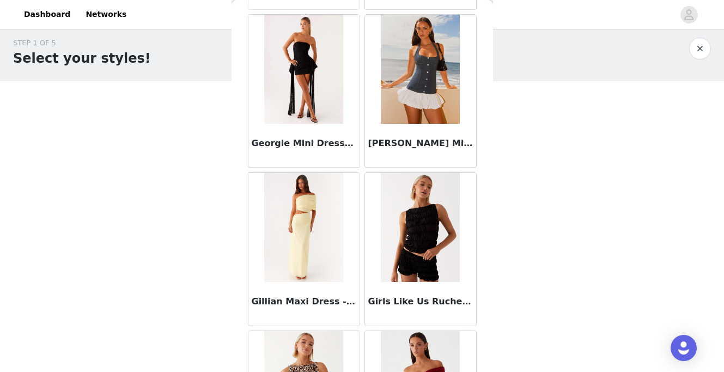
scroll to position [26571, 0]
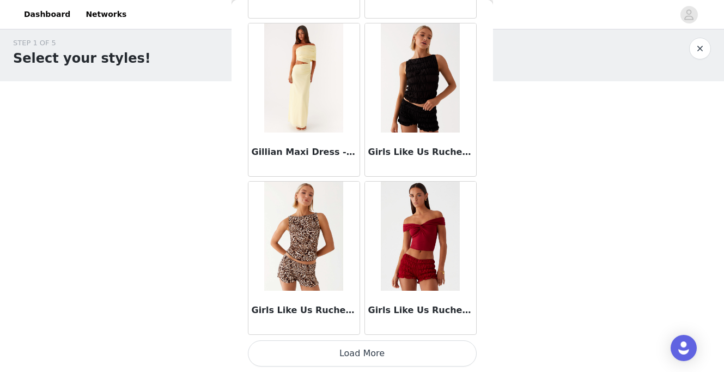
click at [352, 360] on button "Load More" at bounding box center [362, 353] width 229 height 26
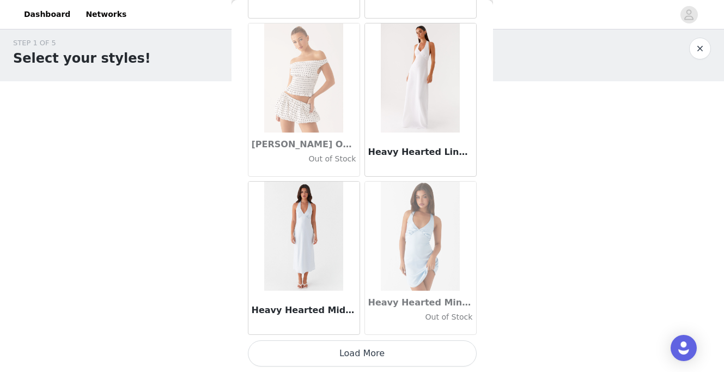
click at [352, 360] on button "Load More" at bounding box center [362, 353] width 229 height 26
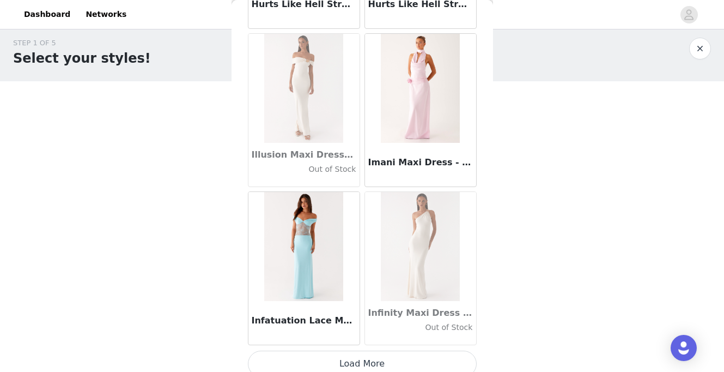
scroll to position [29731, 0]
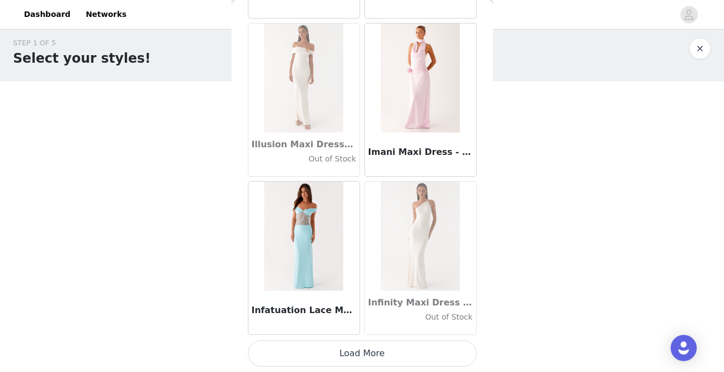
click at [333, 359] on button "Load More" at bounding box center [362, 353] width 229 height 26
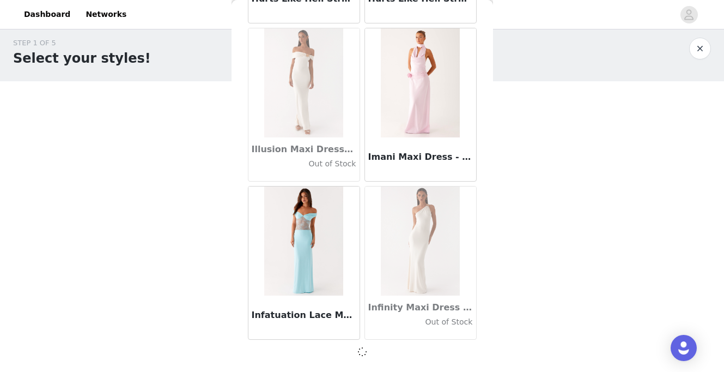
scroll to position [29726, 0]
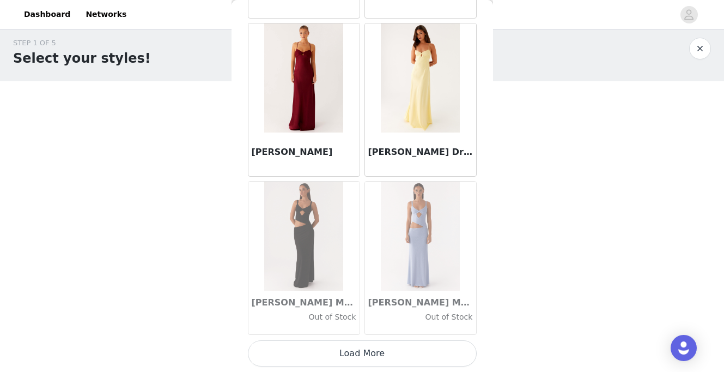
click at [333, 359] on button "Load More" at bounding box center [362, 353] width 229 height 26
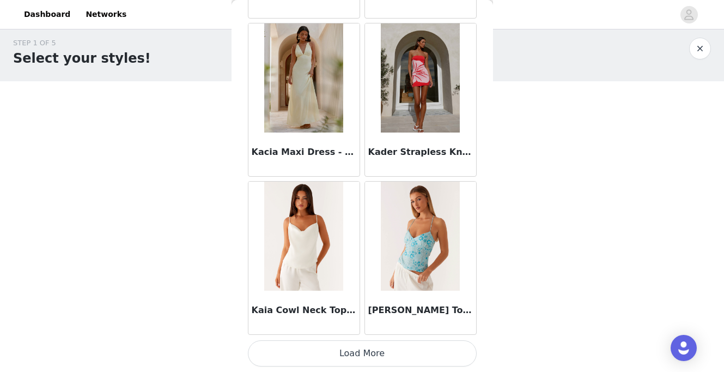
click at [331, 356] on button "Load More" at bounding box center [362, 353] width 229 height 26
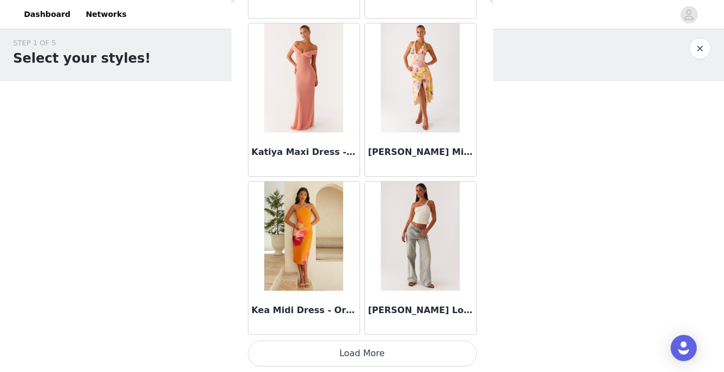
click at [331, 352] on button "Load More" at bounding box center [362, 353] width 229 height 26
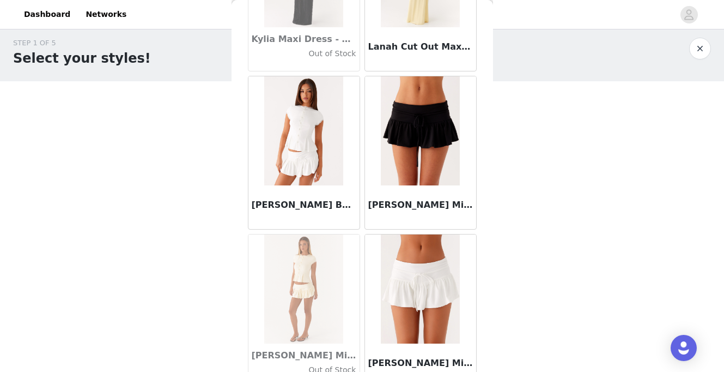
scroll to position [36050, 0]
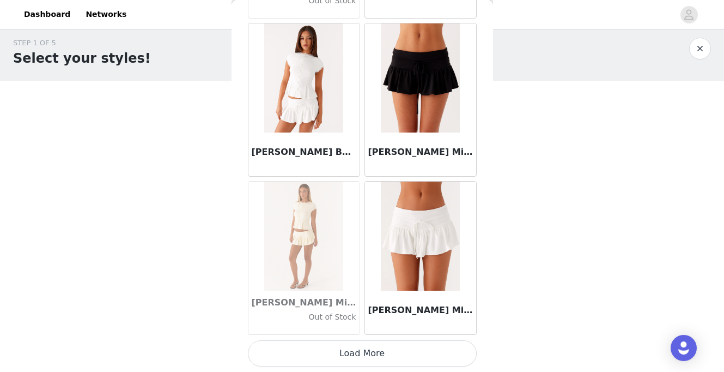
click at [369, 362] on button "Load More" at bounding box center [362, 353] width 229 height 26
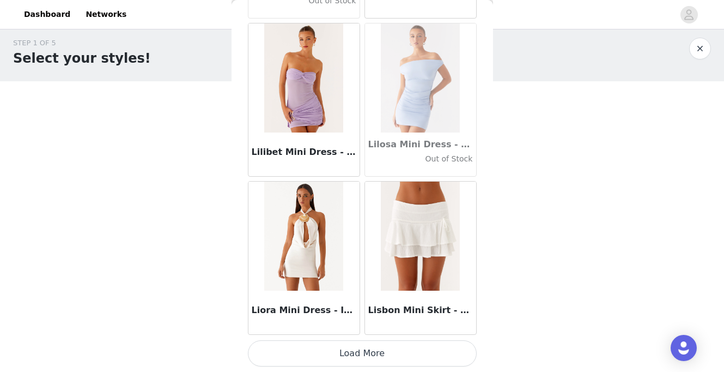
click at [365, 348] on button "Load More" at bounding box center [362, 353] width 229 height 26
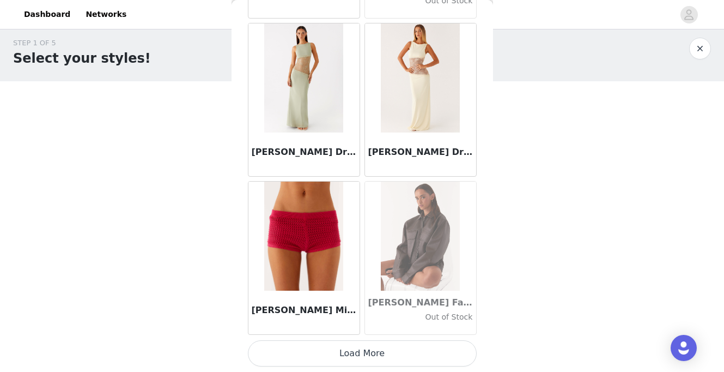
click at [322, 356] on button "Load More" at bounding box center [362, 353] width 229 height 26
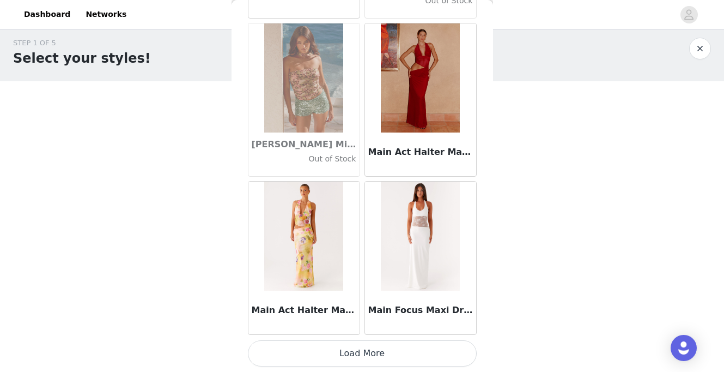
click at [339, 350] on button "Load More" at bounding box center [362, 353] width 229 height 26
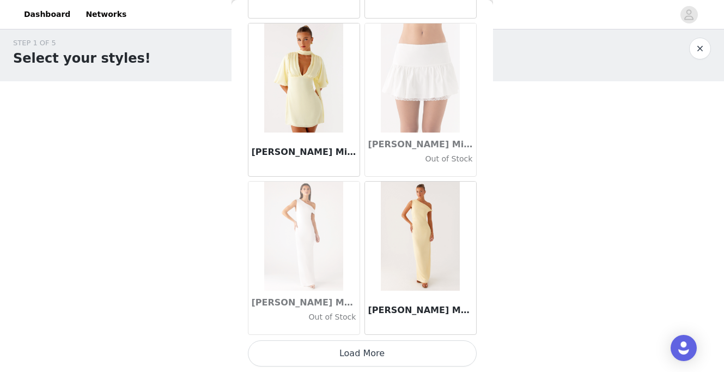
click at [339, 353] on button "Load More" at bounding box center [362, 353] width 229 height 26
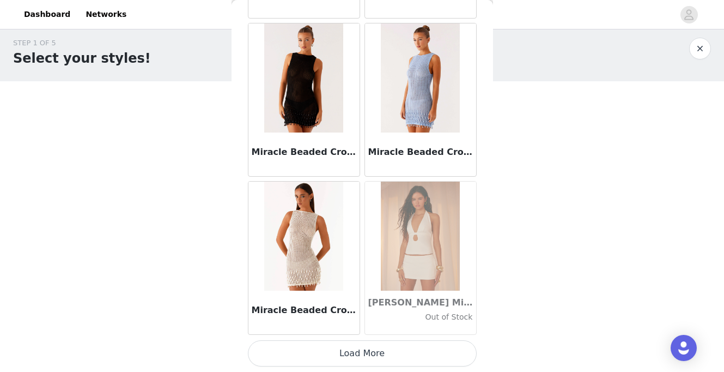
click at [336, 363] on button "Load More" at bounding box center [362, 353] width 229 height 26
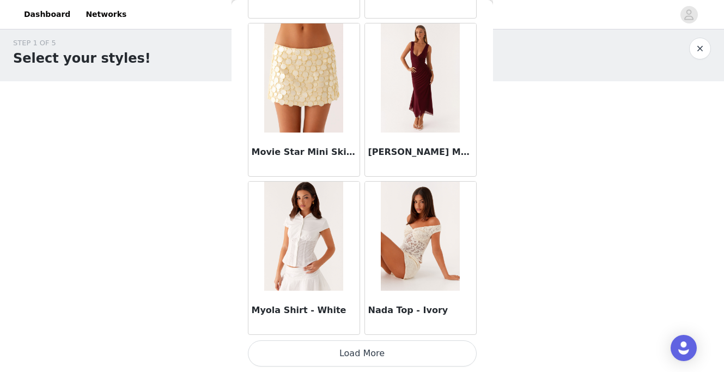
click at [333, 356] on button "Load More" at bounding box center [362, 353] width 229 height 26
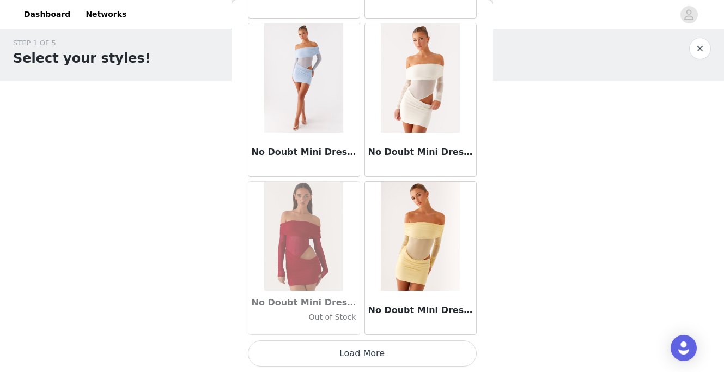
click at [319, 358] on button "Load More" at bounding box center [362, 353] width 229 height 26
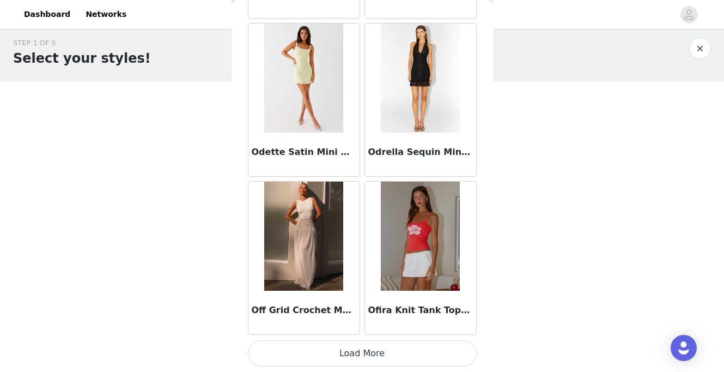
click at [301, 351] on button "Load More" at bounding box center [362, 353] width 229 height 26
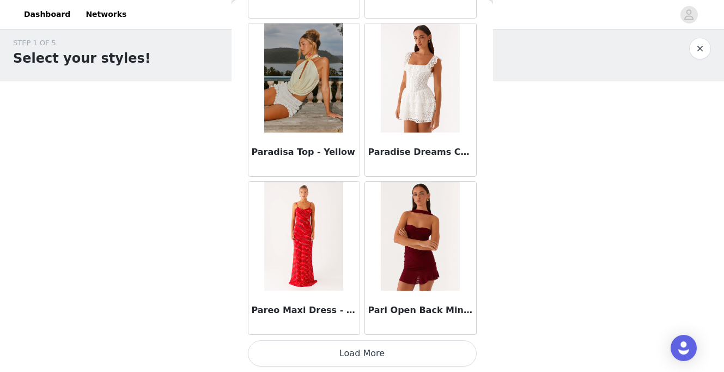
click at [306, 351] on button "Load More" at bounding box center [362, 353] width 229 height 26
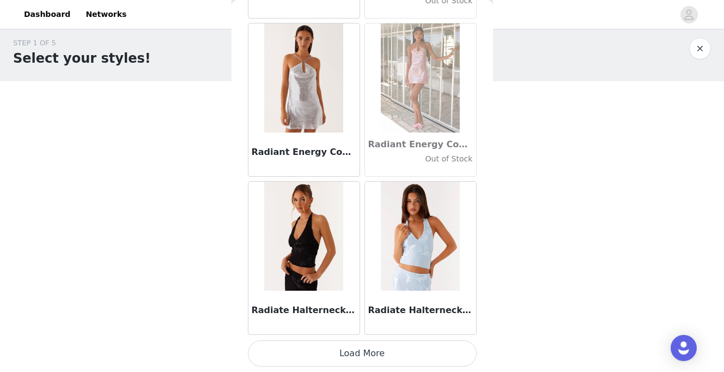
click at [306, 351] on button "Load More" at bounding box center [362, 353] width 229 height 26
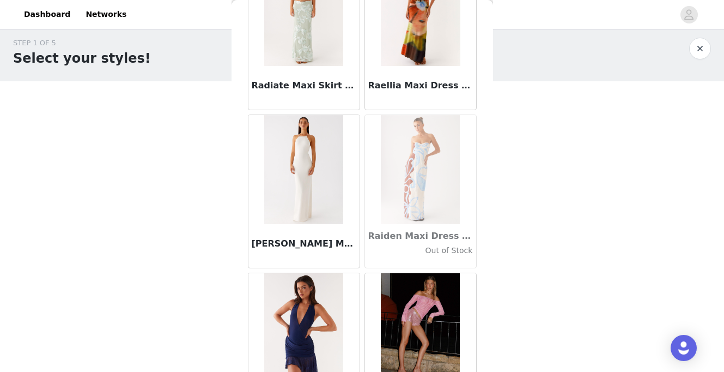
scroll to position [53427, 0]
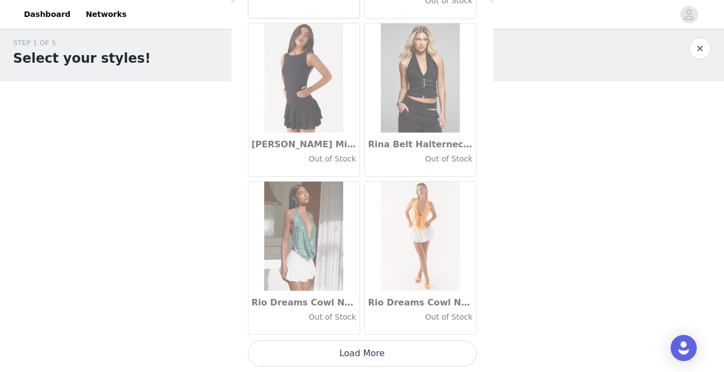
click at [306, 351] on button "Load More" at bounding box center [362, 353] width 229 height 26
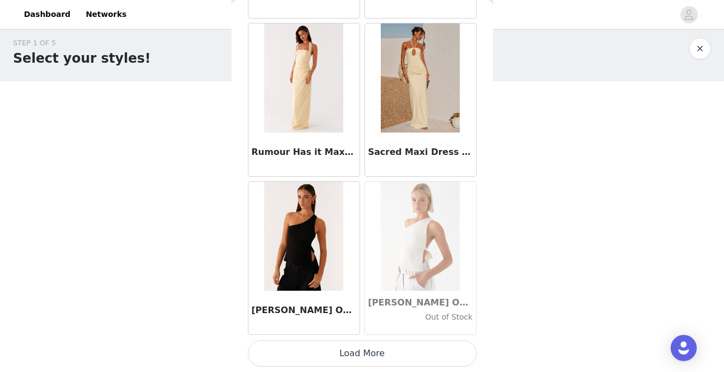
click at [328, 343] on button "Load More" at bounding box center [362, 353] width 229 height 26
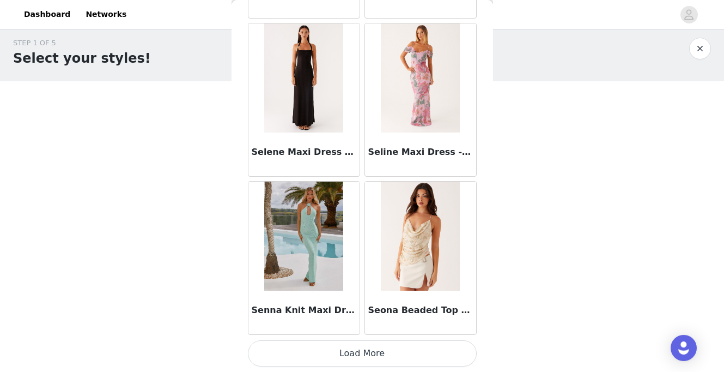
click at [323, 350] on button "Load More" at bounding box center [362, 353] width 229 height 26
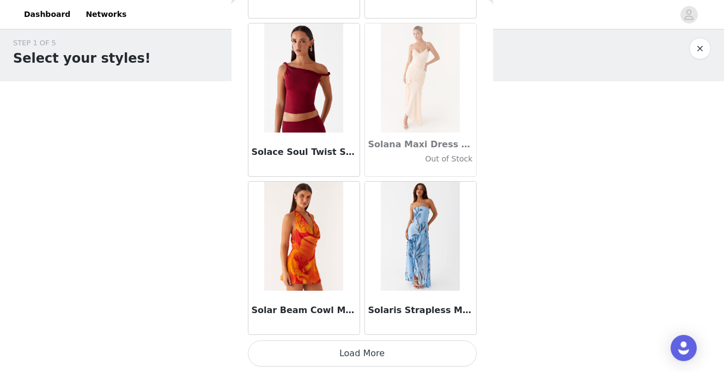
click at [326, 360] on button "Load More" at bounding box center [362, 353] width 229 height 26
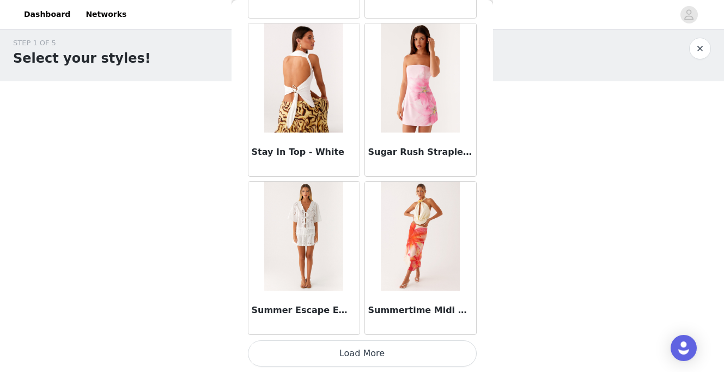
click at [319, 350] on button "Load More" at bounding box center [362, 353] width 229 height 26
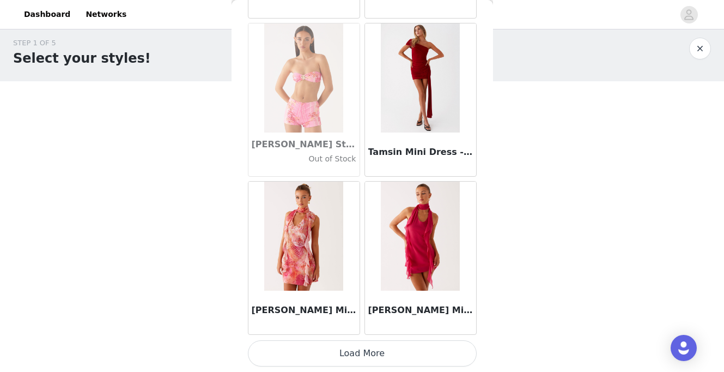
click at [289, 364] on button "Load More" at bounding box center [362, 353] width 229 height 26
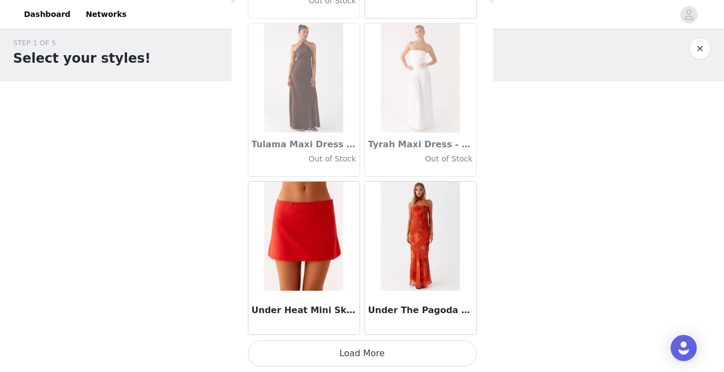
click at [295, 363] on button "Load More" at bounding box center [362, 353] width 229 height 26
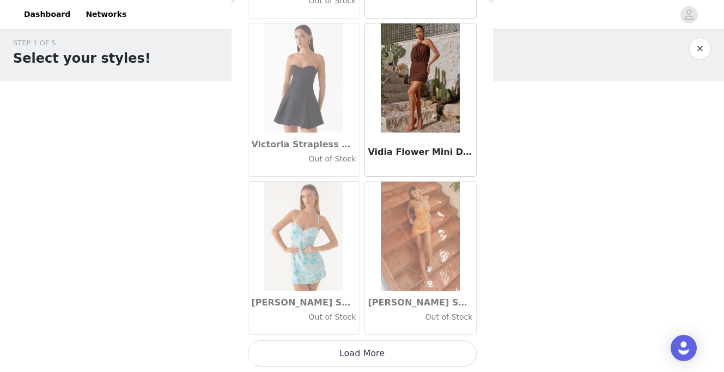
click at [326, 355] on button "Load More" at bounding box center [362, 353] width 229 height 26
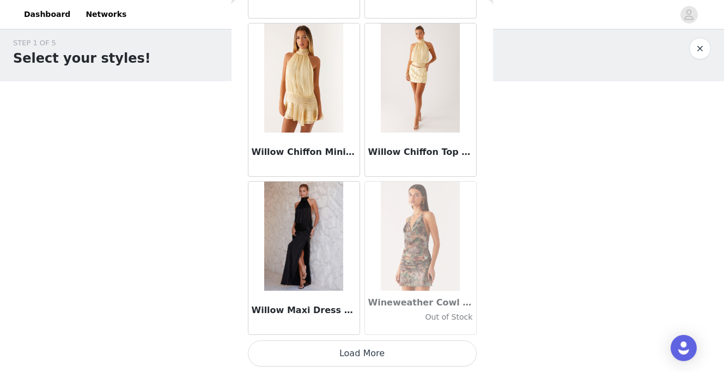
click at [326, 355] on button "Load More" at bounding box center [362, 353] width 229 height 26
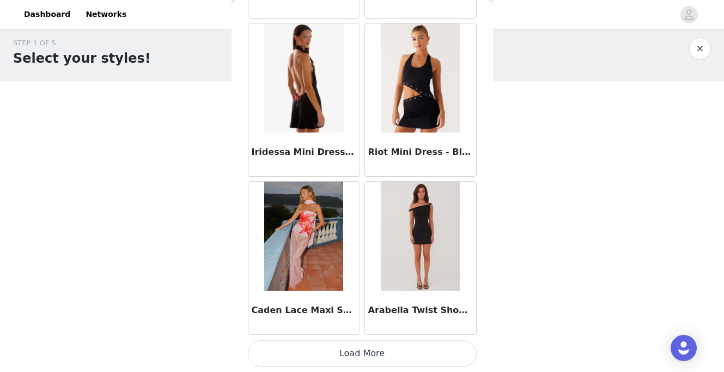
click at [326, 355] on button "Load More" at bounding box center [362, 353] width 229 height 26
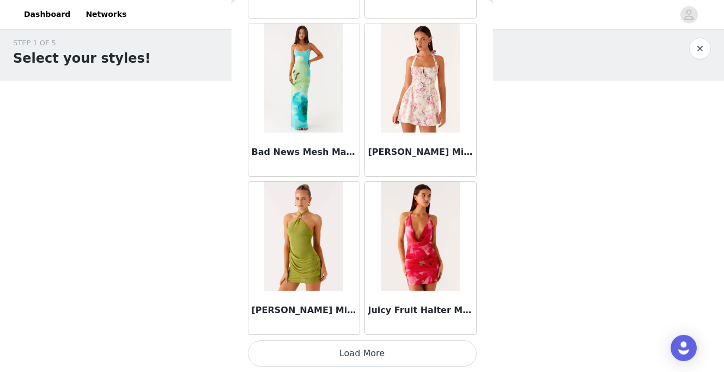
click at [324, 349] on button "Load More" at bounding box center [362, 353] width 229 height 26
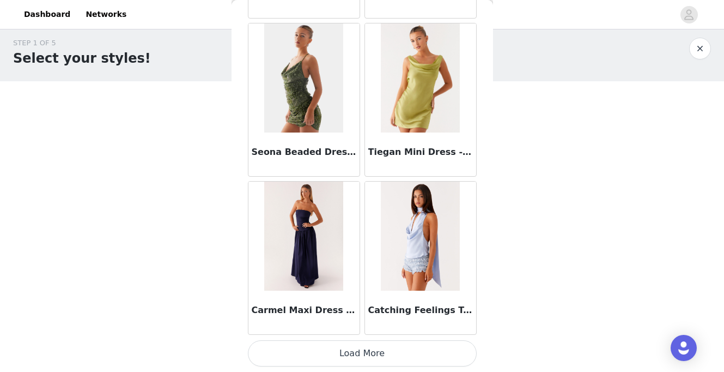
click at [324, 349] on button "Load More" at bounding box center [362, 353] width 229 height 26
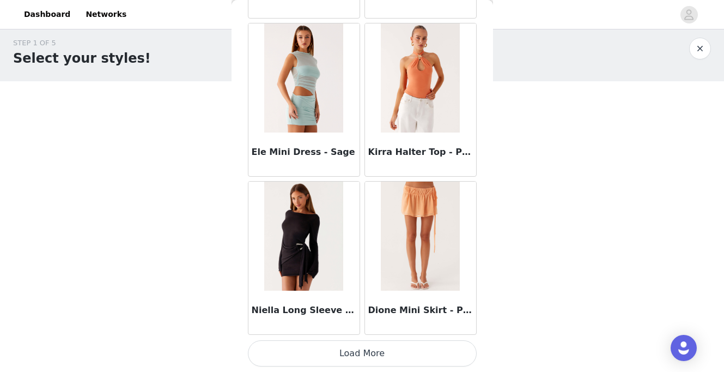
click at [348, 350] on button "Load More" at bounding box center [362, 353] width 229 height 26
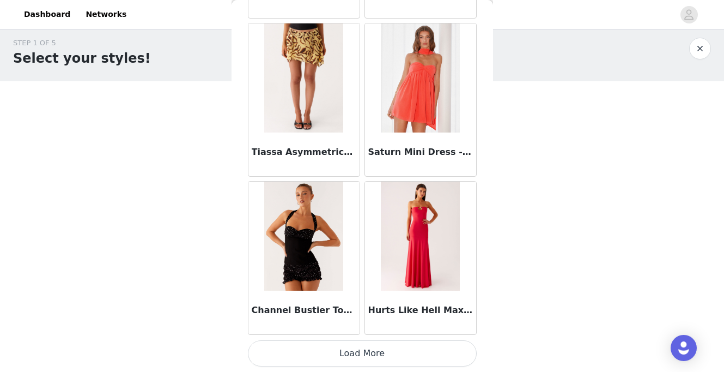
click at [272, 361] on button "Load More" at bounding box center [362, 353] width 229 height 26
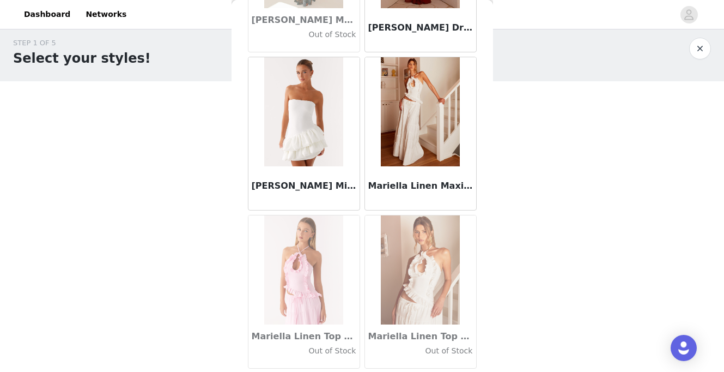
scroll to position [42019, 0]
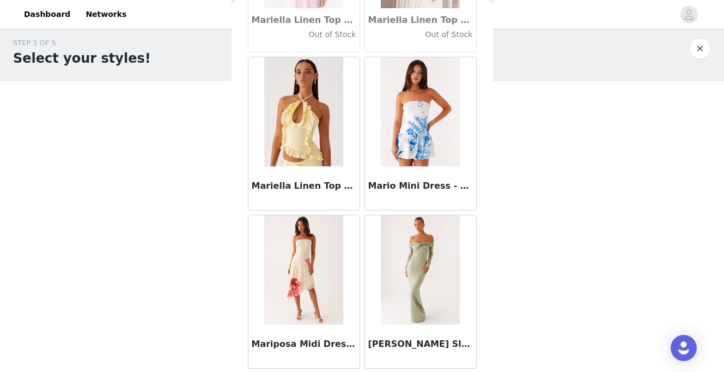
click at [301, 190] on h3 "Mariella Linen Top - Yellow" at bounding box center [304, 185] width 105 height 13
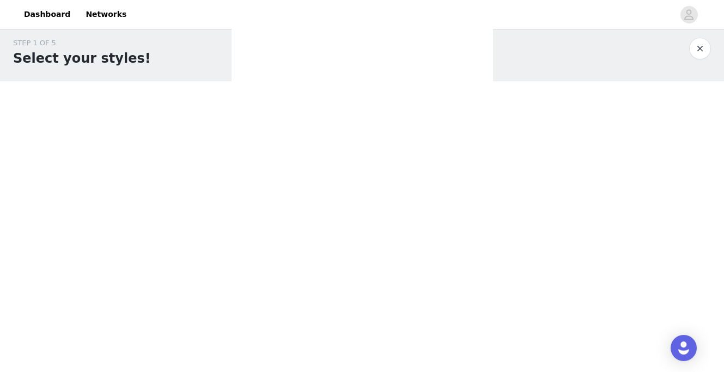
click at [301, 130] on div "Back Aamari Maxi Dress - Red Adelaide Shirt Mini Dress - Brown Adored By You Mi…" at bounding box center [362, 186] width 261 height 372
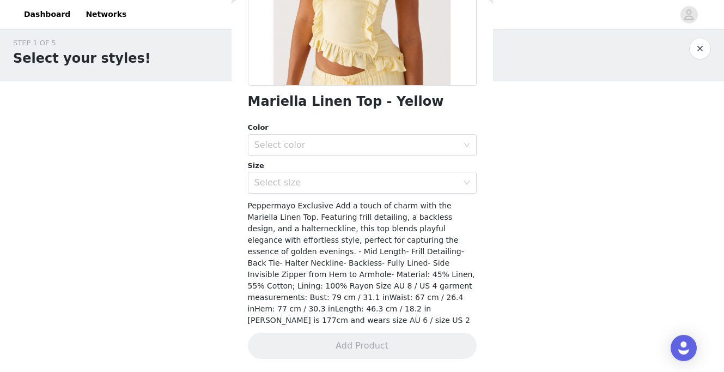
scroll to position [203, 0]
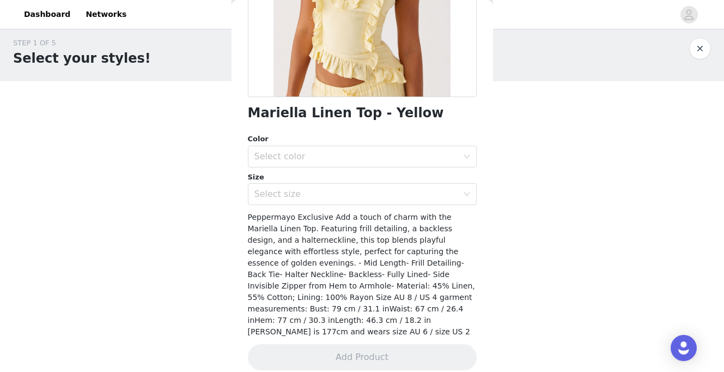
click at [300, 137] on div "Color" at bounding box center [362, 138] width 229 height 11
click at [300, 153] on div "Select color" at bounding box center [356, 156] width 204 height 11
click at [281, 181] on li "Yellow" at bounding box center [362, 180] width 229 height 17
click at [287, 202] on div "Select size" at bounding box center [358, 194] width 209 height 21
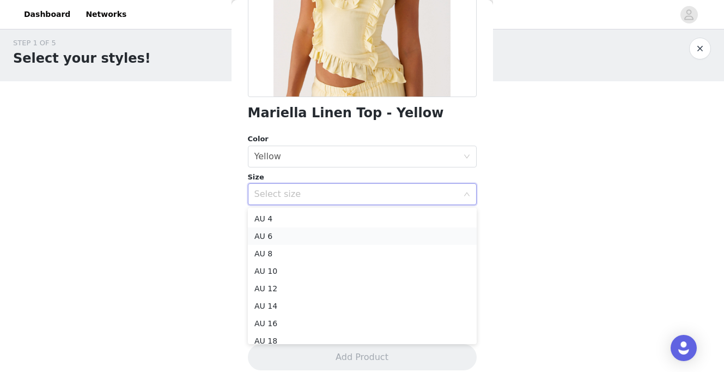
click at [278, 241] on li "AU 6" at bounding box center [362, 235] width 229 height 17
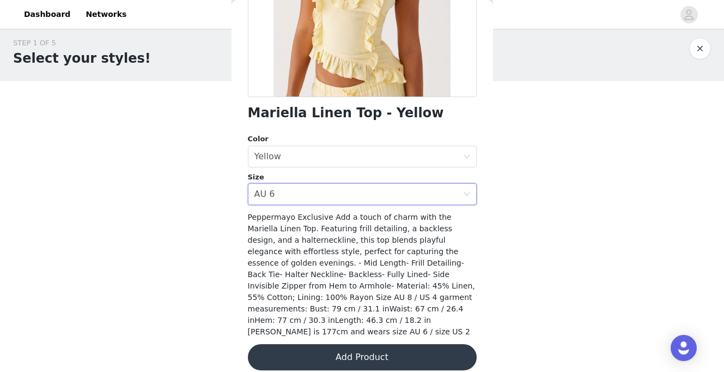
click at [296, 347] on button "Add Product" at bounding box center [362, 357] width 229 height 26
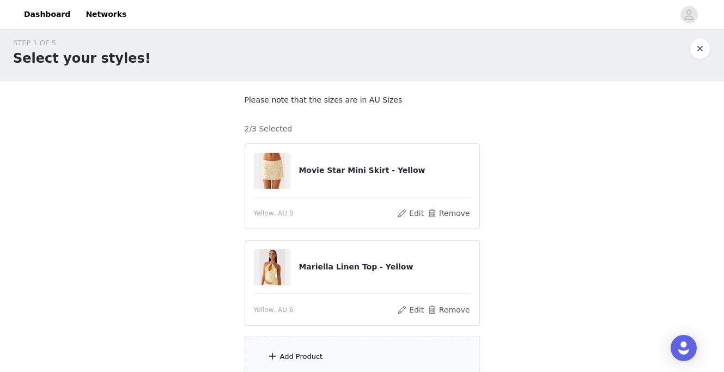
scroll to position [104, 0]
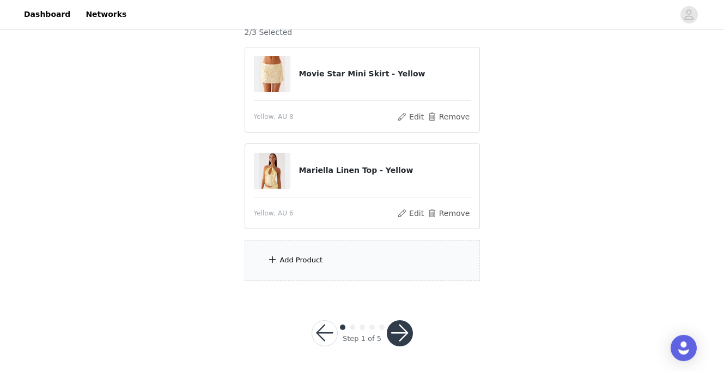
click at [289, 265] on div "Add Product" at bounding box center [362, 260] width 235 height 41
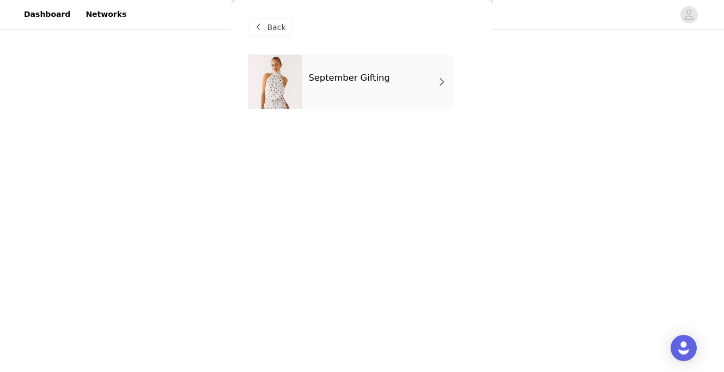
click at [352, 92] on div "September Gifting" at bounding box center [377, 81] width 151 height 54
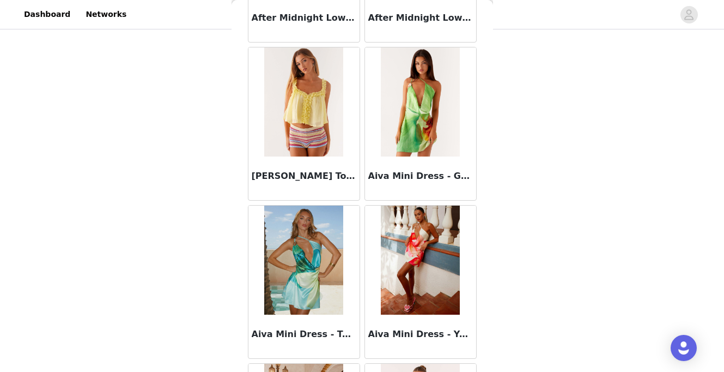
scroll to position [1295, 0]
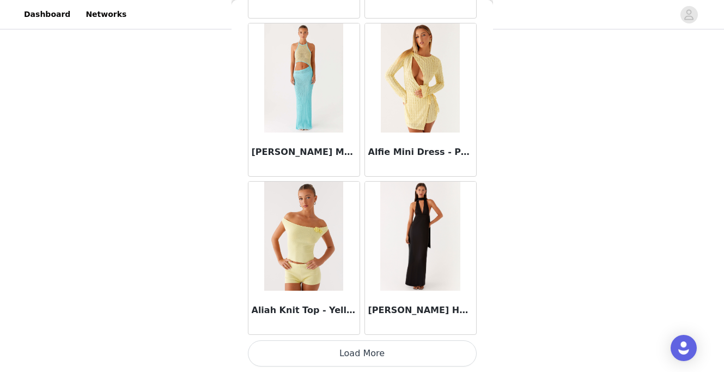
click at [308, 354] on button "Load More" at bounding box center [362, 353] width 229 height 26
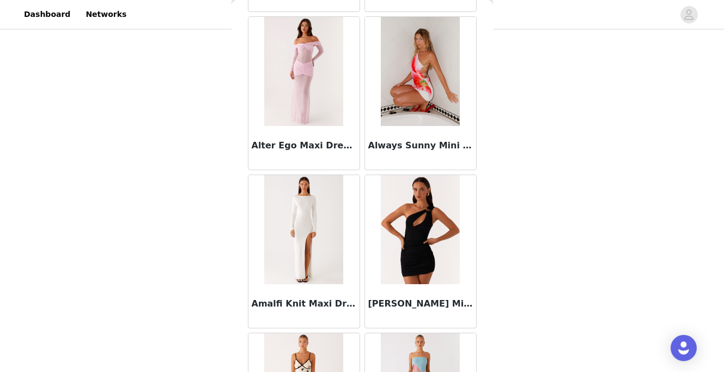
scroll to position [2875, 0]
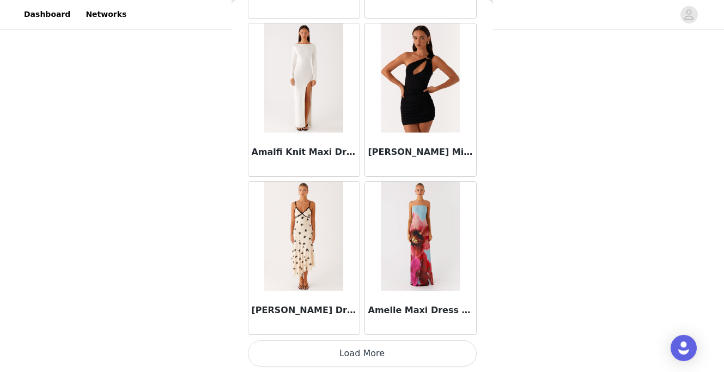
click at [351, 356] on button "Load More" at bounding box center [362, 353] width 229 height 26
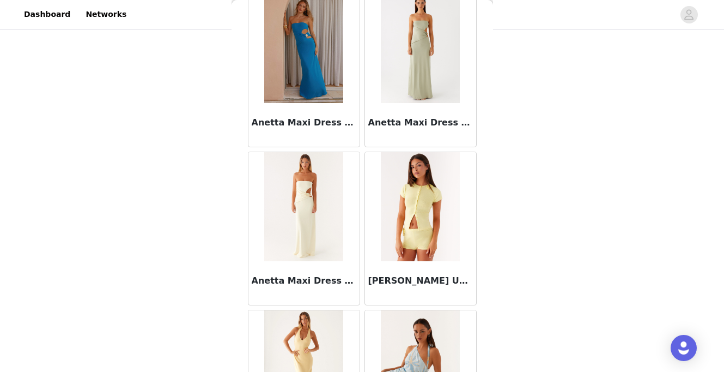
scroll to position [4455, 0]
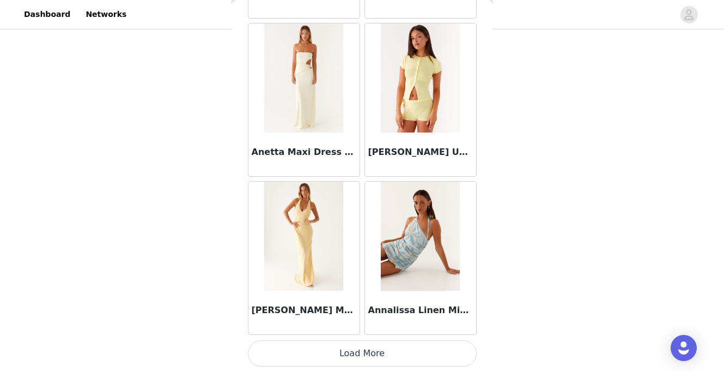
click at [340, 356] on button "Load More" at bounding box center [362, 353] width 229 height 26
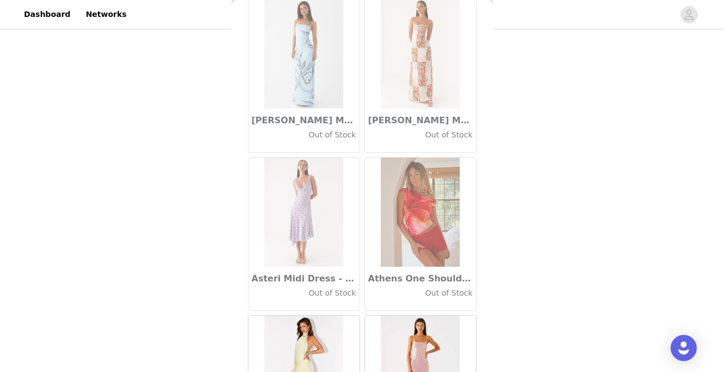
scroll to position [6035, 0]
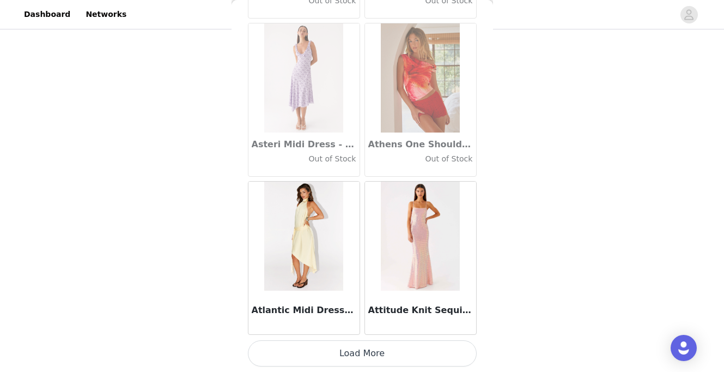
click at [334, 363] on button "Load More" at bounding box center [362, 353] width 229 height 26
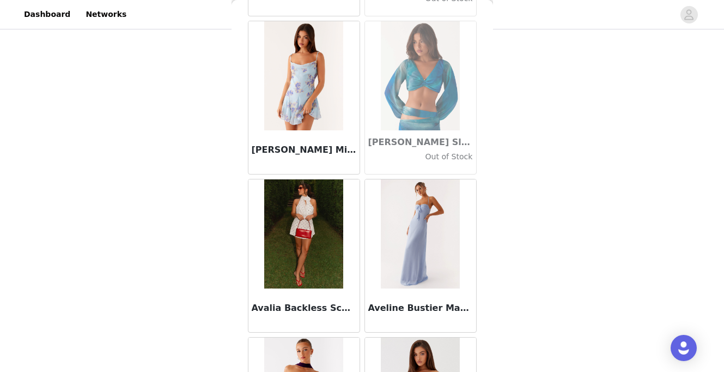
scroll to position [7614, 0]
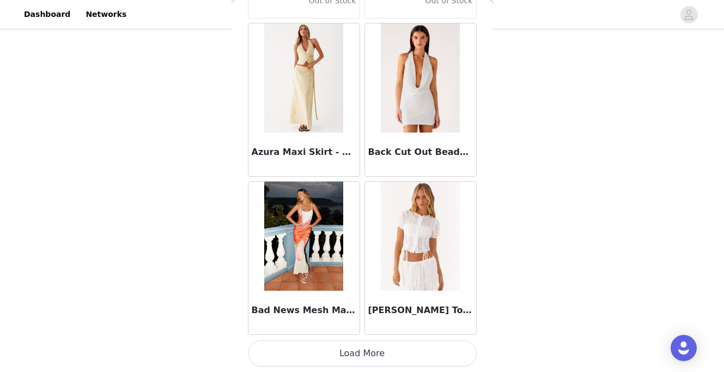
click at [327, 354] on button "Load More" at bounding box center [362, 353] width 229 height 26
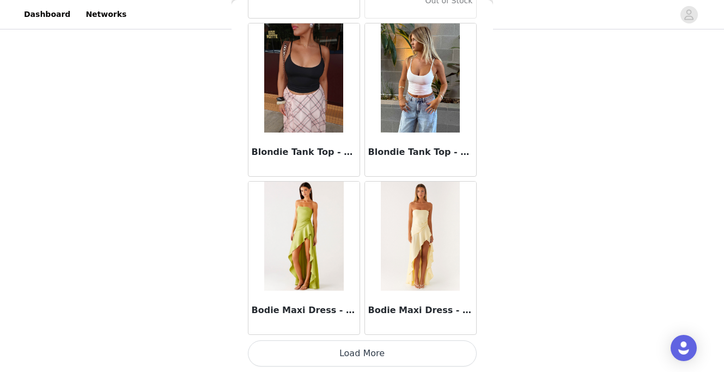
click at [327, 350] on button "Load More" at bounding box center [362, 353] width 229 height 26
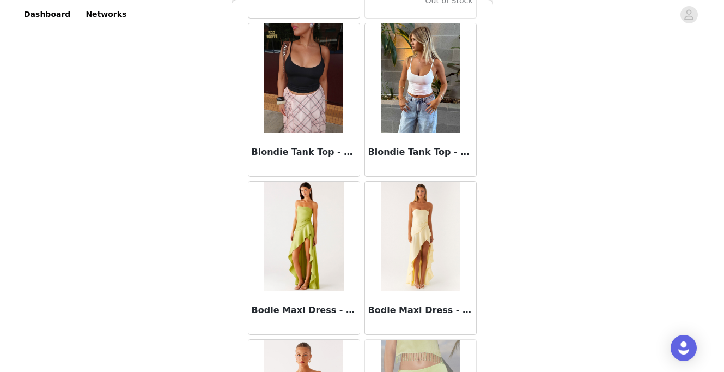
scroll to position [10774, 0]
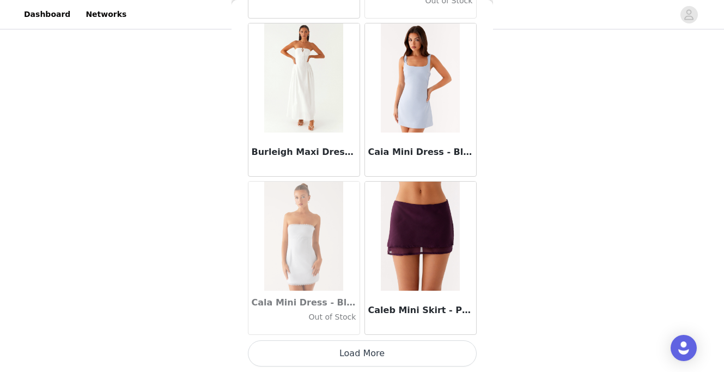
click at [325, 361] on button "Load More" at bounding box center [362, 353] width 229 height 26
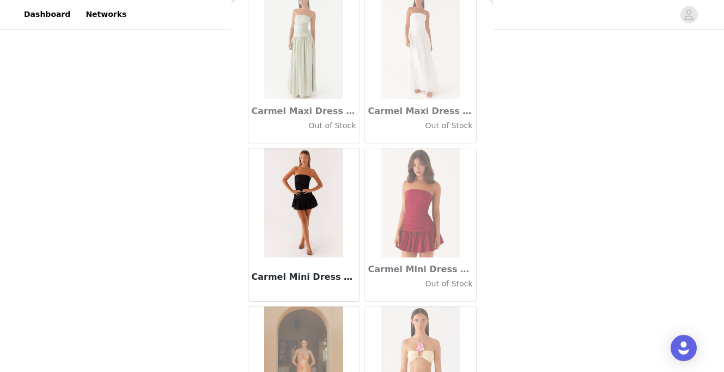
scroll to position [12354, 0]
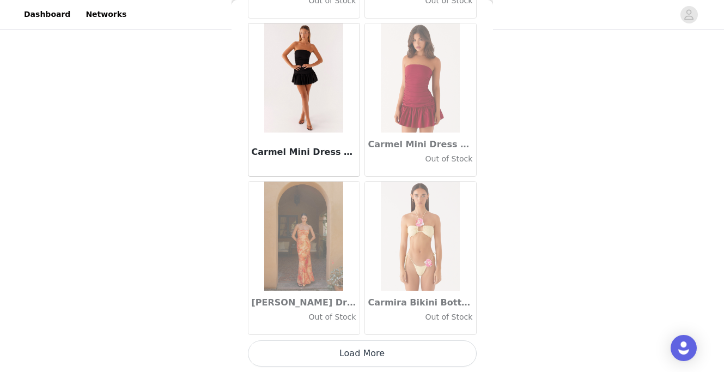
click at [363, 361] on button "Load More" at bounding box center [362, 353] width 229 height 26
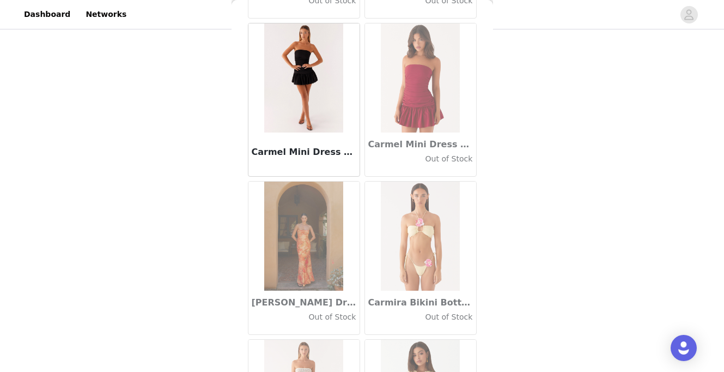
scroll to position [13933, 0]
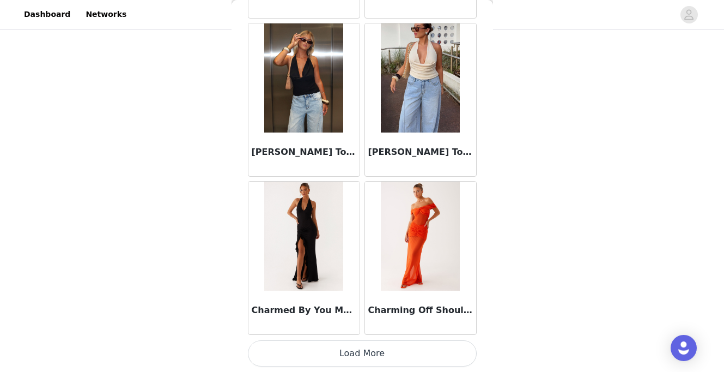
click at [359, 356] on button "Load More" at bounding box center [362, 353] width 229 height 26
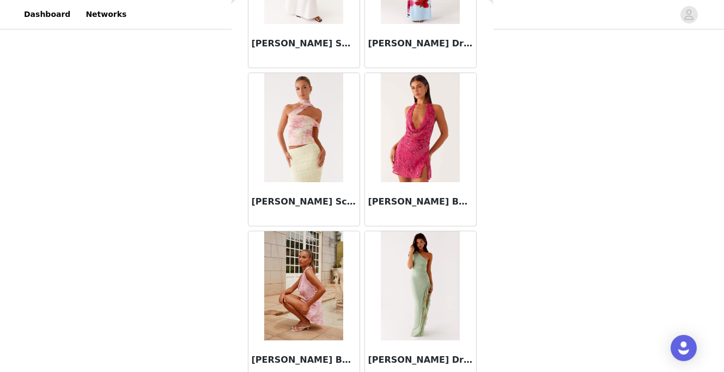
scroll to position [15513, 0]
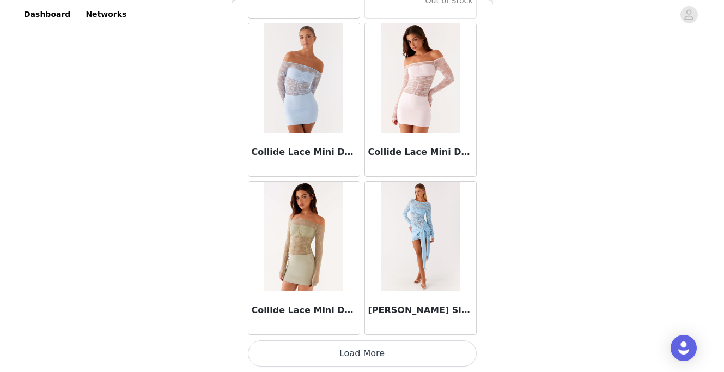
click at [353, 351] on button "Load More" at bounding box center [362, 353] width 229 height 26
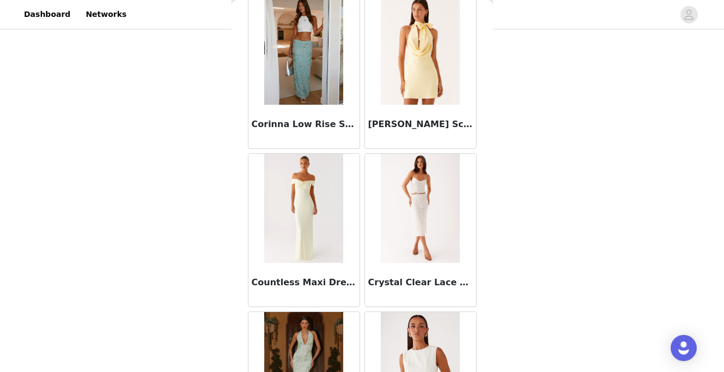
scroll to position [17093, 0]
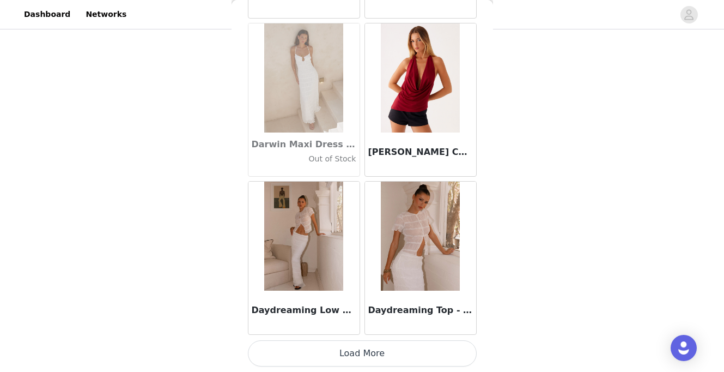
click at [386, 355] on button "Load More" at bounding box center [362, 353] width 229 height 26
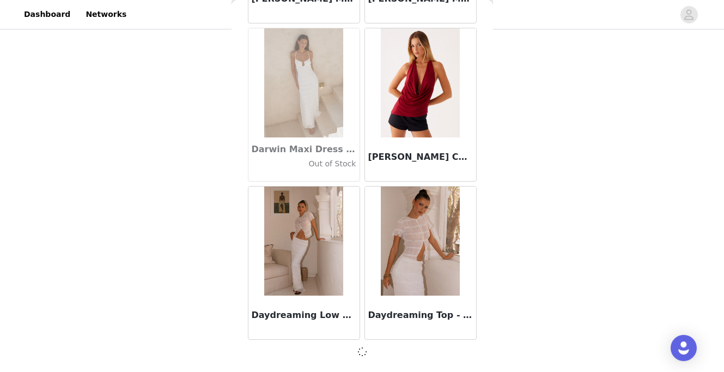
scroll to position [17088, 0]
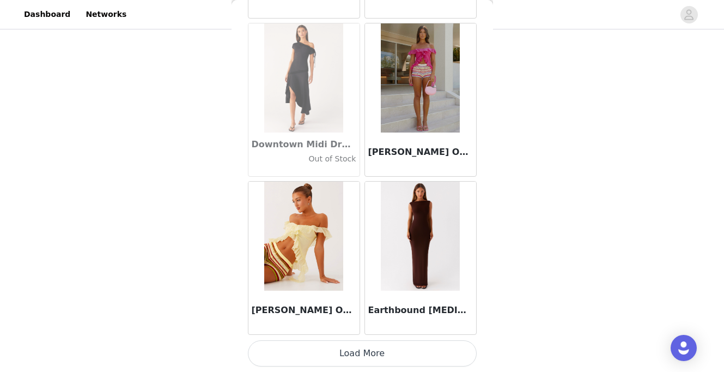
click at [386, 355] on button "Load More" at bounding box center [362, 353] width 229 height 26
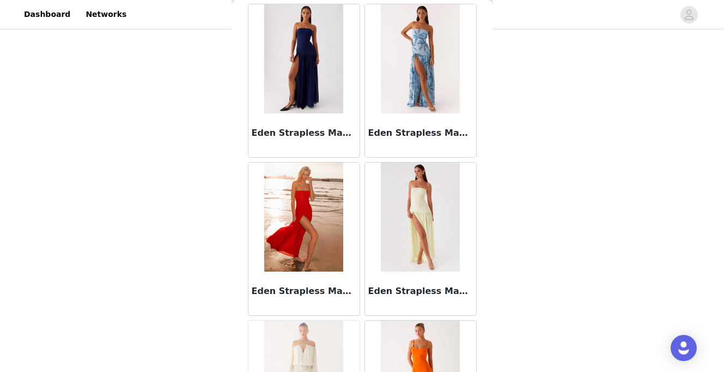
scroll to position [20252, 0]
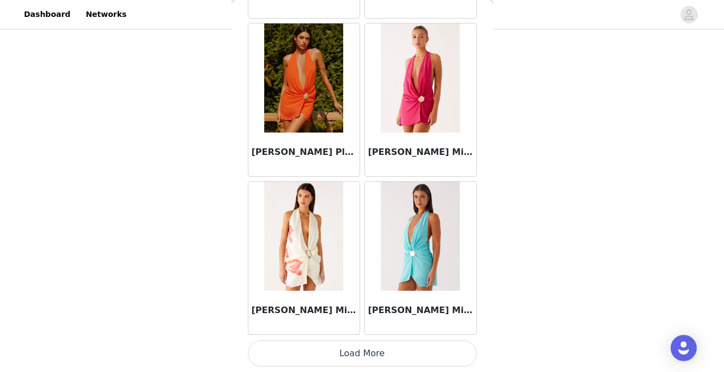
click at [386, 355] on button "Load More" at bounding box center [362, 353] width 229 height 26
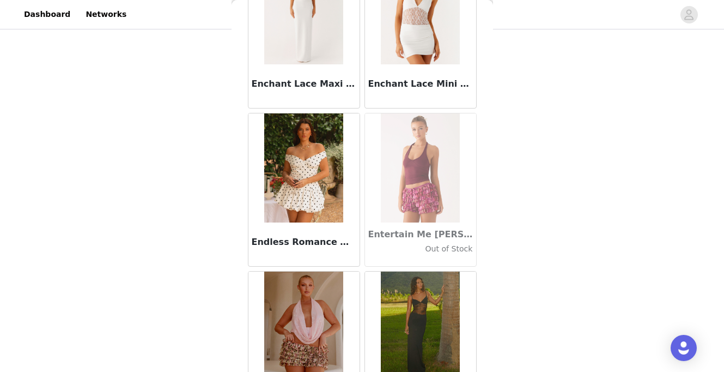
scroll to position [21832, 0]
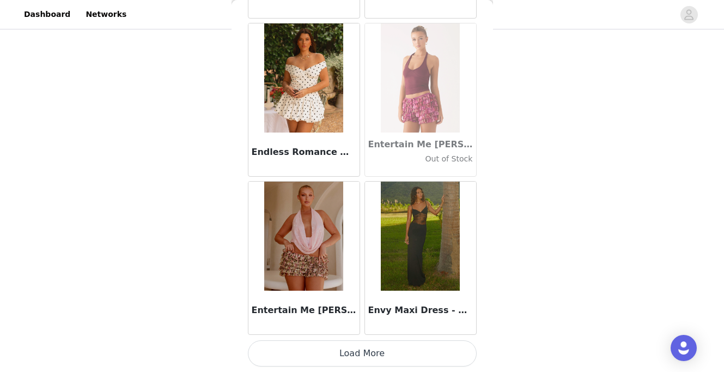
click at [369, 357] on button "Load More" at bounding box center [362, 353] width 229 height 26
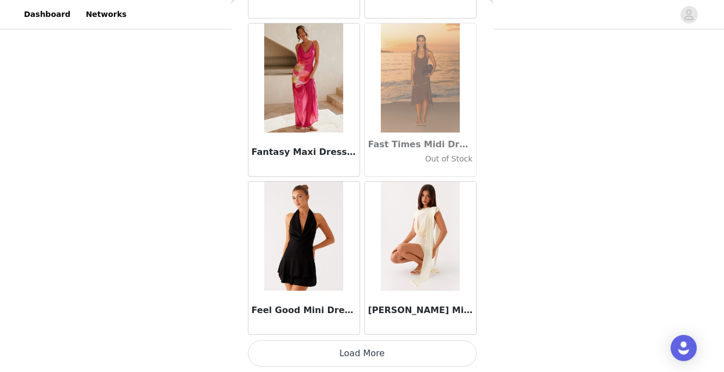
click at [369, 357] on button "Load More" at bounding box center [362, 353] width 229 height 26
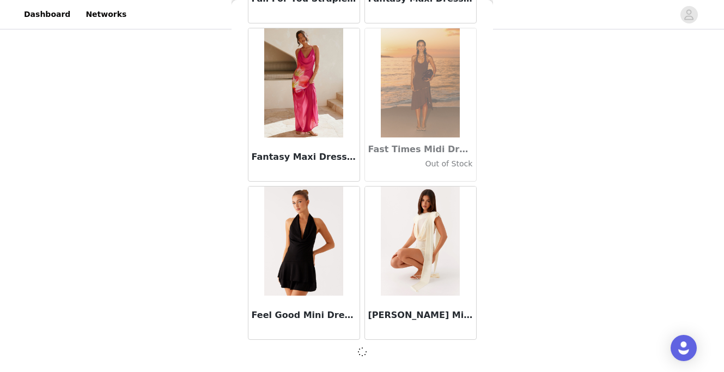
scroll to position [23407, 0]
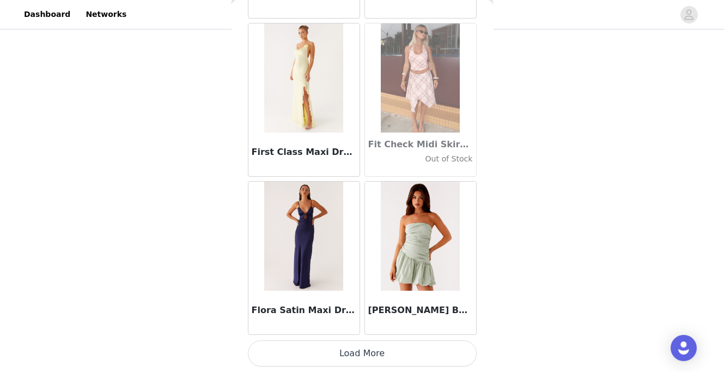
click at [369, 351] on button "Load More" at bounding box center [362, 353] width 229 height 26
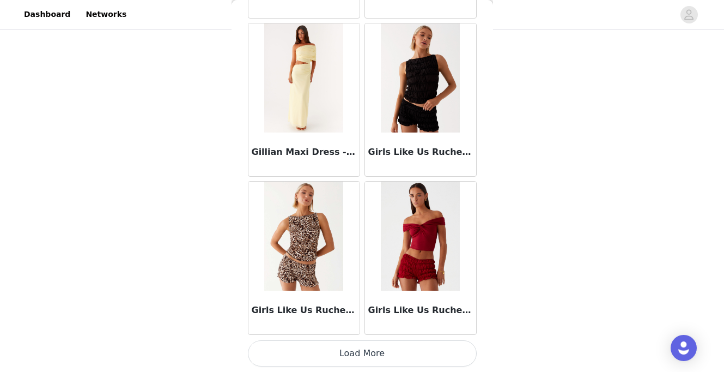
click at [369, 343] on button "Load More" at bounding box center [362, 353] width 229 height 26
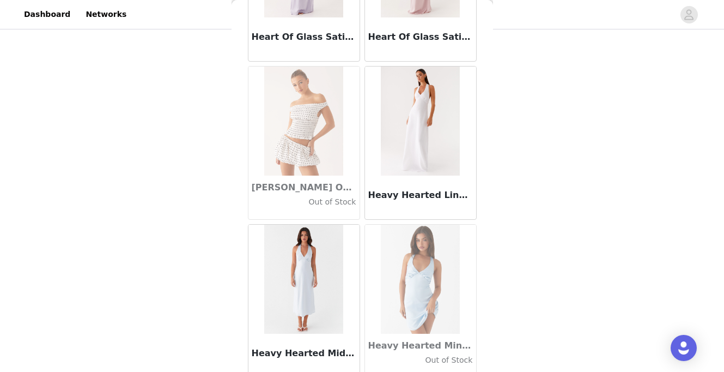
scroll to position [28151, 0]
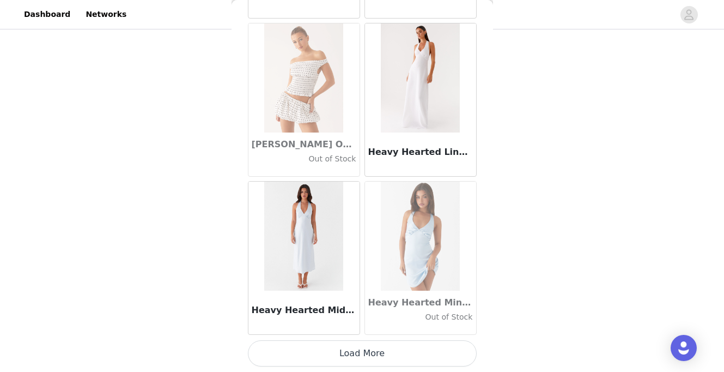
click at [364, 354] on button "Load More" at bounding box center [362, 353] width 229 height 26
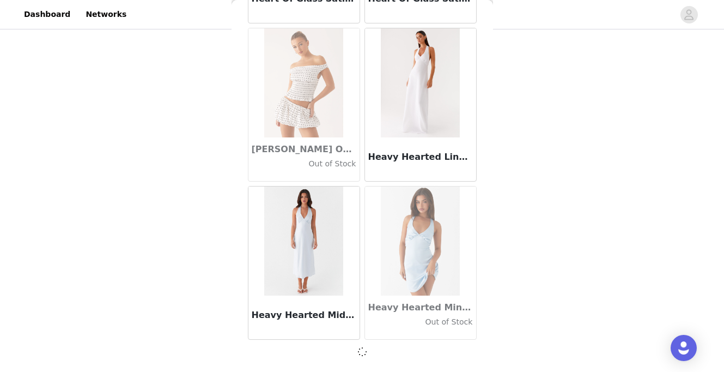
scroll to position [28146, 0]
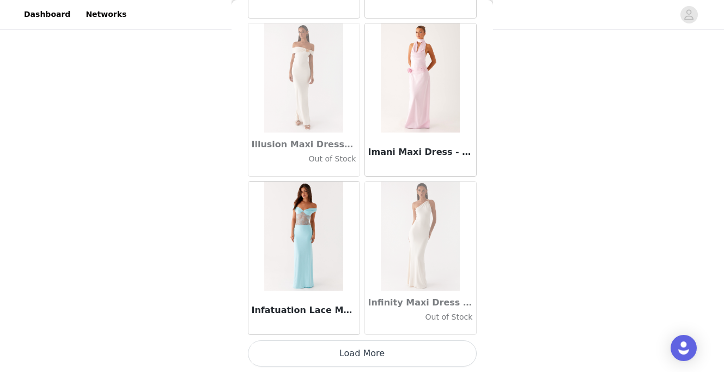
click at [364, 354] on button "Load More" at bounding box center [362, 353] width 229 height 26
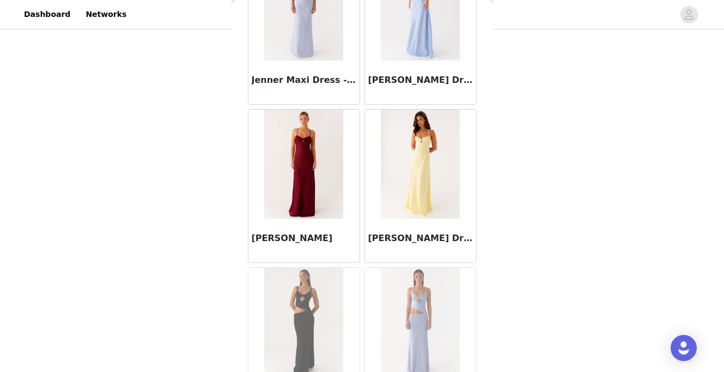
scroll to position [31310, 0]
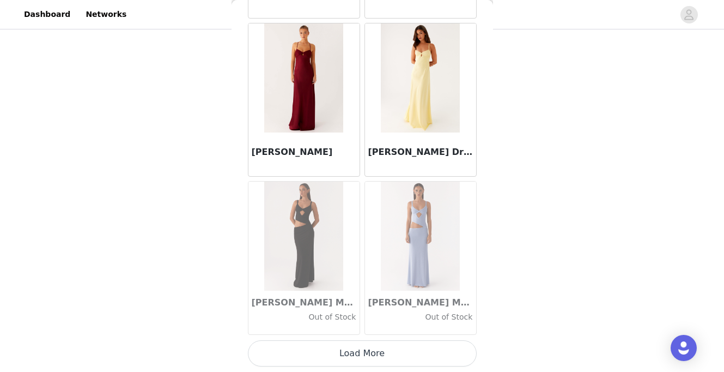
click at [350, 350] on button "Load More" at bounding box center [362, 353] width 229 height 26
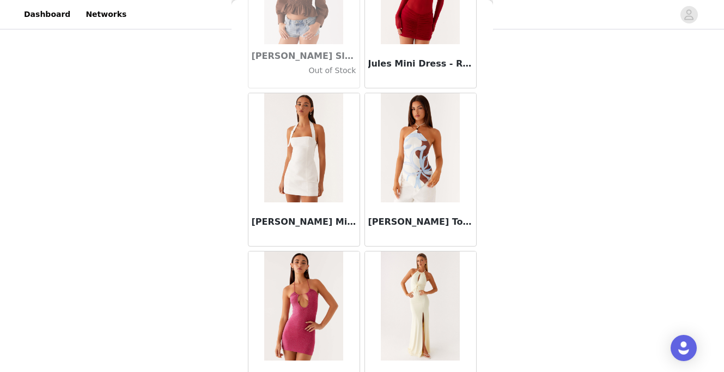
scroll to position [32890, 0]
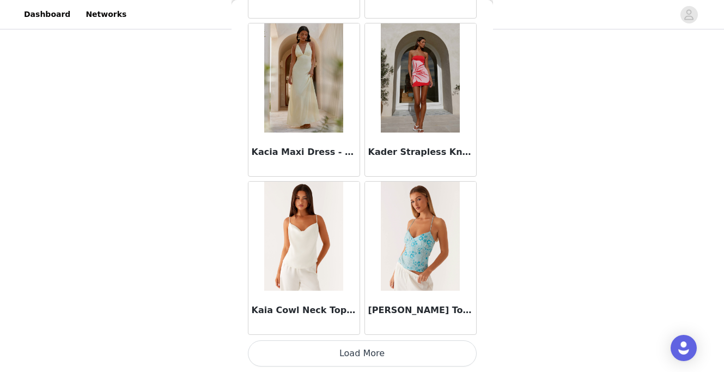
click at [343, 360] on button "Load More" at bounding box center [362, 353] width 229 height 26
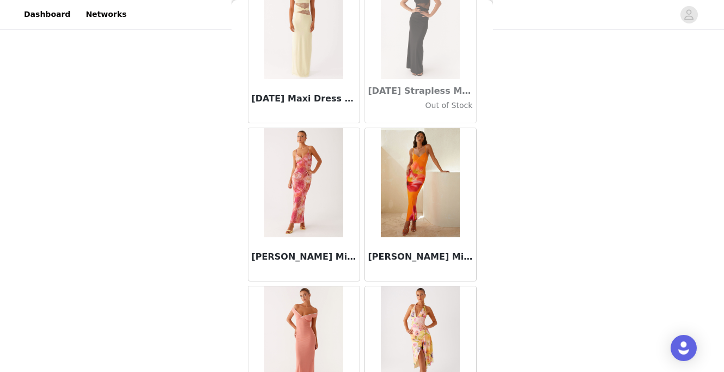
scroll to position [34470, 0]
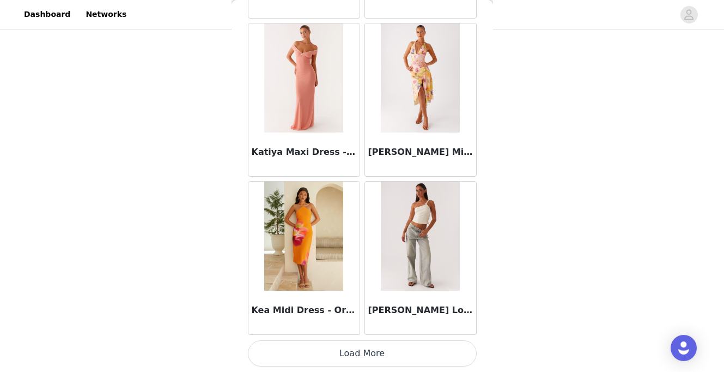
click at [354, 352] on button "Load More" at bounding box center [362, 353] width 229 height 26
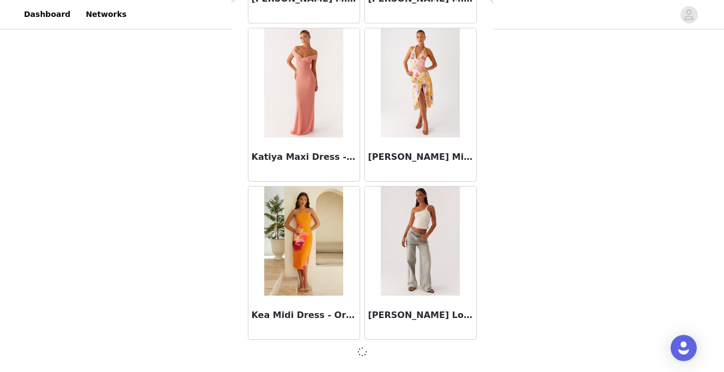
scroll to position [34465, 0]
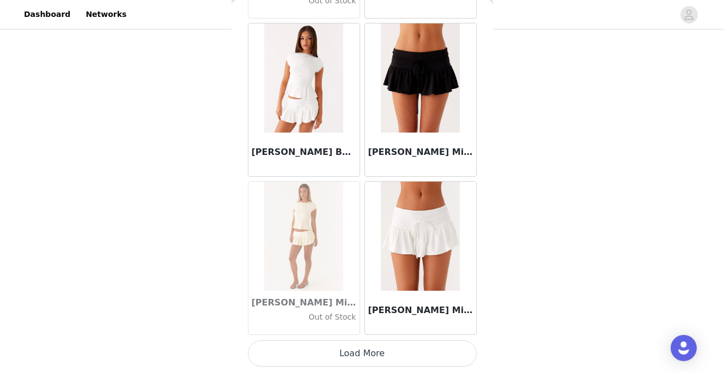
click at [355, 354] on button "Load More" at bounding box center [362, 353] width 229 height 26
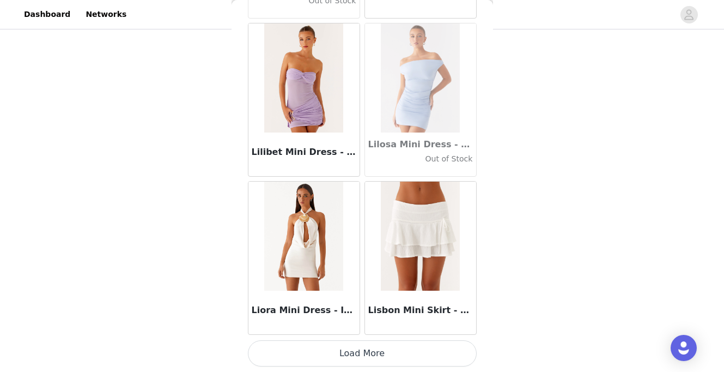
click at [355, 354] on button "Load More" at bounding box center [362, 353] width 229 height 26
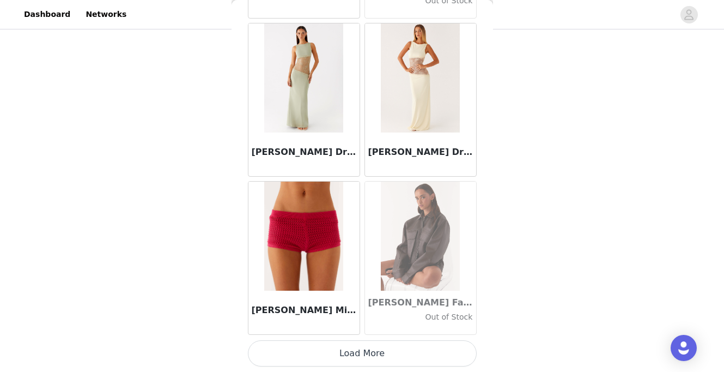
click at [355, 354] on button "Load More" at bounding box center [362, 353] width 229 height 26
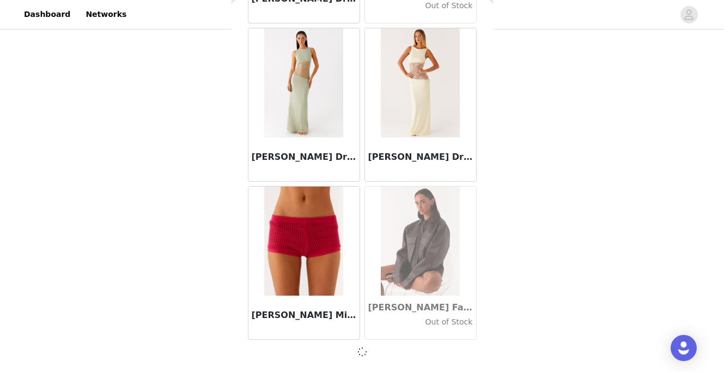
scroll to position [39204, 0]
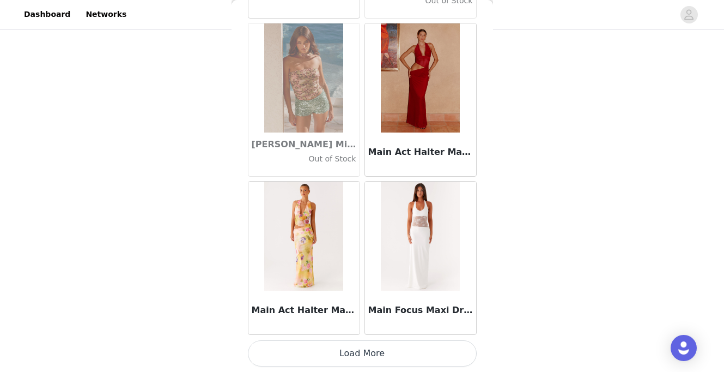
click at [355, 354] on button "Load More" at bounding box center [362, 353] width 229 height 26
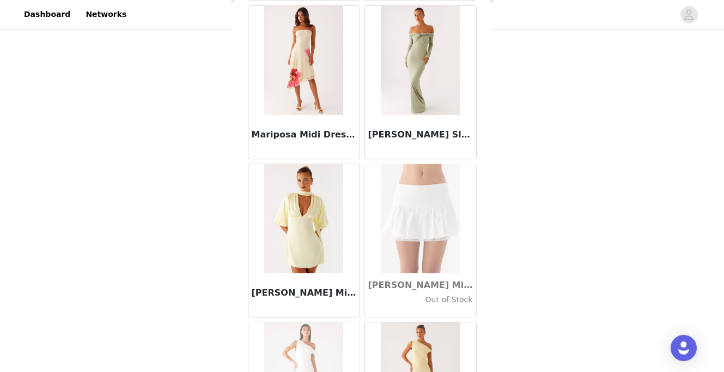
scroll to position [42369, 0]
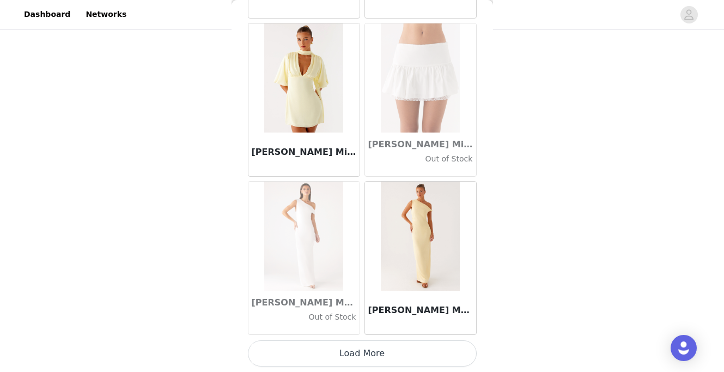
click at [360, 355] on button "Load More" at bounding box center [362, 353] width 229 height 26
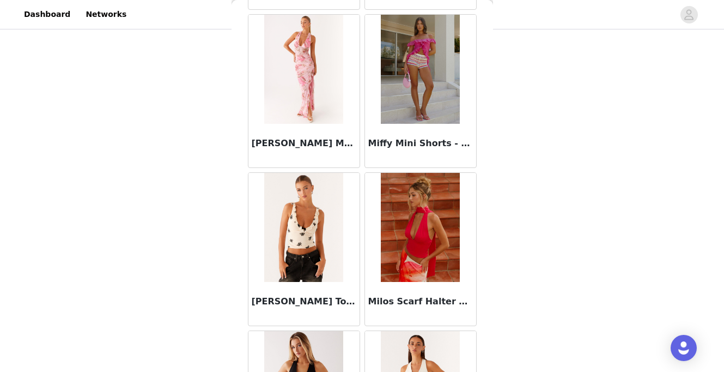
scroll to position [43948, 0]
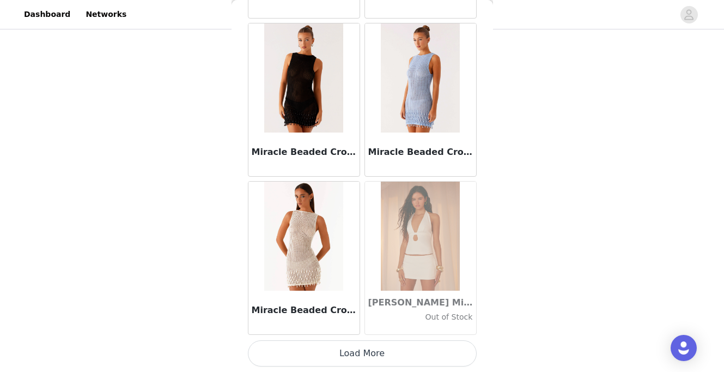
click at [359, 354] on button "Load More" at bounding box center [362, 353] width 229 height 26
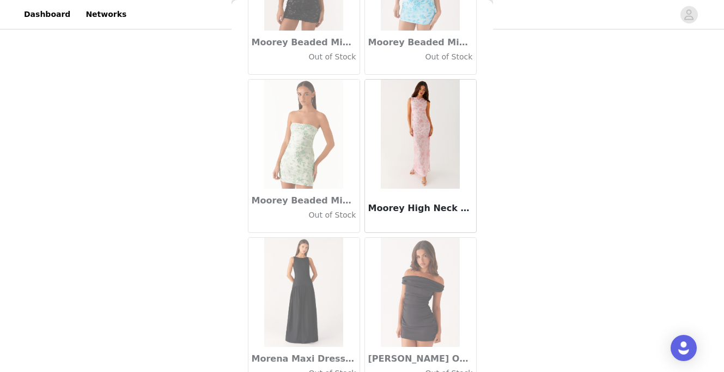
scroll to position [45528, 0]
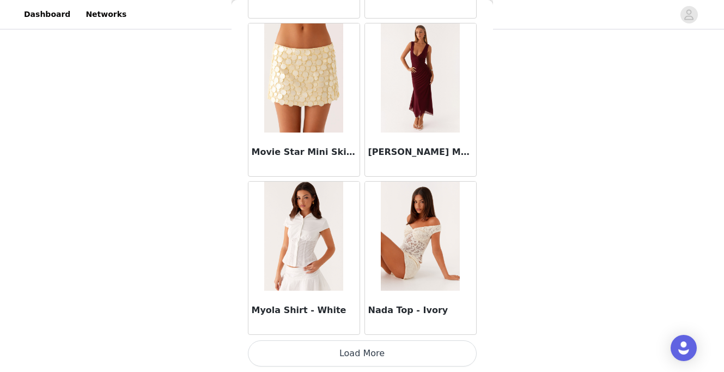
click at [357, 357] on button "Load More" at bounding box center [362, 353] width 229 height 26
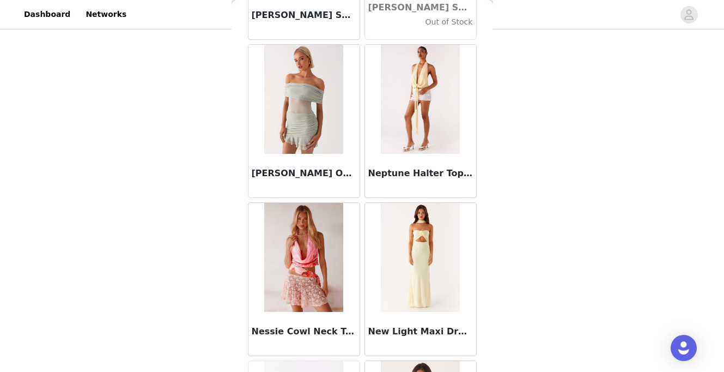
scroll to position [47108, 0]
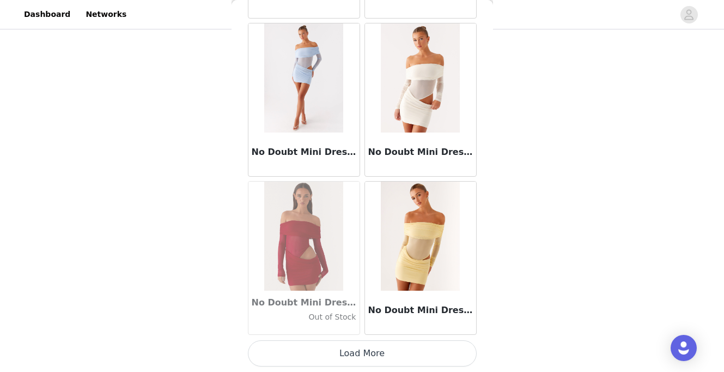
click at [309, 349] on button "Load More" at bounding box center [362, 353] width 229 height 26
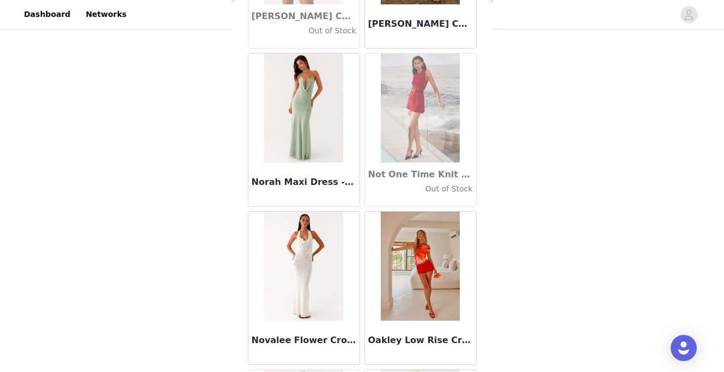
scroll to position [48688, 0]
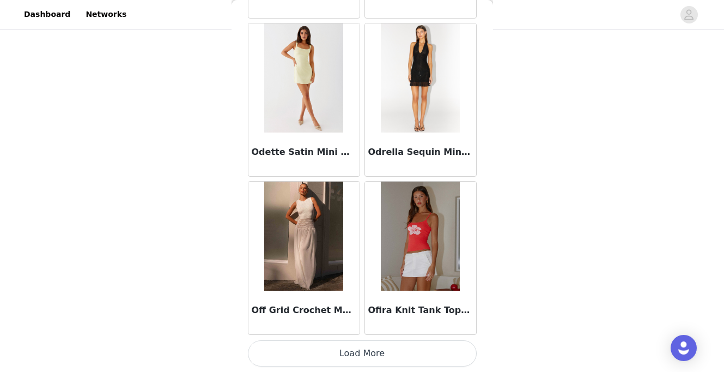
click at [322, 353] on button "Load More" at bounding box center [362, 353] width 229 height 26
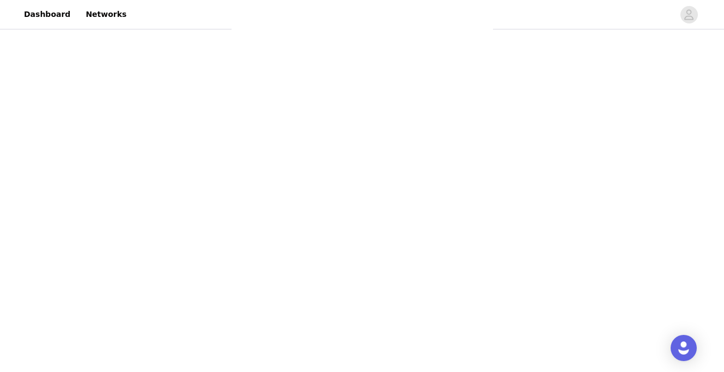
scroll to position [0, 0]
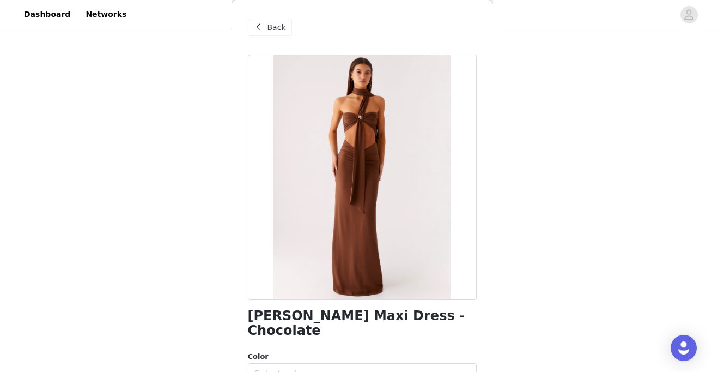
click at [276, 23] on span "Back" at bounding box center [276, 27] width 19 height 11
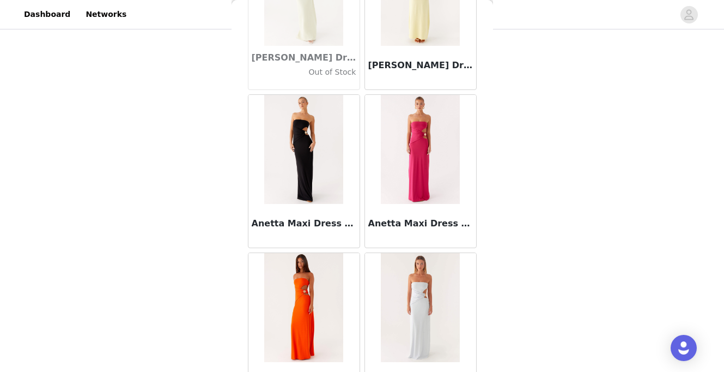
scroll to position [3911, 0]
click at [490, 31] on div "Back Aamari Maxi Dress - Red Adelaide Shirt Mini Dress - Brown Adored By You Mi…" at bounding box center [362, 186] width 261 height 372
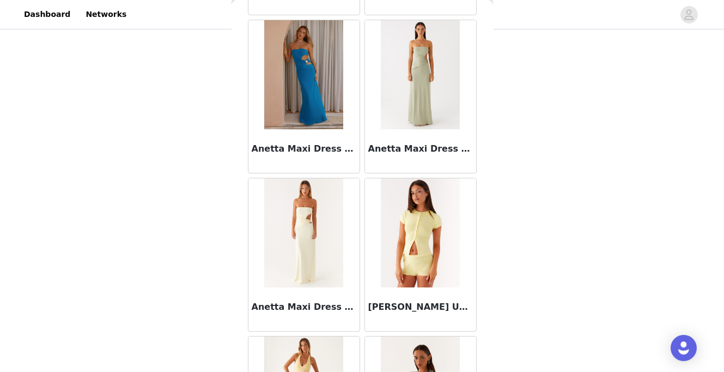
scroll to position [50267, 0]
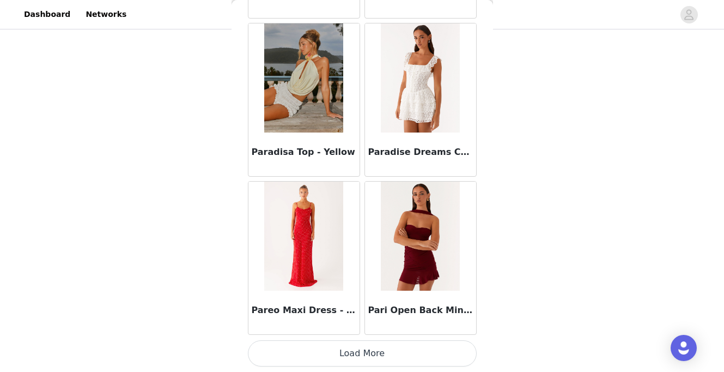
click at [431, 357] on button "Load More" at bounding box center [362, 353] width 229 height 26
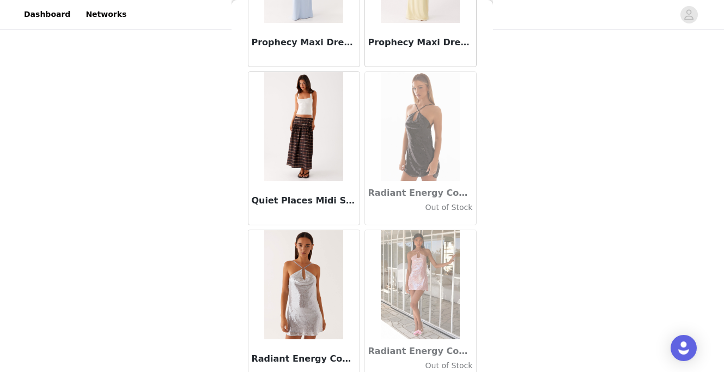
scroll to position [51847, 0]
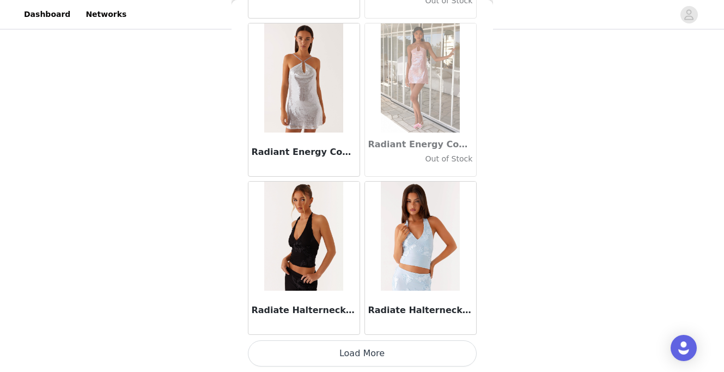
click at [406, 353] on button "Load More" at bounding box center [362, 353] width 229 height 26
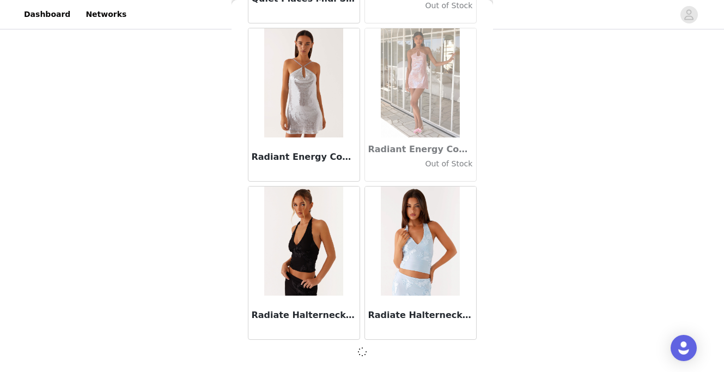
scroll to position [51842, 0]
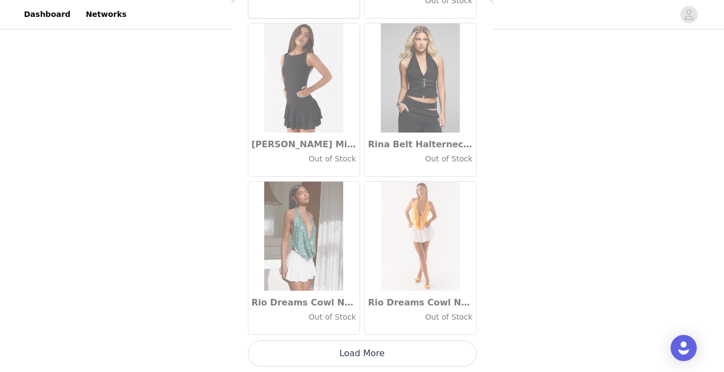
click at [406, 353] on button "Load More" at bounding box center [362, 353] width 229 height 26
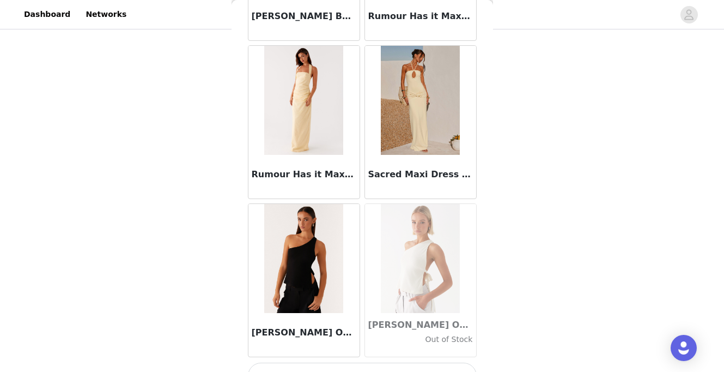
scroll to position [55007, 0]
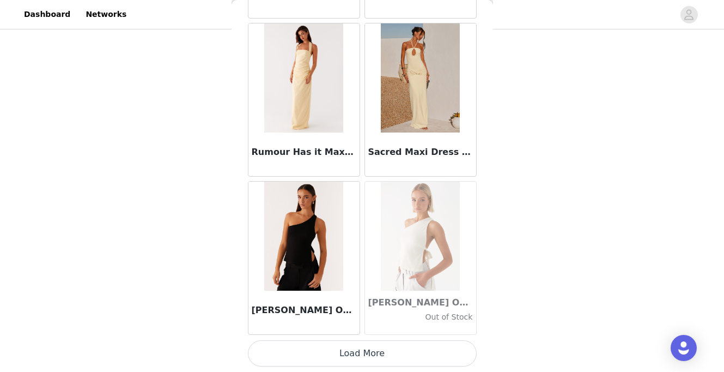
click at [361, 350] on button "Load More" at bounding box center [362, 353] width 229 height 26
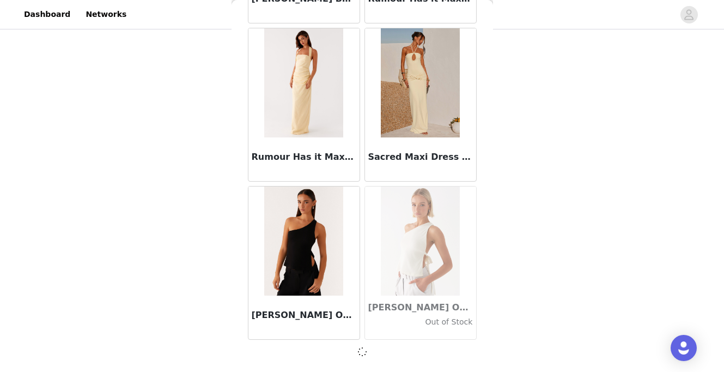
scroll to position [55002, 0]
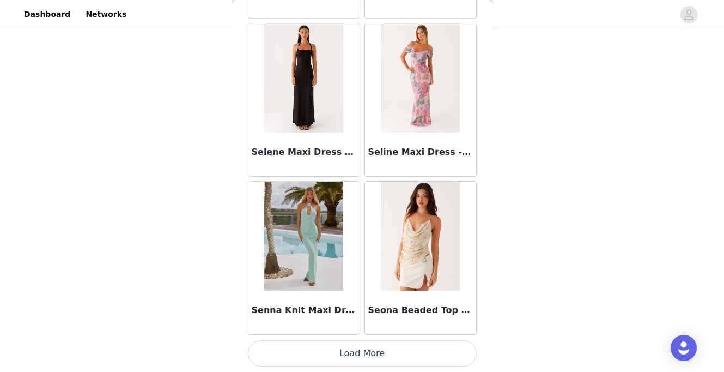
click at [361, 350] on button "Load More" at bounding box center [362, 353] width 229 height 26
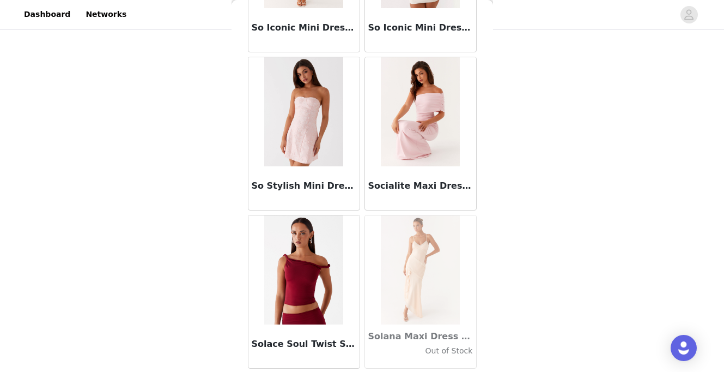
scroll to position [58166, 0]
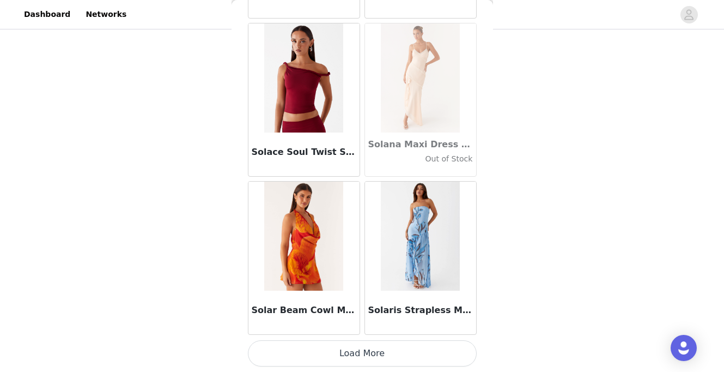
click at [355, 352] on button "Load More" at bounding box center [362, 353] width 229 height 26
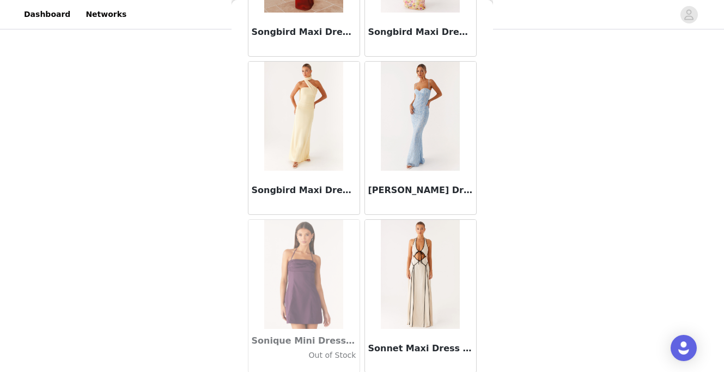
scroll to position [59746, 0]
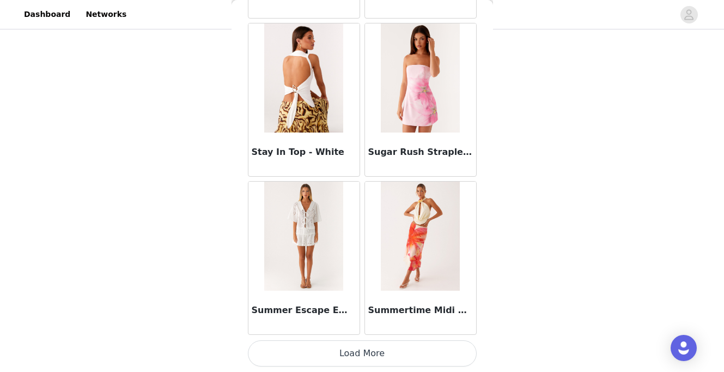
click at [355, 352] on button "Load More" at bounding box center [362, 353] width 229 height 26
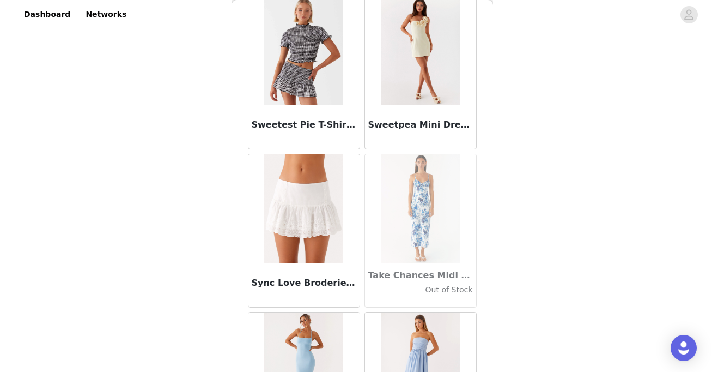
scroll to position [61326, 0]
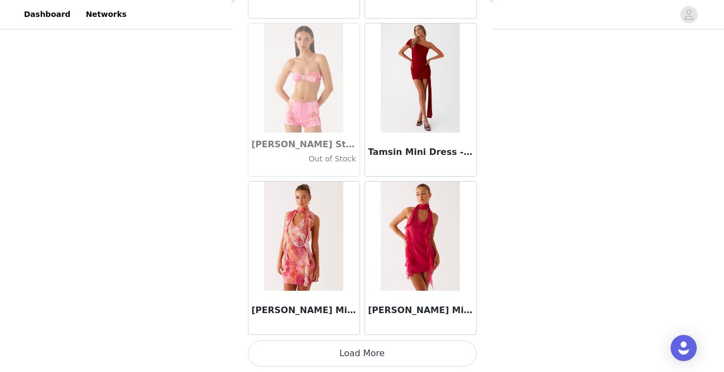
click at [322, 352] on button "Load More" at bounding box center [362, 353] width 229 height 26
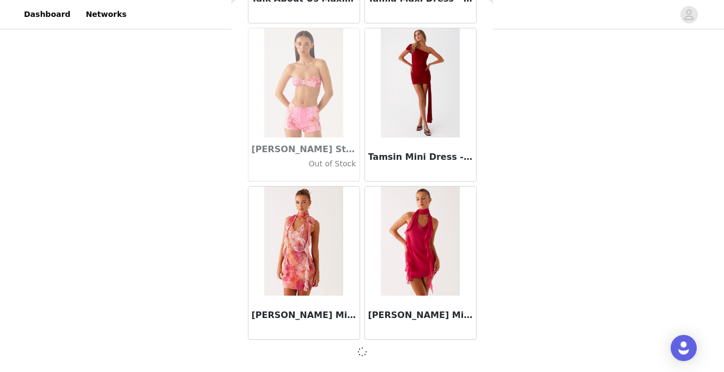
scroll to position [61321, 0]
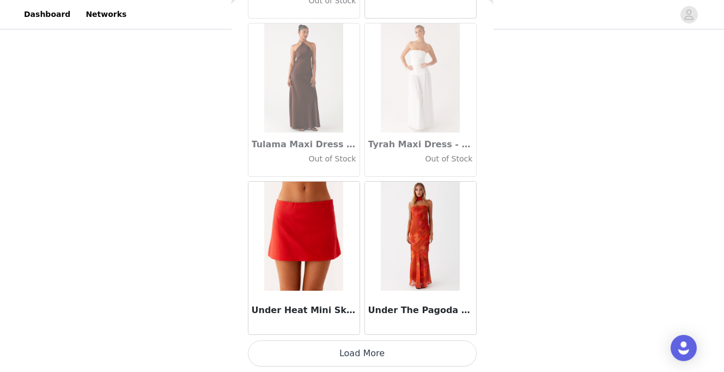
click at [322, 358] on button "Load More" at bounding box center [362, 353] width 229 height 26
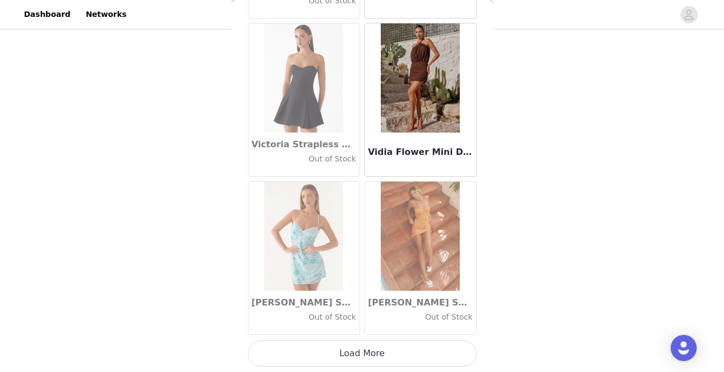
click at [322, 358] on button "Load More" at bounding box center [362, 353] width 229 height 26
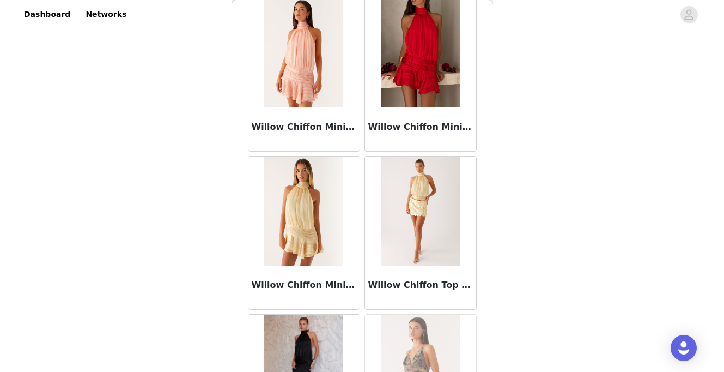
scroll to position [66065, 0]
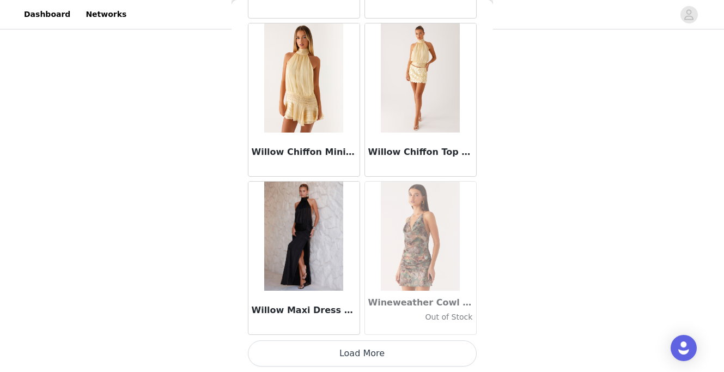
click at [340, 354] on button "Load More" at bounding box center [362, 353] width 229 height 26
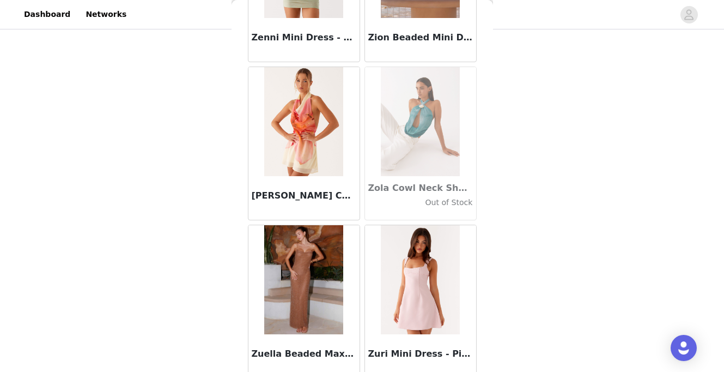
scroll to position [67645, 0]
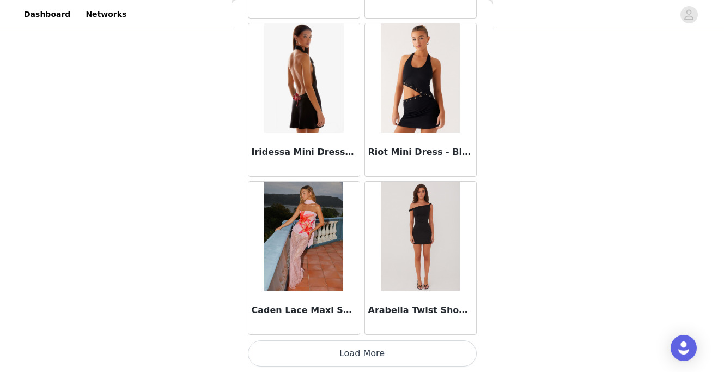
click at [281, 359] on button "Load More" at bounding box center [362, 353] width 229 height 26
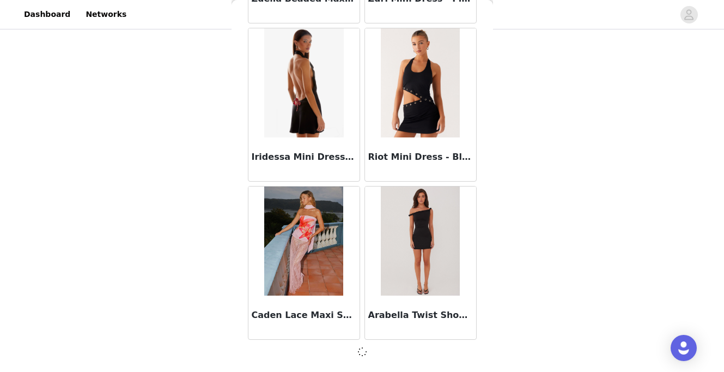
scroll to position [67640, 0]
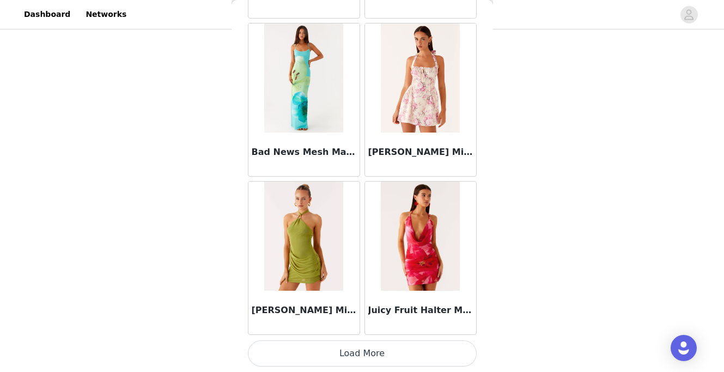
click at [282, 353] on button "Load More" at bounding box center [362, 353] width 229 height 26
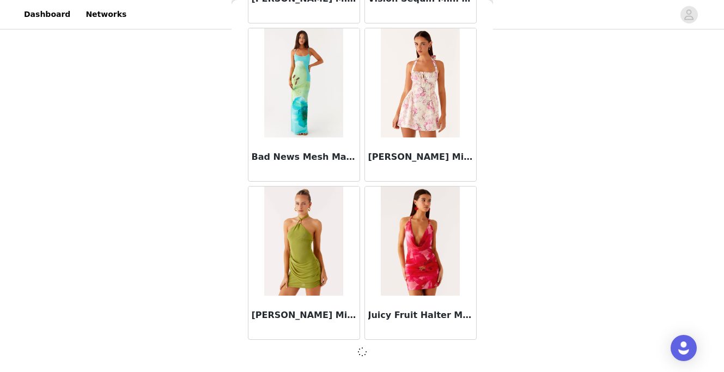
scroll to position [69219, 0]
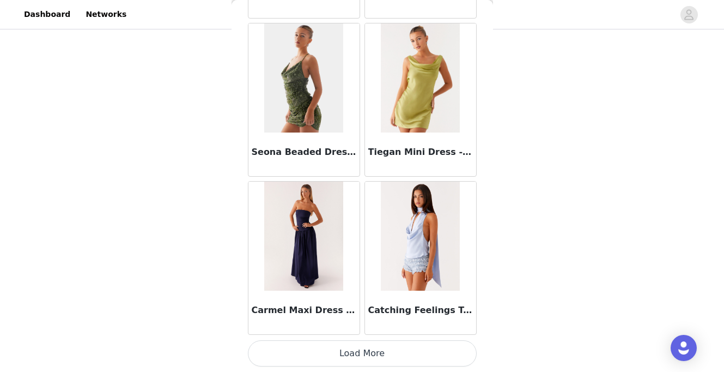
click at [282, 353] on button "Load More" at bounding box center [362, 353] width 229 height 26
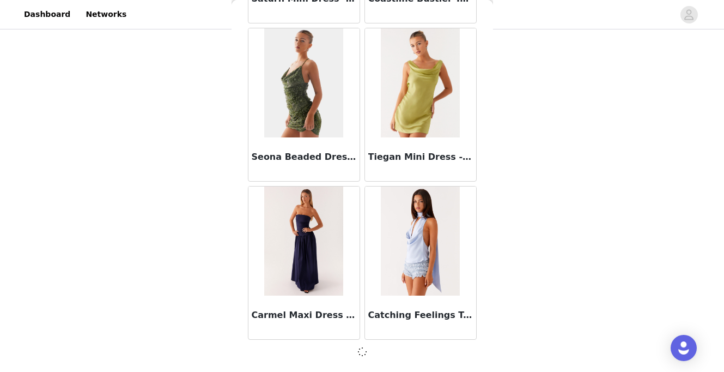
scroll to position [70799, 0]
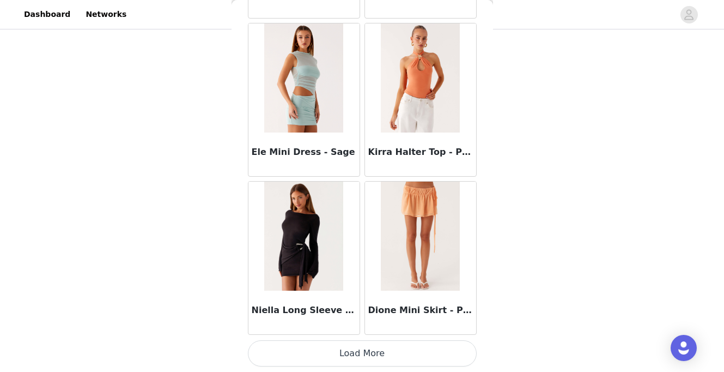
click at [282, 353] on button "Load More" at bounding box center [362, 353] width 229 height 26
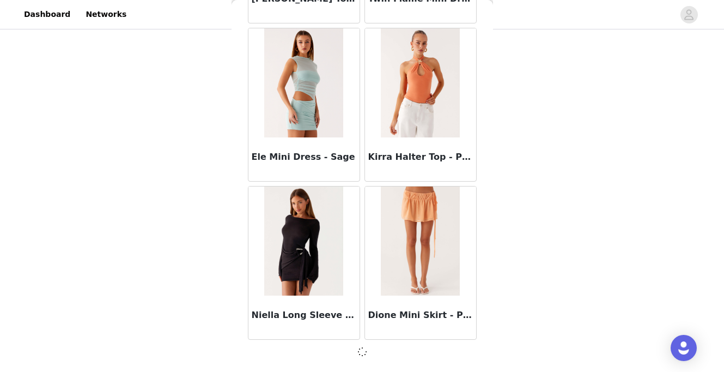
scroll to position [72379, 0]
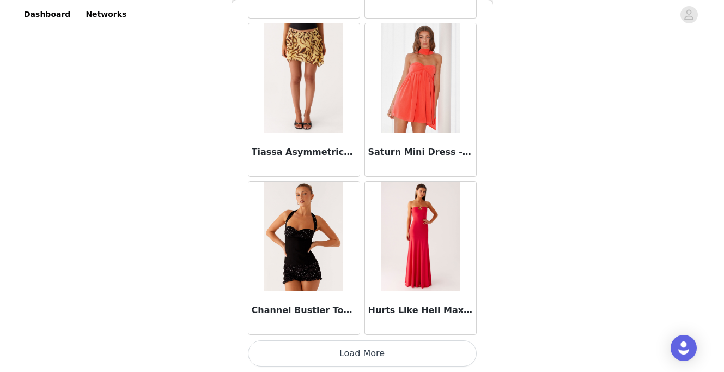
click at [282, 344] on button "Load More" at bounding box center [362, 353] width 229 height 26
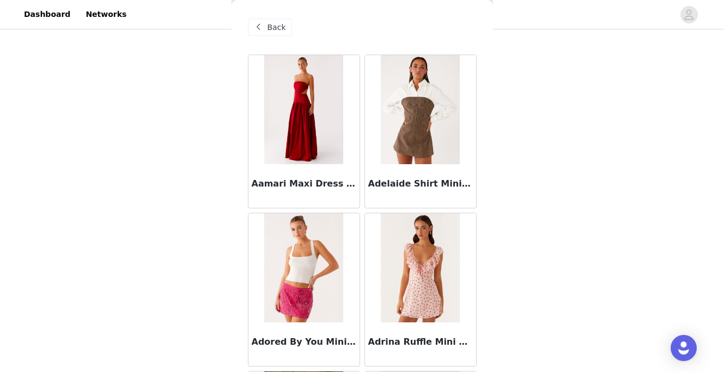
scroll to position [57816, 0]
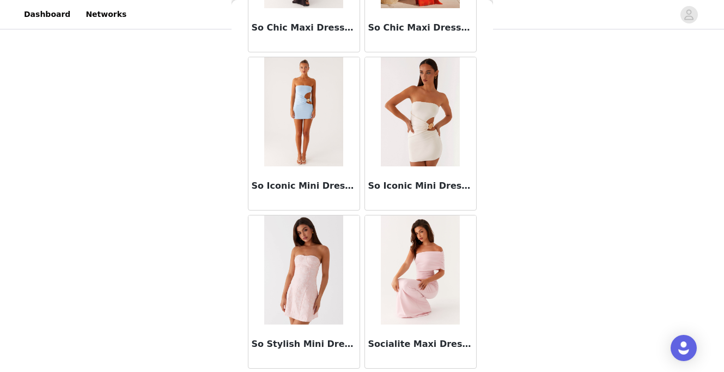
click at [291, 139] on img at bounding box center [303, 111] width 79 height 109
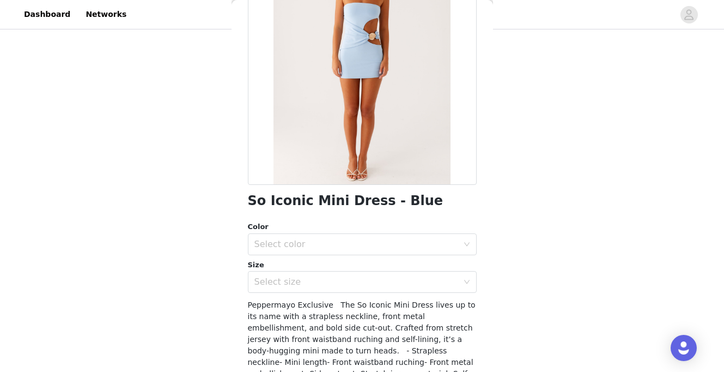
scroll to position [172, 0]
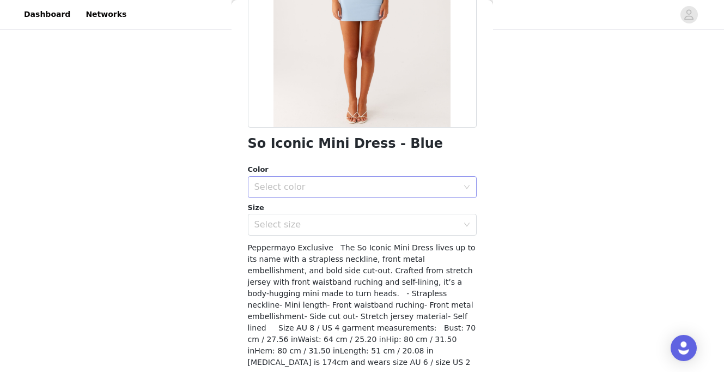
click at [284, 178] on div "Select color" at bounding box center [358, 186] width 209 height 21
click at [283, 210] on li "Blue" at bounding box center [362, 210] width 229 height 17
click at [283, 229] on div "Select size" at bounding box center [356, 224] width 204 height 11
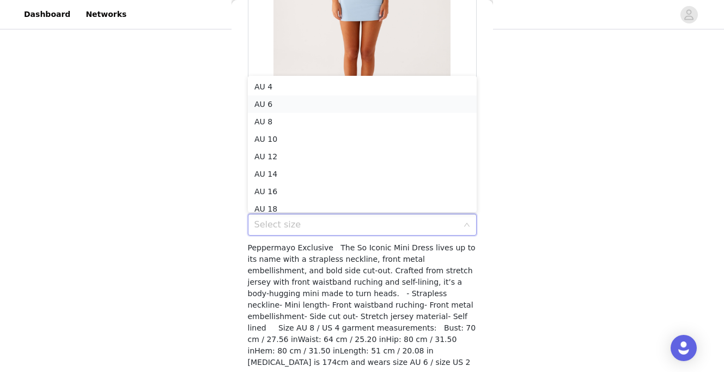
click at [271, 98] on li "AU 6" at bounding box center [362, 103] width 229 height 17
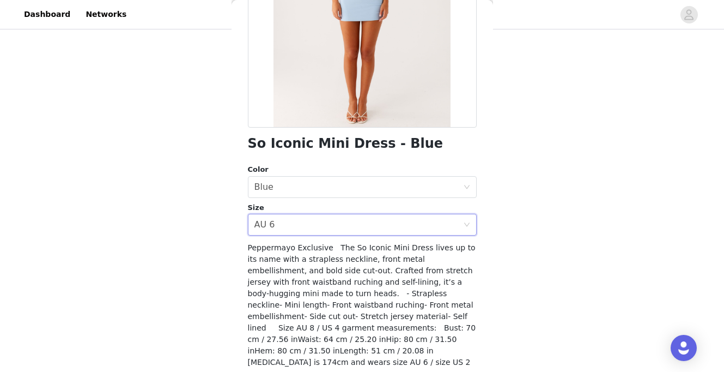
scroll to position [203, 0]
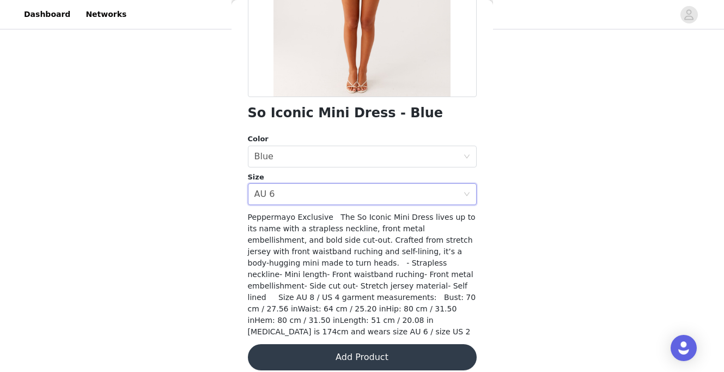
click at [284, 356] on button "Add Product" at bounding box center [362, 357] width 229 height 26
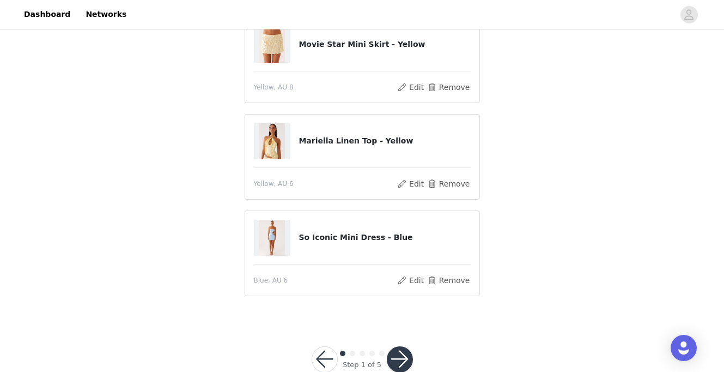
click at [403, 362] on button "button" at bounding box center [400, 359] width 26 height 26
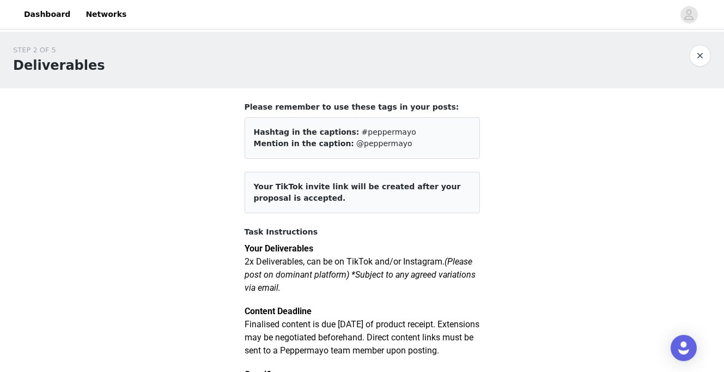
scroll to position [1239, 0]
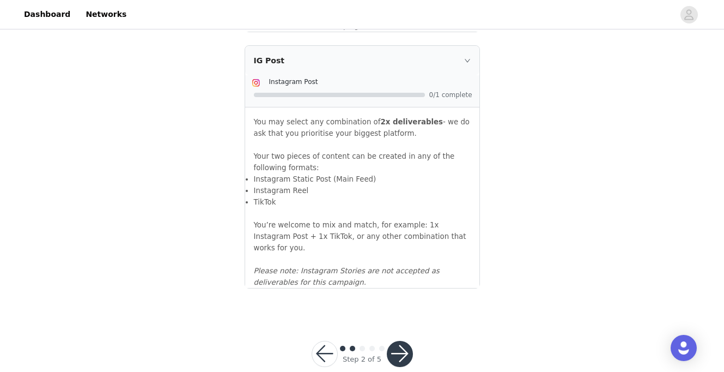
click at [398, 340] on button "button" at bounding box center [400, 353] width 26 height 26
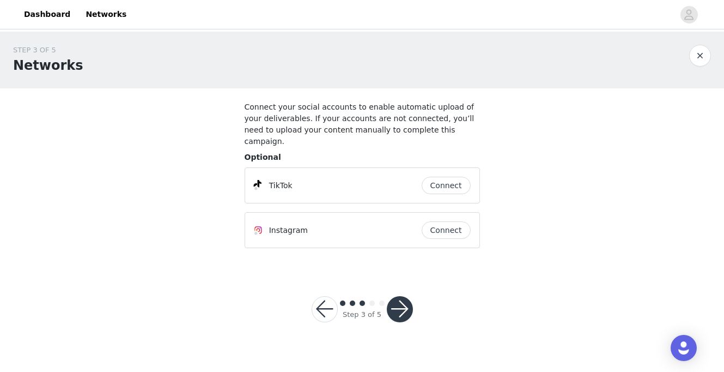
click at [437, 176] on button "Connect" at bounding box center [446, 184] width 49 height 17
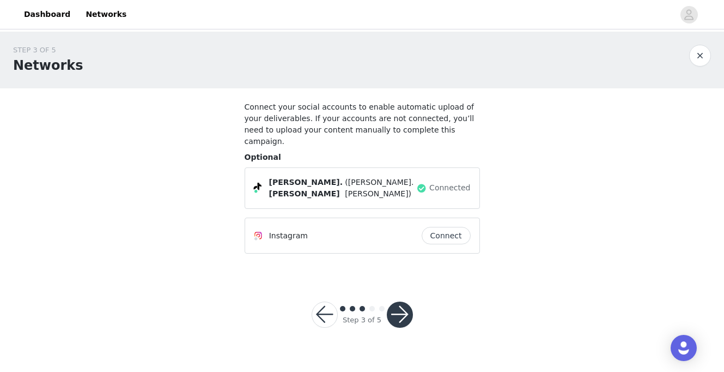
click at [434, 227] on button "Connect" at bounding box center [446, 235] width 49 height 17
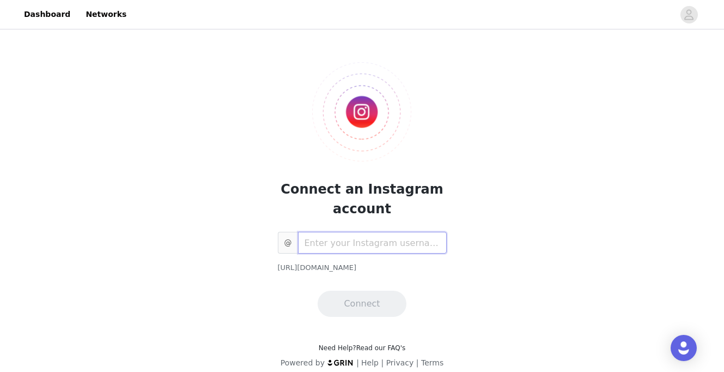
click at [361, 240] on input "text" at bounding box center [372, 243] width 149 height 22
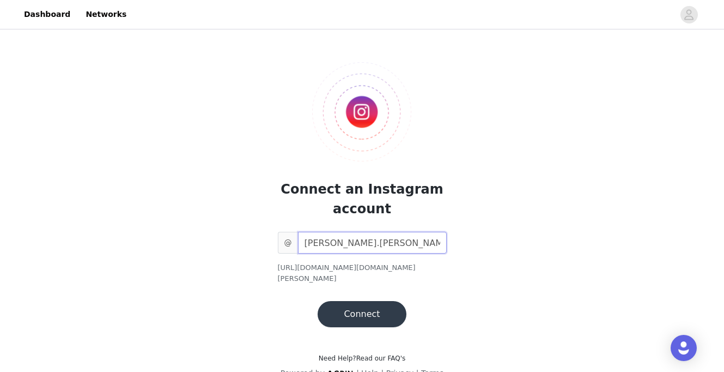
type input "[PERSON_NAME].[PERSON_NAME]"
click at [357, 312] on button "Connect" at bounding box center [362, 314] width 88 height 26
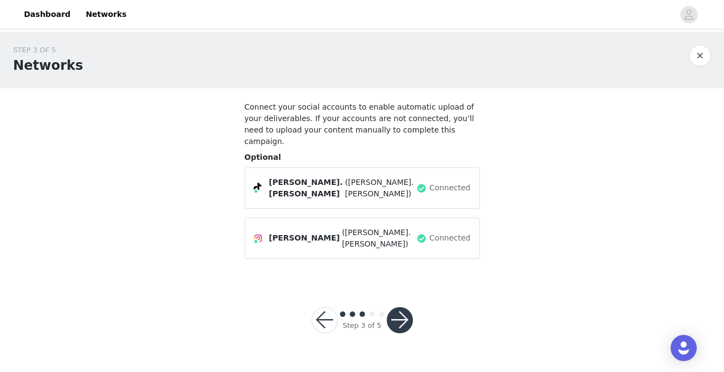
click at [400, 307] on button "button" at bounding box center [400, 320] width 26 height 26
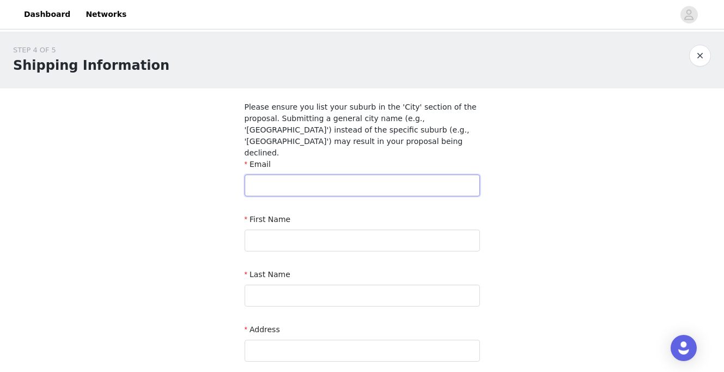
click at [285, 174] on input "text" at bounding box center [362, 185] width 235 height 22
type input "[EMAIL_ADDRESS][DOMAIN_NAME]"
type input "[PERSON_NAME]"
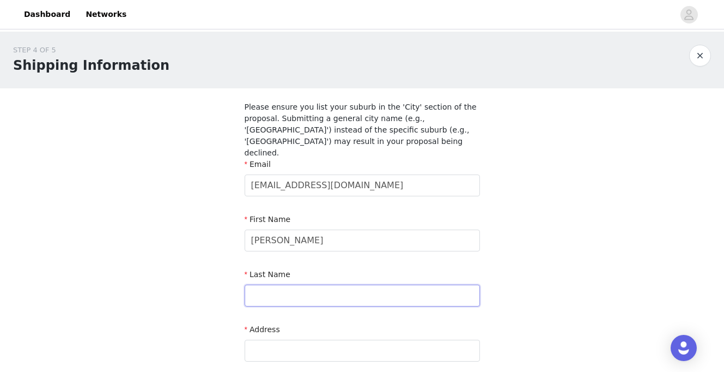
type input "Dyden"
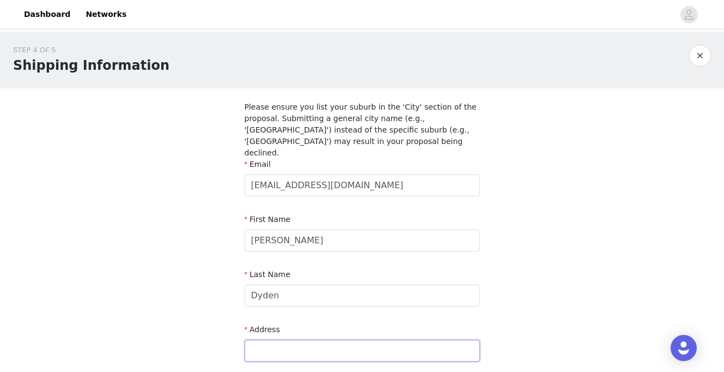
type input "[STREET_ADDRESS]"
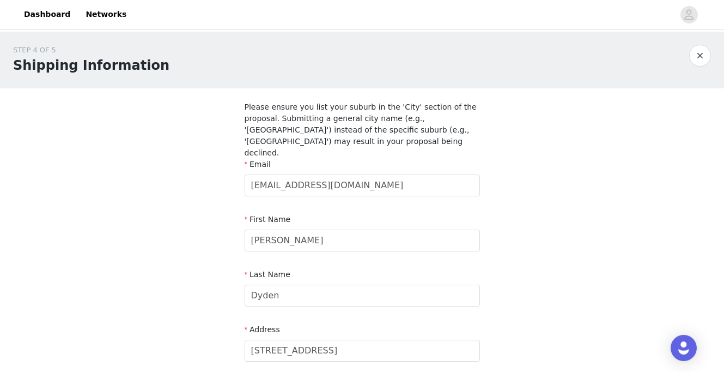
type input "Cremorne"
type input "2090"
type input "0459533083"
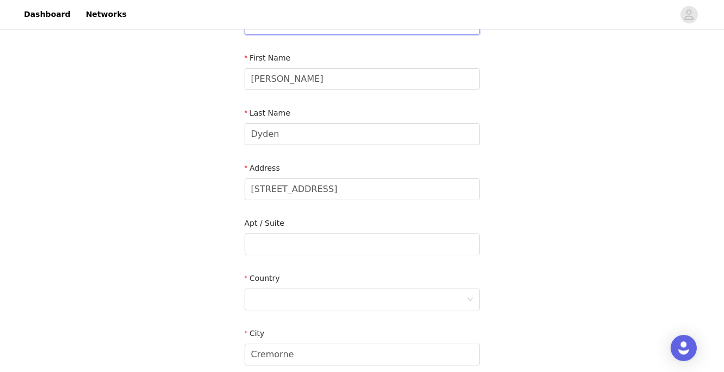
scroll to position [169, 0]
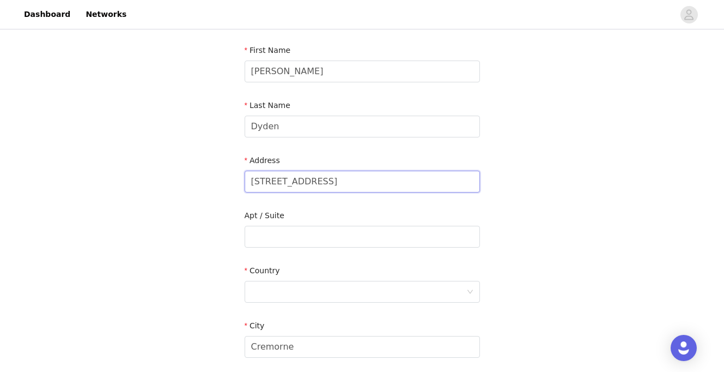
drag, startPoint x: 263, startPoint y: 171, endPoint x: 197, endPoint y: 168, distance: 66.5
click at [201, 169] on div "STEP 4 OF 5 Shipping Information Please ensure you list your suburb in the 'Cit…" at bounding box center [362, 180] width 724 height 635
type input "[STREET_ADDRESS]"
click at [260, 226] on input "text" at bounding box center [362, 237] width 235 height 22
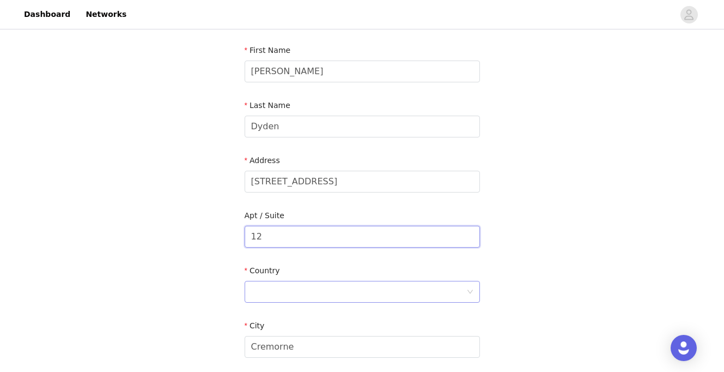
type input "12"
click at [266, 281] on div at bounding box center [358, 291] width 215 height 21
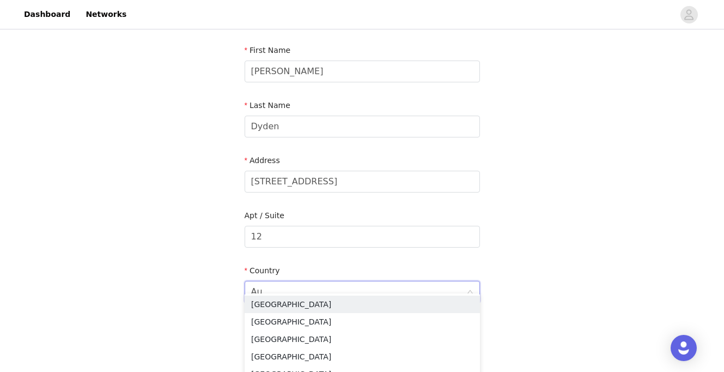
type input "Aus"
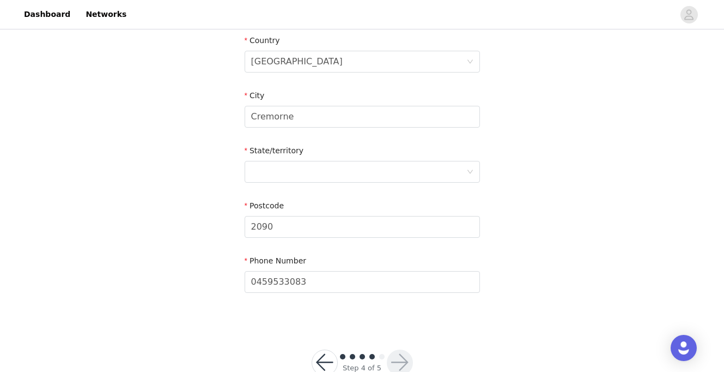
scroll to position [417, 0]
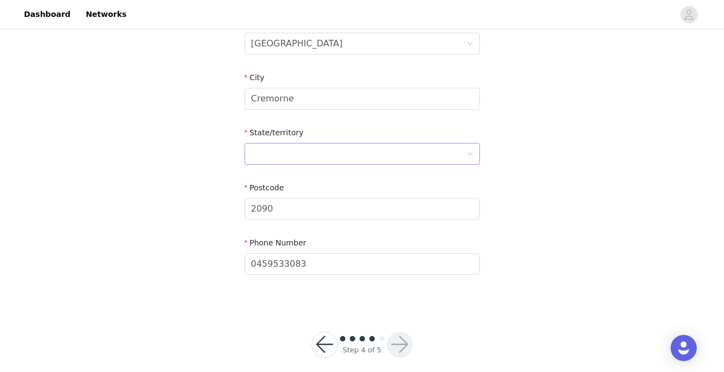
click at [287, 143] on div at bounding box center [358, 153] width 215 height 21
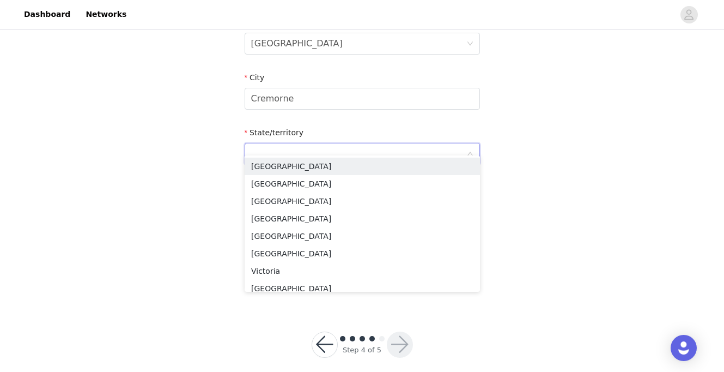
type input "N"
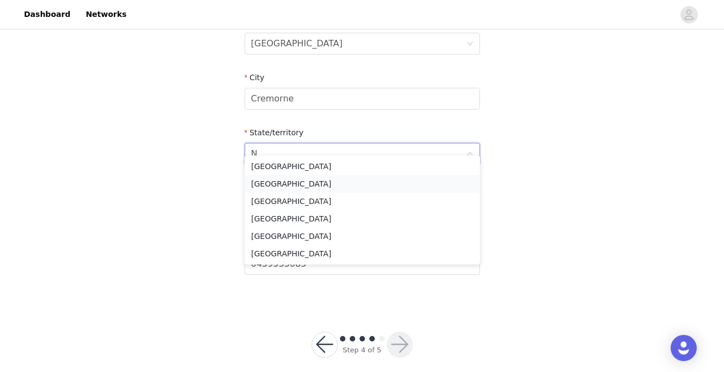
click at [273, 184] on li "[GEOGRAPHIC_DATA]" at bounding box center [362, 183] width 235 height 17
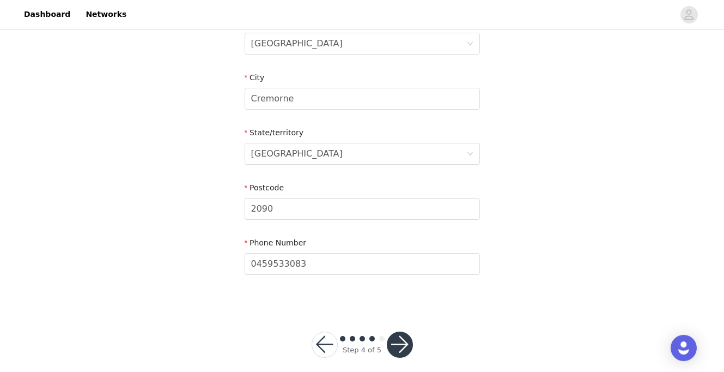
click at [409, 339] on button "button" at bounding box center [400, 344] width 26 height 26
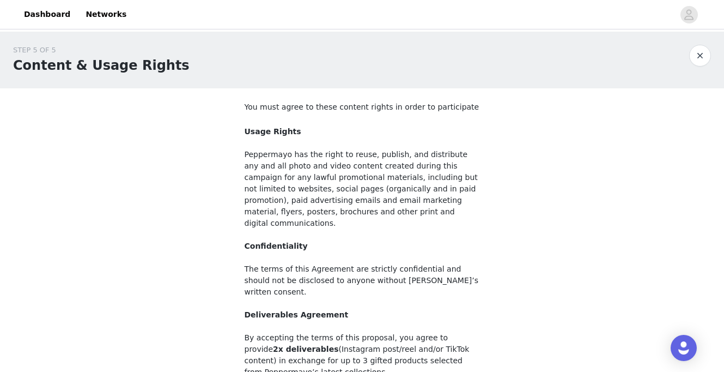
scroll to position [132, 0]
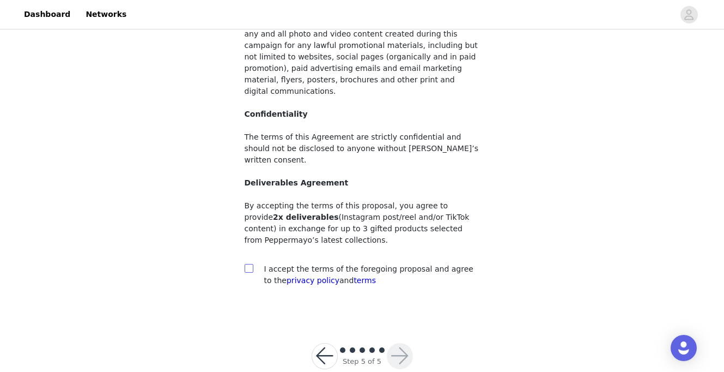
click at [249, 264] on input "checkbox" at bounding box center [249, 268] width 8 height 8
checkbox input "true"
click at [399, 343] on button "button" at bounding box center [400, 356] width 26 height 26
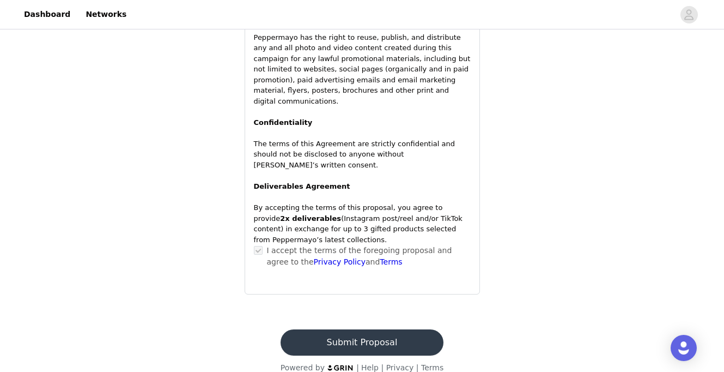
scroll to position [897, 0]
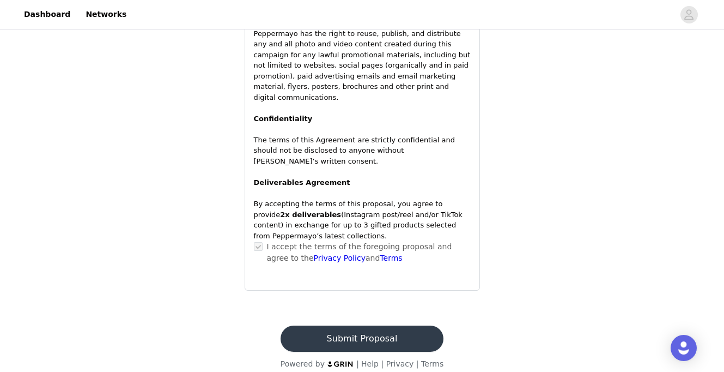
click at [369, 325] on button "Submit Proposal" at bounding box center [362, 338] width 163 height 26
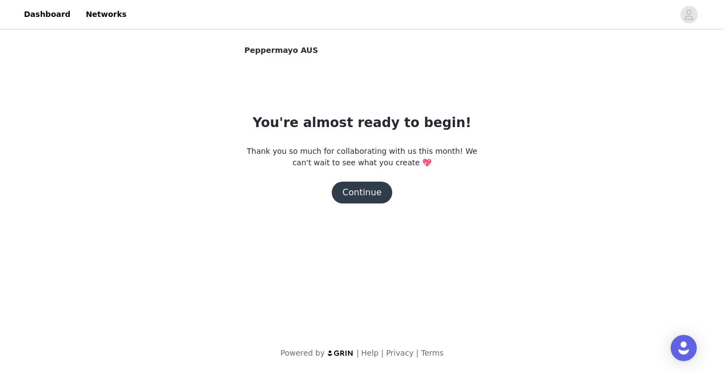
click at [358, 196] on button "Continue" at bounding box center [362, 192] width 61 height 22
